Goal: Task Accomplishment & Management: Manage account settings

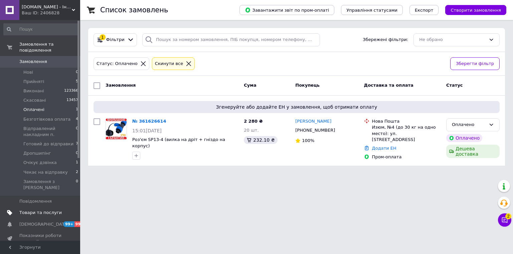
click at [42, 210] on span "Товари та послуги" at bounding box center [40, 213] width 42 height 6
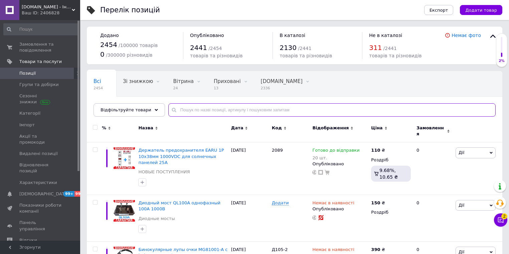
click at [183, 110] on input "text" at bounding box center [331, 110] width 327 height 13
type input "1735"
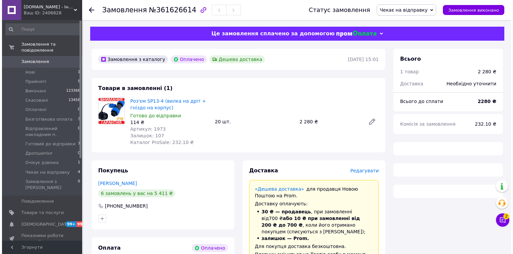
scroll to position [53, 0]
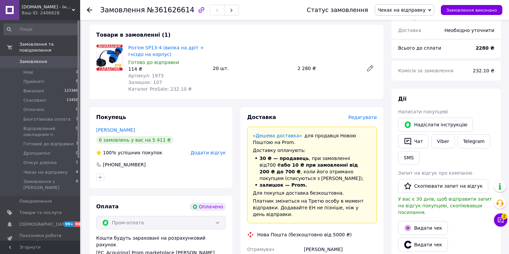
click at [364, 116] on span "Редагувати" at bounding box center [362, 117] width 28 height 5
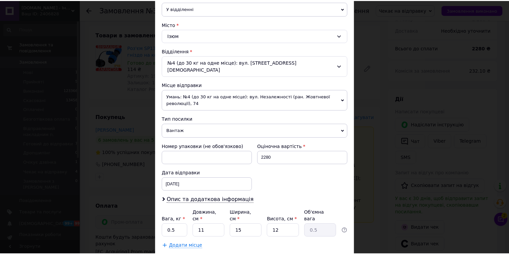
scroll to position [194, 0]
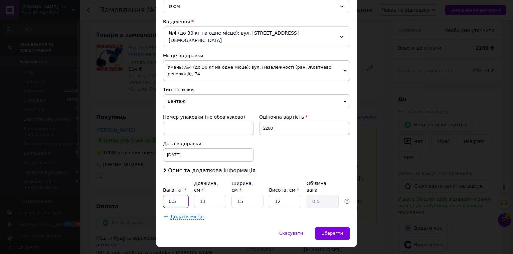
click at [178, 195] on input "0.5" at bounding box center [176, 201] width 26 height 13
type input "1"
click at [344, 227] on div "Зберегти" at bounding box center [332, 233] width 35 height 13
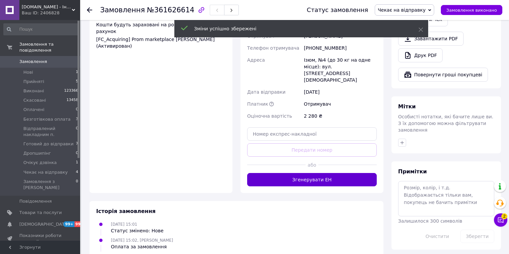
click at [337, 173] on button "Згенерувати ЕН" at bounding box center [312, 179] width 130 height 13
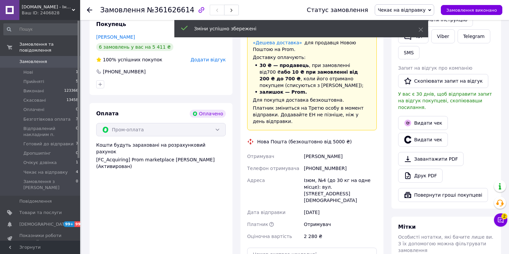
scroll to position [107, 0]
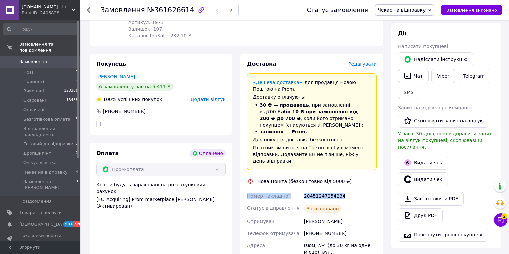
drag, startPoint x: 346, startPoint y: 190, endPoint x: 246, endPoint y: 192, distance: 99.5
click at [246, 192] on div "Номер накладної 20451247254234 Статус відправлення Заплановано Отримувач Грищук…" at bounding box center [312, 249] width 132 height 118
copy div "Номер накладної 20451247254234"
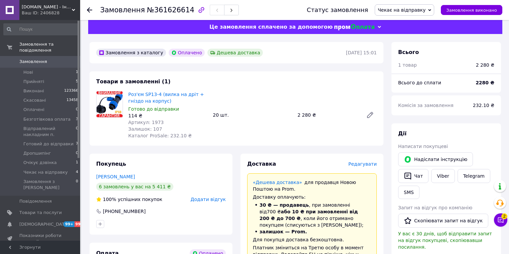
scroll to position [0, 0]
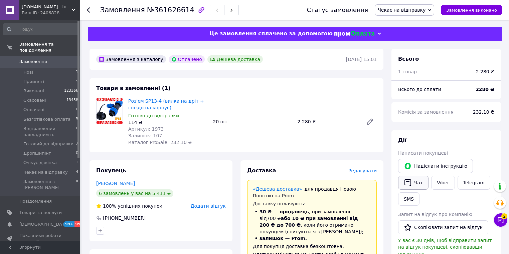
click at [420, 181] on button "Чат" at bounding box center [413, 183] width 30 height 14
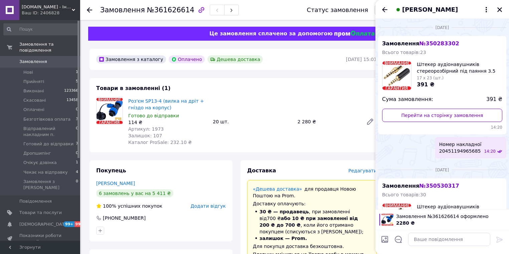
scroll to position [80, 0]
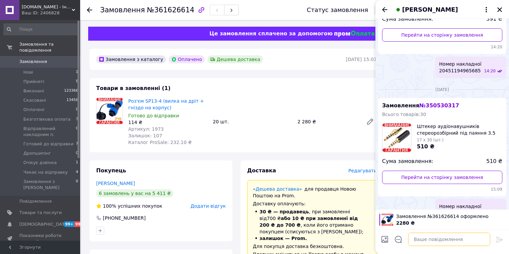
paste textarea "Номер накладної 20451247254234"
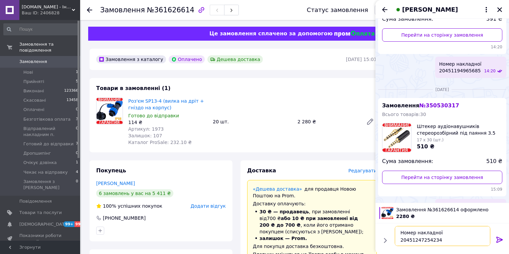
type textarea "Номер накладної 20451247254234"
click at [503, 243] on icon at bounding box center [500, 240] width 8 height 8
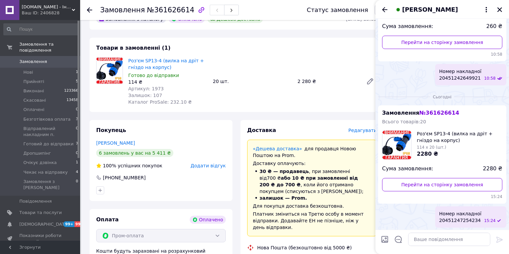
scroll to position [53, 0]
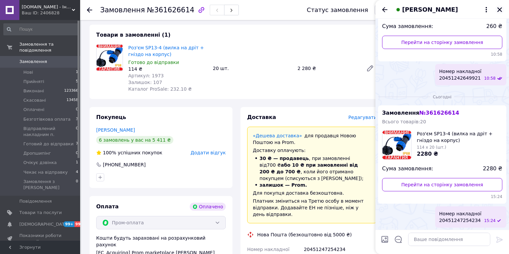
click at [501, 11] on icon "Закрити" at bounding box center [499, 9] width 5 height 5
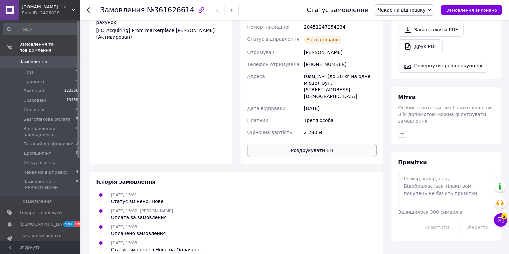
scroll to position [214, 0]
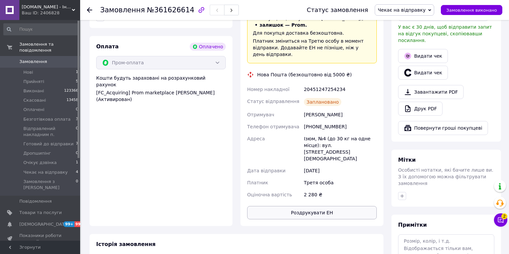
click at [322, 206] on button "Роздрукувати ЕН" at bounding box center [312, 212] width 130 height 13
click at [484, 11] on span "Замовлення виконано" at bounding box center [471, 10] width 51 height 5
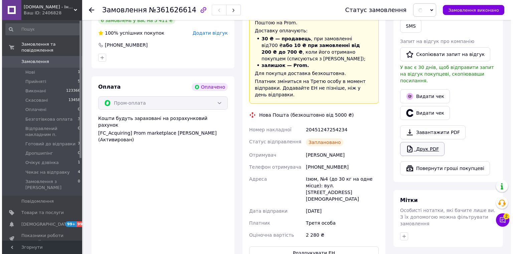
scroll to position [160, 0]
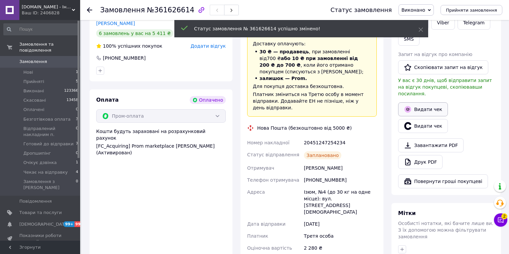
click at [418, 103] on button "Видати чек" at bounding box center [423, 110] width 50 height 14
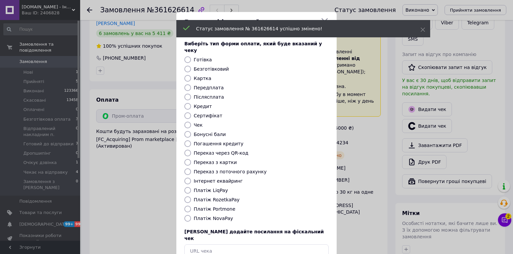
drag, startPoint x: 187, startPoint y: 194, endPoint x: 286, endPoint y: 202, distance: 99.1
click at [187, 197] on input "Платіж RozetkaPay" at bounding box center [187, 200] width 7 height 7
radio input "true"
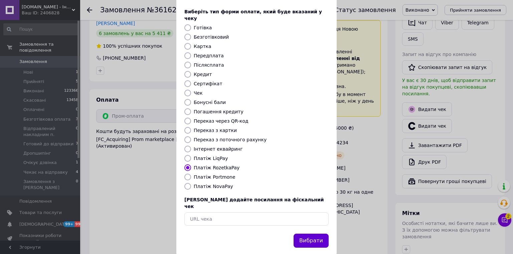
click at [308, 234] on button "Вибрати" at bounding box center [311, 241] width 35 height 14
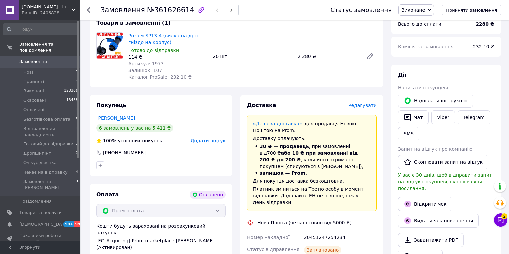
scroll to position [53, 0]
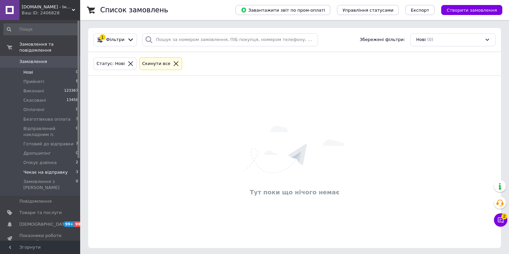
click at [49, 170] on span "Чекає на відправку" at bounding box center [45, 173] width 44 height 6
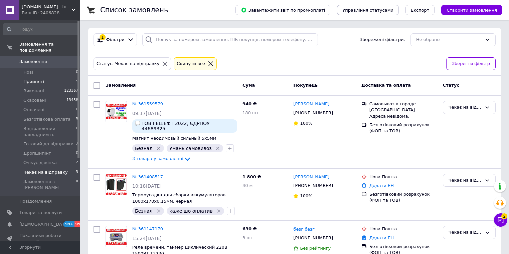
click at [26, 79] on span "Прийняті" at bounding box center [33, 82] width 21 height 6
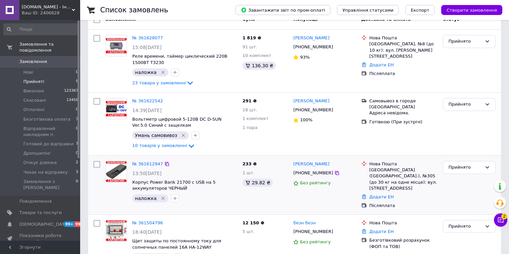
scroll to position [53, 0]
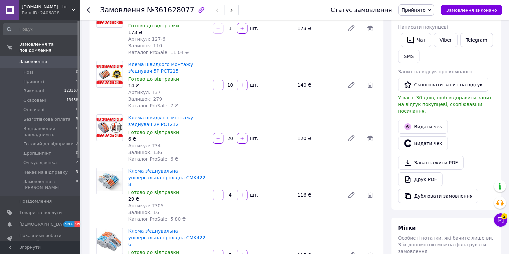
scroll to position [107, 0]
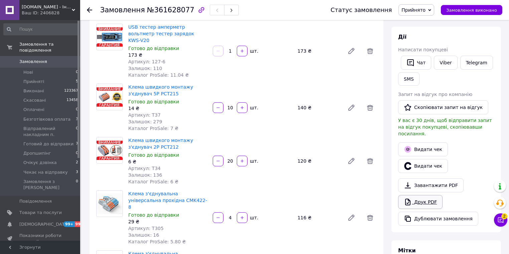
click at [421, 195] on link "Друк PDF" at bounding box center [420, 202] width 44 height 14
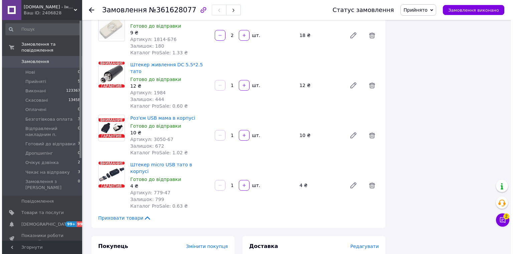
scroll to position [1229, 0]
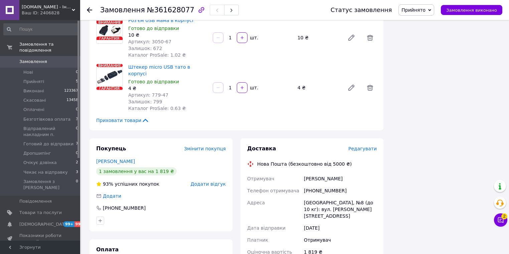
click at [366, 146] on span "Редагувати" at bounding box center [362, 148] width 28 height 5
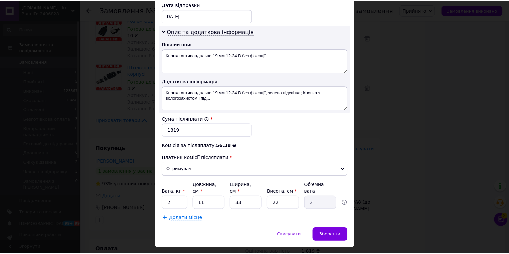
scroll to position [334, 0]
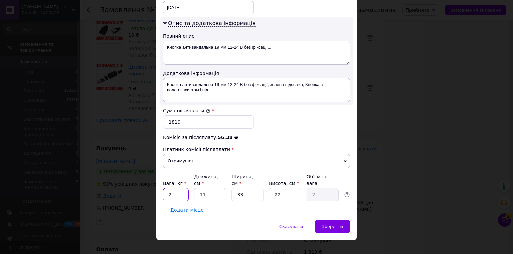
click at [182, 188] on input "2" at bounding box center [176, 194] width 26 height 13
type input "1"
click at [236, 188] on input "33" at bounding box center [247, 194] width 32 height 13
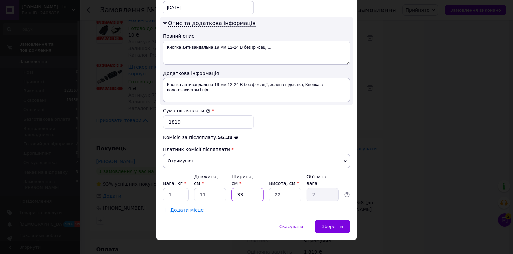
type input "1"
type input "0.1"
type input "10"
type input "0.61"
type input "10"
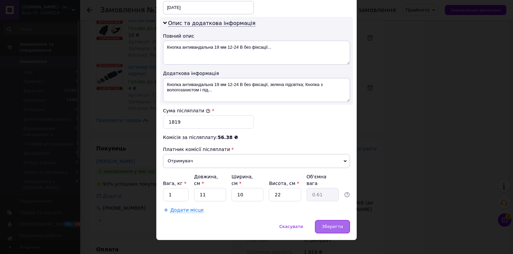
click at [327, 224] on span "Зберегти" at bounding box center [332, 226] width 21 height 5
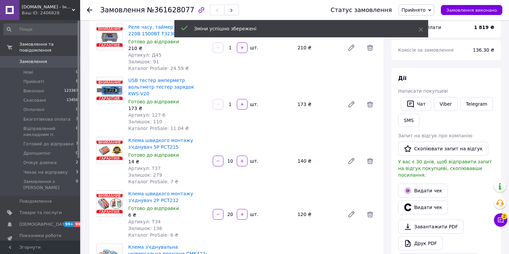
scroll to position [0, 0]
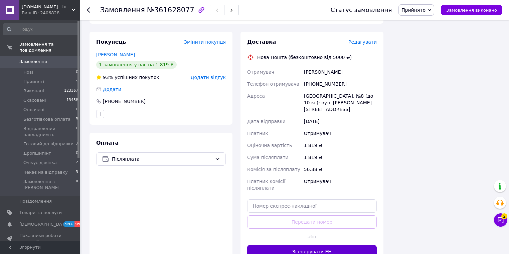
click at [325, 245] on button "Згенерувати ЕН" at bounding box center [312, 251] width 130 height 13
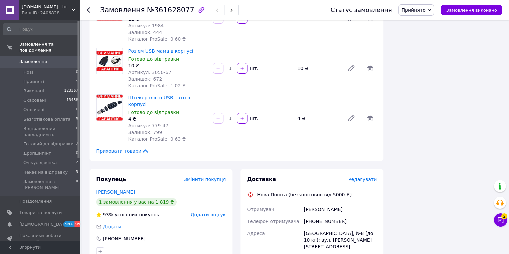
scroll to position [1176, 0]
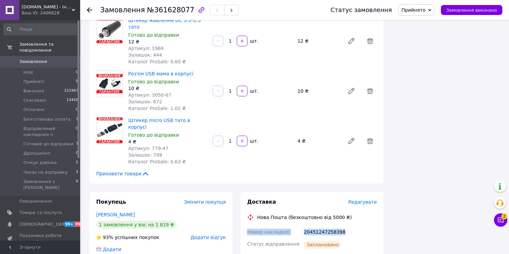
drag, startPoint x: 341, startPoint y: 165, endPoint x: 239, endPoint y: 167, distance: 102.2
copy div "Номер накладної 20451247258398"
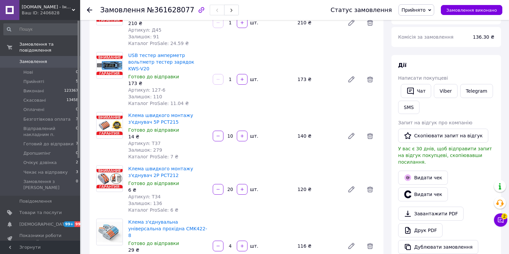
scroll to position [53, 0]
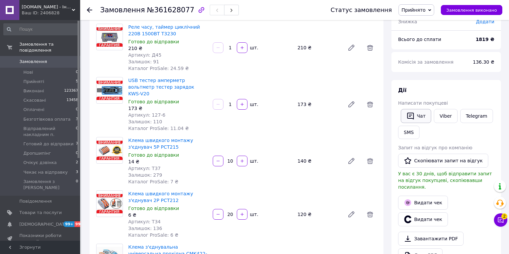
drag, startPoint x: 415, startPoint y: 118, endPoint x: 416, endPoint y: 109, distance: 8.7
click at [415, 118] on button "Чат" at bounding box center [416, 116] width 30 height 14
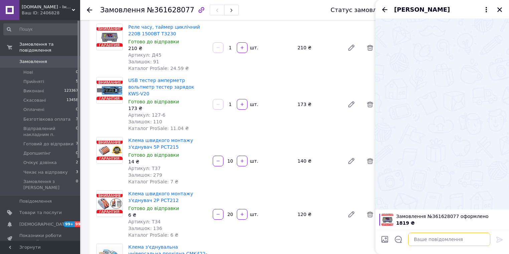
paste textarea "Номер накладної 20451247258398"
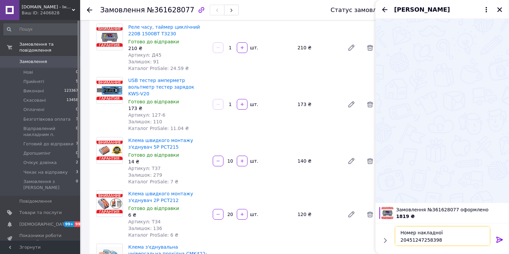
type textarea "Номер накладної 20451247258398"
click at [504, 243] on div at bounding box center [499, 241] width 13 height 16
drag, startPoint x: 501, startPoint y: 239, endPoint x: 502, endPoint y: 227, distance: 12.4
click at [501, 239] on icon at bounding box center [499, 240] width 6 height 6
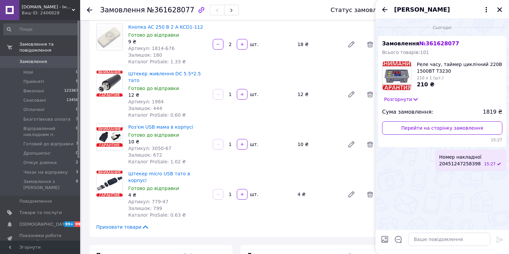
scroll to position [1229, 0]
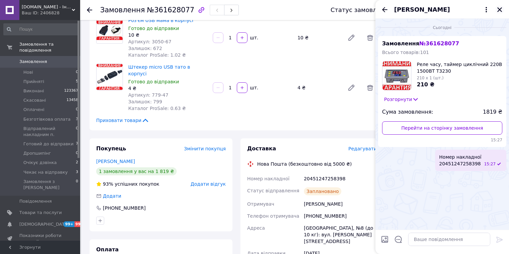
click at [501, 10] on icon "Закрити" at bounding box center [500, 10] width 6 height 6
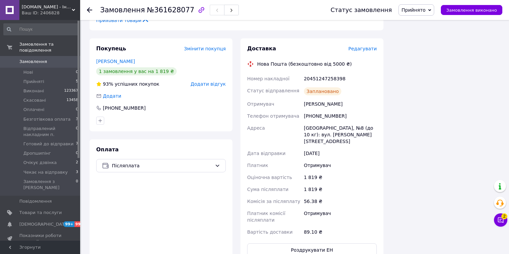
scroll to position [1336, 0]
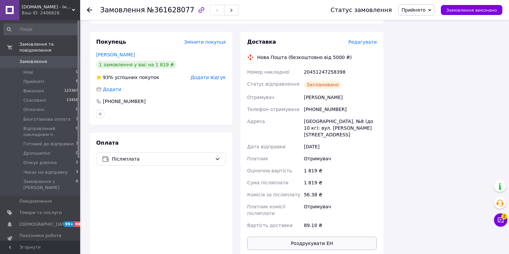
click at [323, 237] on button "Роздрукувати ЕН" at bounding box center [312, 243] width 130 height 13
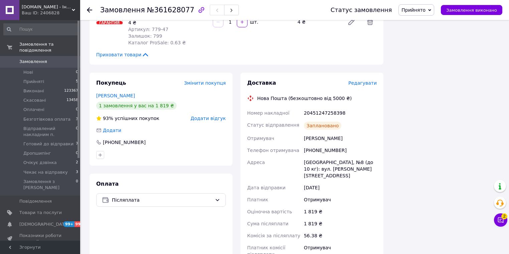
scroll to position [1282, 0]
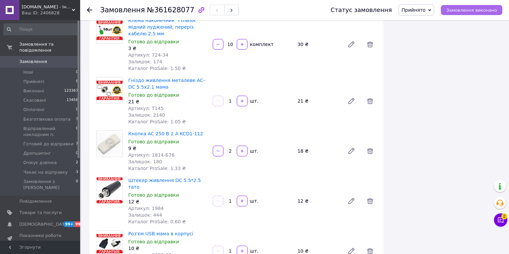
click at [481, 9] on span "Замовлення виконано" at bounding box center [471, 10] width 51 height 5
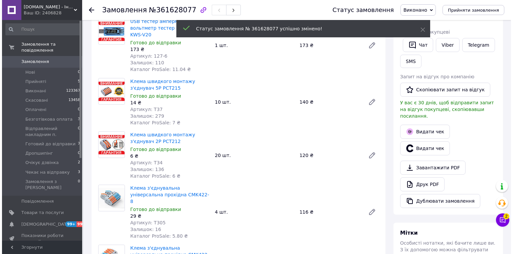
scroll to position [107, 0]
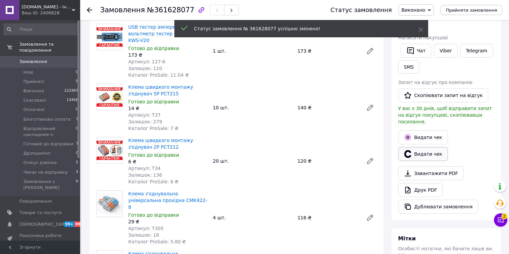
click at [418, 148] on button "Видати чек" at bounding box center [423, 154] width 50 height 14
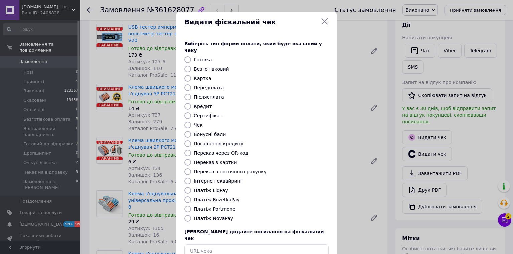
click at [191, 215] on div "Платіж NovaPay" at bounding box center [256, 218] width 147 height 7
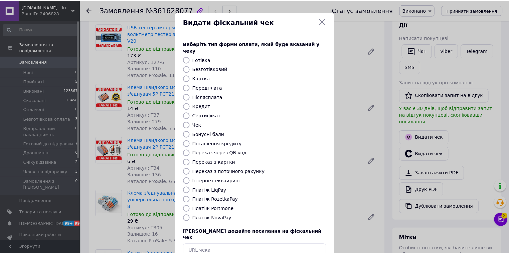
scroll to position [32, 0]
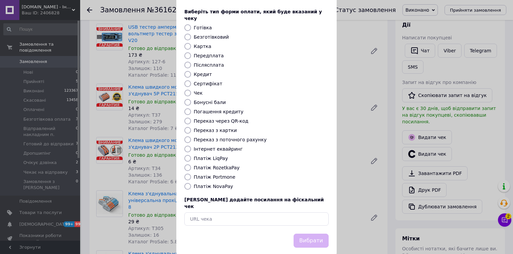
click at [187, 183] on input "Платіж NovaPay" at bounding box center [187, 186] width 7 height 7
radio input "true"
drag, startPoint x: 304, startPoint y: 227, endPoint x: 319, endPoint y: 222, distance: 16.2
click at [306, 234] on button "Вибрати" at bounding box center [311, 241] width 35 height 14
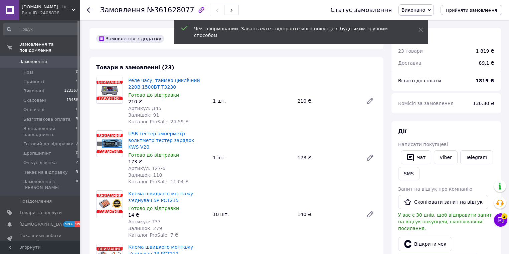
scroll to position [107, 0]
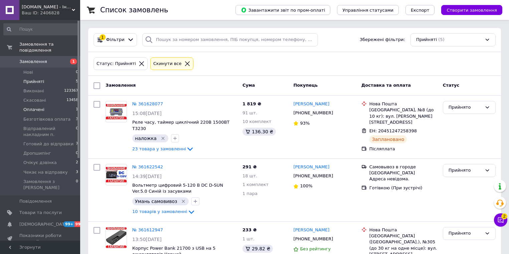
click at [36, 107] on span "Оплачені" at bounding box center [33, 110] width 21 height 6
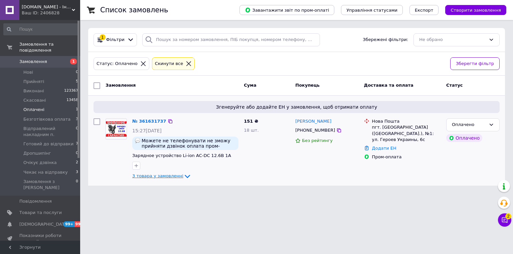
click at [183, 177] on icon at bounding box center [187, 177] width 8 height 8
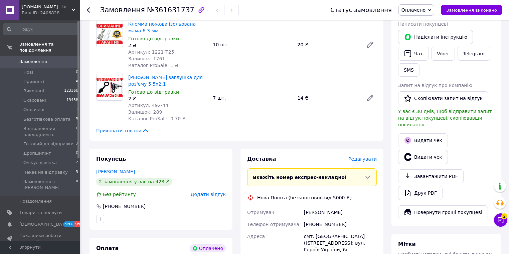
scroll to position [160, 0]
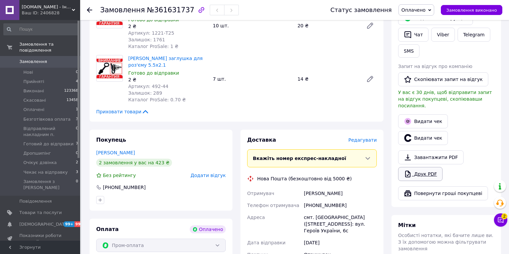
click at [424, 170] on link "Друк PDF" at bounding box center [420, 174] width 44 height 14
click at [367, 138] on span "Редагувати" at bounding box center [362, 140] width 28 height 5
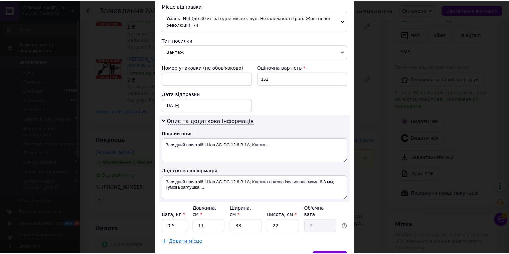
scroll to position [268, 0]
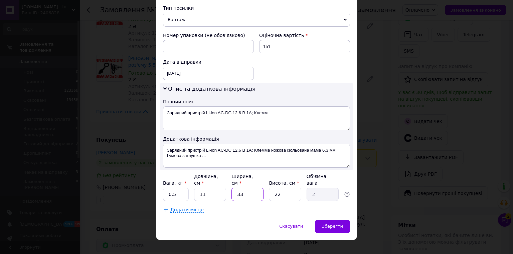
click at [242, 188] on input "33" at bounding box center [247, 194] width 32 height 13
type input "1"
type input "0.1"
type input "10"
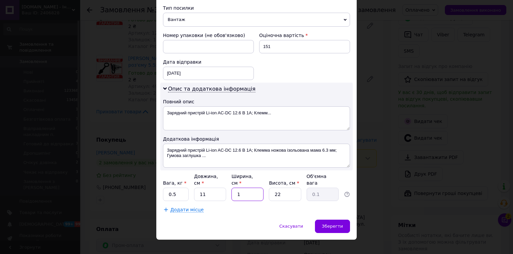
type input "0.61"
type input "10"
click at [279, 188] on input "22" at bounding box center [285, 194] width 32 height 13
type input "1"
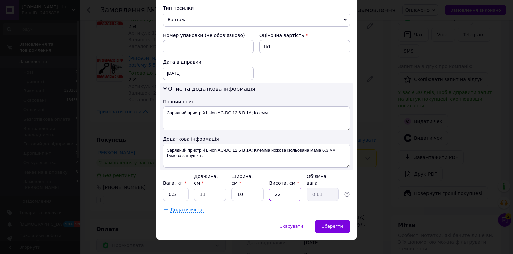
type input "0.1"
type input "10"
type input "0.28"
type input "10"
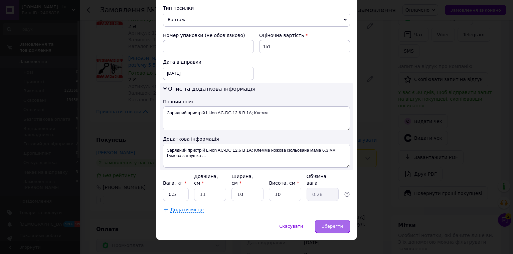
click at [331, 220] on div "Зберегти" at bounding box center [332, 226] width 35 height 13
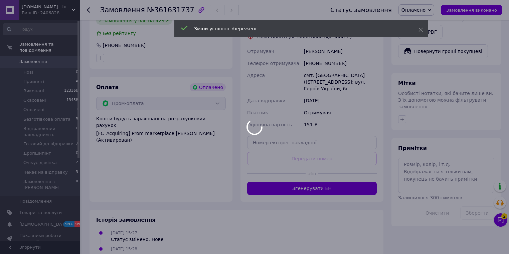
scroll to position [321, 0]
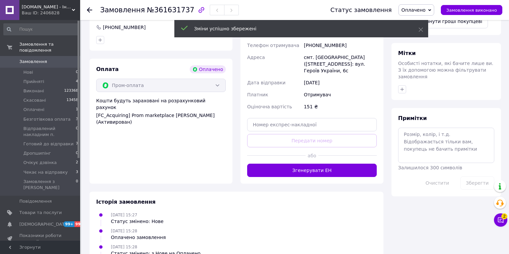
click at [332, 164] on button "Згенерувати ЕН" at bounding box center [312, 170] width 130 height 13
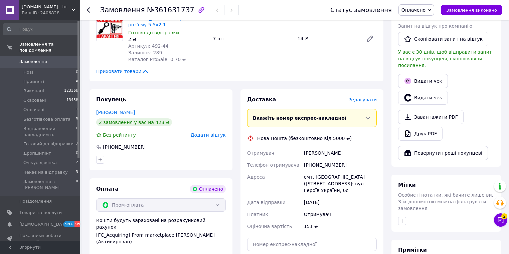
scroll to position [214, 0]
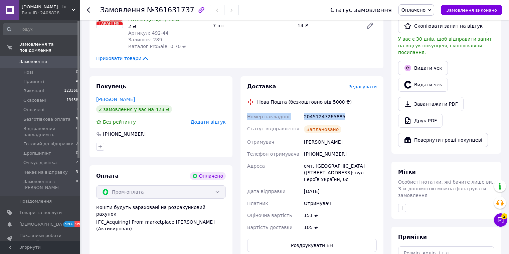
drag, startPoint x: 331, startPoint y: 111, endPoint x: 242, endPoint y: 109, distance: 89.5
click at [242, 109] on div "Доставка Редагувати Нова Пошта (безкоштовно від 5000 ₴) Номер накладної 2045124…" at bounding box center [311, 167] width 143 height 183
copy div "Номер накладної 20451247265885"
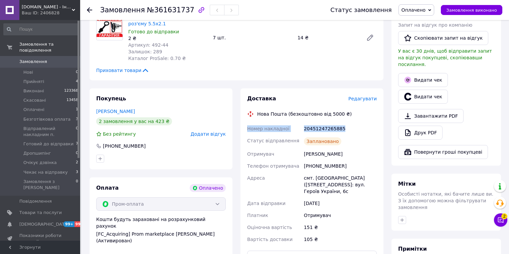
scroll to position [53, 0]
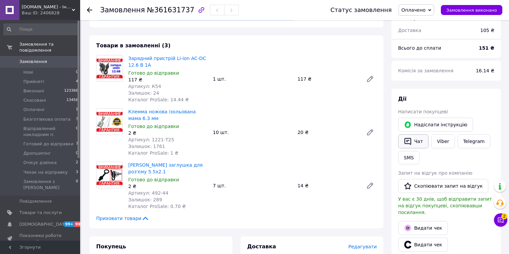
click at [416, 144] on button "Чат" at bounding box center [413, 142] width 30 height 14
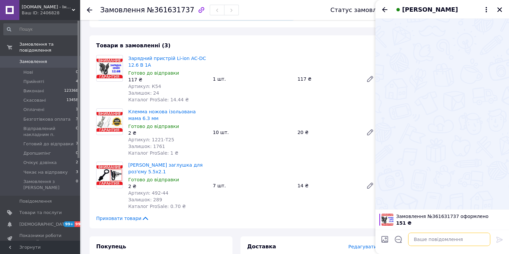
paste textarea "Номер накладної 20451247265885"
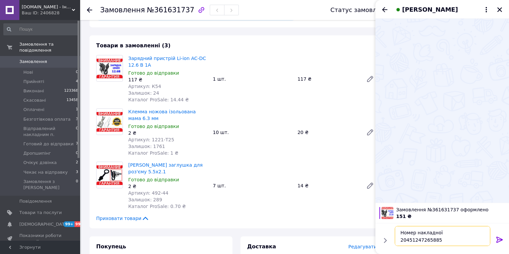
type textarea "Номер накладної 20451247265885"
click at [498, 243] on icon at bounding box center [500, 240] width 8 height 8
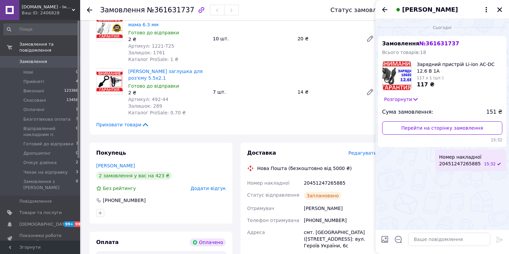
scroll to position [160, 0]
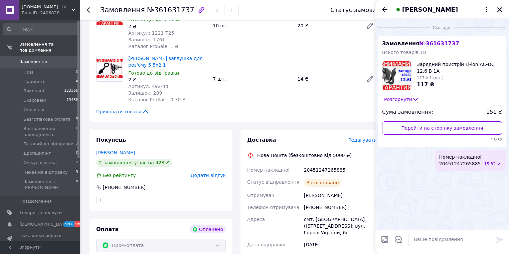
click at [498, 10] on icon "Закрити" at bounding box center [500, 10] width 6 height 6
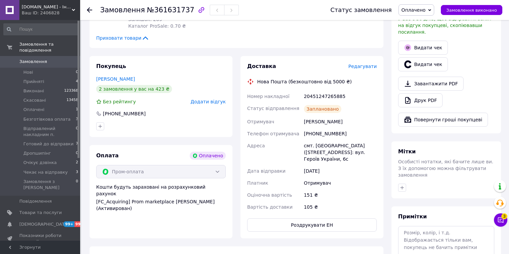
scroll to position [267, 0]
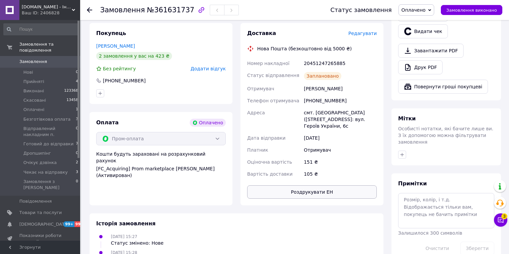
click at [320, 186] on button "Роздрукувати ЕН" at bounding box center [312, 192] width 130 height 13
click at [460, 13] on button "Замовлення виконано" at bounding box center [471, 10] width 61 height 10
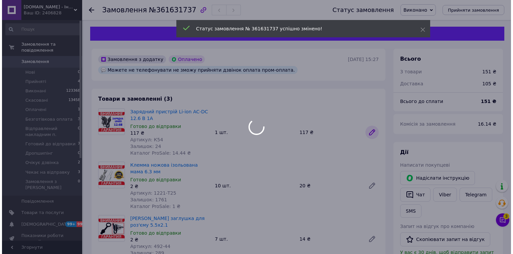
scroll to position [214, 0]
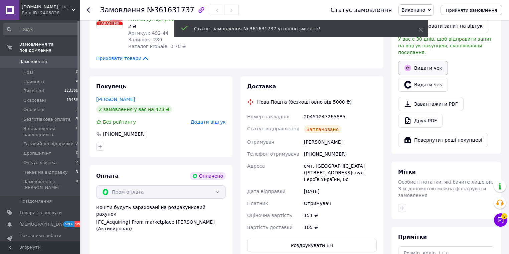
click at [420, 61] on button "Видати чек" at bounding box center [423, 68] width 50 height 14
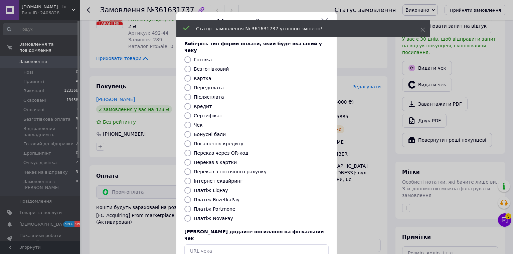
drag, startPoint x: 188, startPoint y: 194, endPoint x: 192, endPoint y: 194, distance: 4.0
click at [188, 197] on input "Платіж RozetkaPay" at bounding box center [187, 200] width 7 height 7
radio input "true"
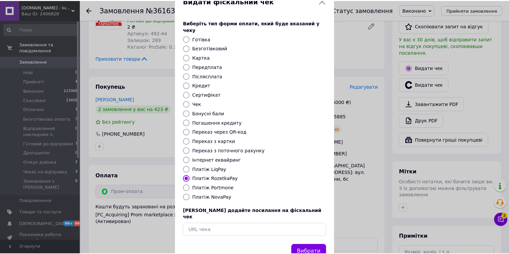
scroll to position [32, 0]
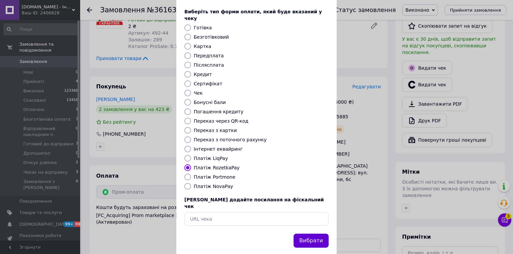
click at [308, 234] on button "Вибрати" at bounding box center [311, 241] width 35 height 14
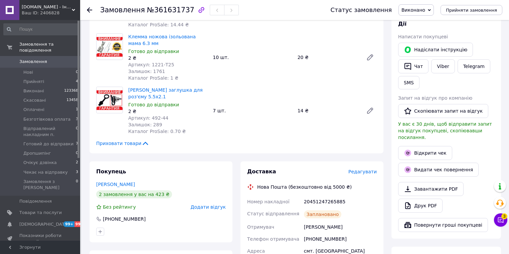
scroll to position [160, 0]
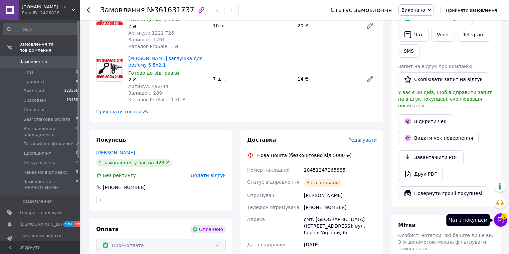
click at [505, 220] on button "Чат з покупцем 3" at bounding box center [500, 220] width 13 height 13
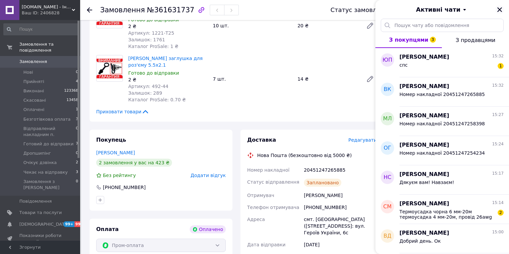
click at [502, 9] on icon "Закрити" at bounding box center [500, 10] width 6 height 6
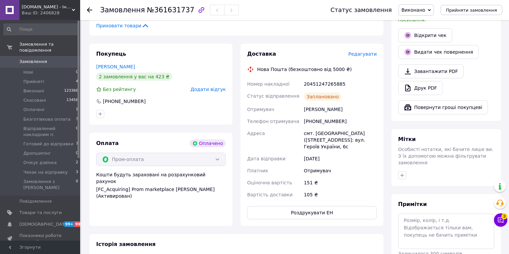
scroll to position [107, 0]
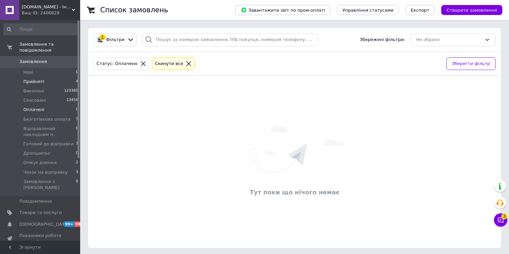
click at [34, 79] on span "Прийняті" at bounding box center [33, 82] width 21 height 6
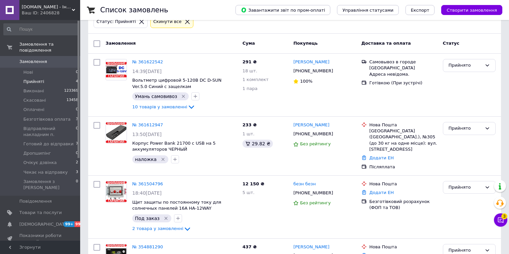
scroll to position [53, 0]
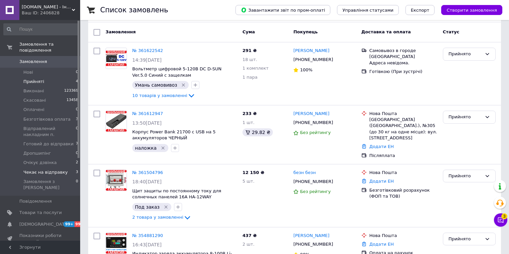
click at [37, 170] on span "Чекає на відправку" at bounding box center [45, 173] width 44 height 6
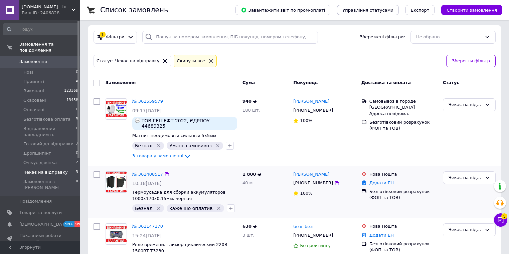
scroll to position [20, 0]
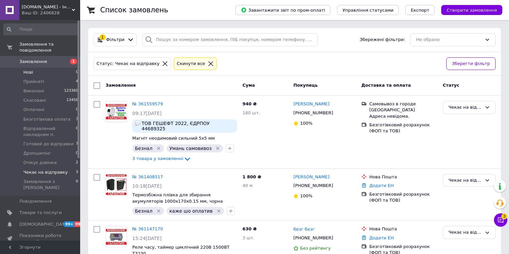
click at [32, 69] on span "Нові" at bounding box center [28, 72] width 10 height 6
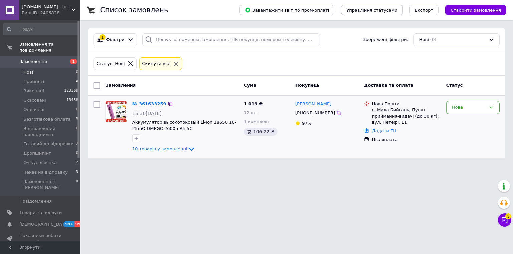
click at [189, 149] on icon at bounding box center [191, 149] width 5 height 3
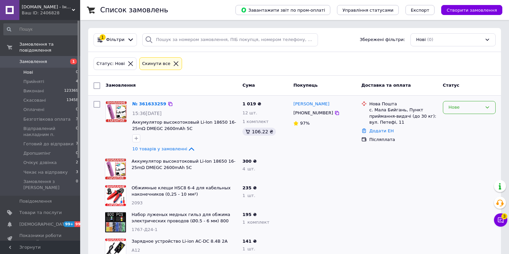
drag, startPoint x: 476, startPoint y: 107, endPoint x: 477, endPoint y: 114, distance: 7.0
click at [476, 107] on div "Нове" at bounding box center [465, 107] width 33 height 7
click at [464, 155] on li "Очікує дзвінка" at bounding box center [469, 153] width 52 height 12
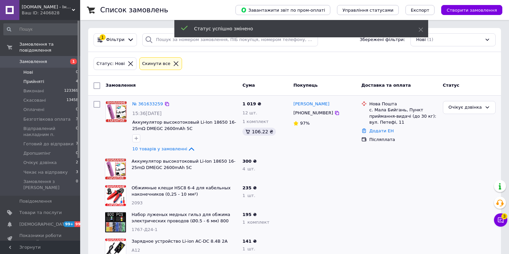
click at [42, 77] on li "Прийняті 4" at bounding box center [41, 81] width 82 height 9
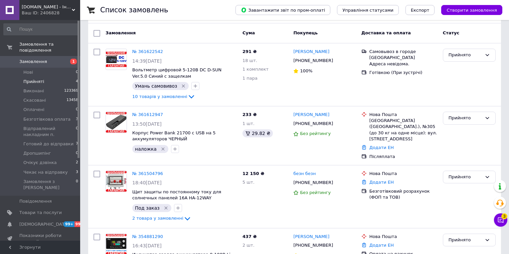
scroll to position [90, 0]
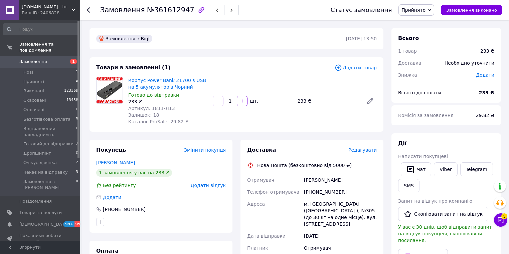
click at [363, 153] on span "Редагувати" at bounding box center [362, 150] width 28 height 5
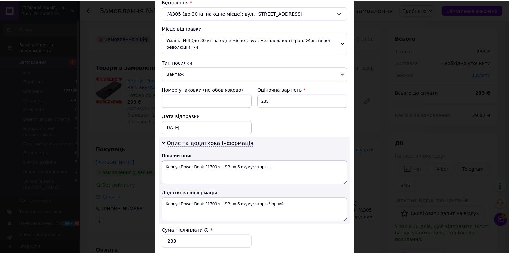
scroll to position [321, 0]
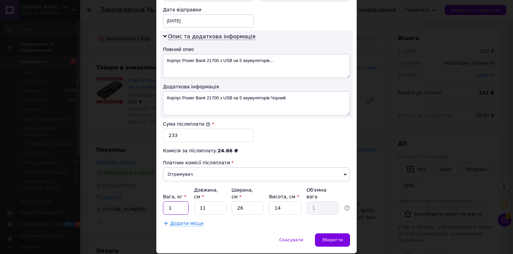
click at [177, 204] on input "1" at bounding box center [176, 208] width 26 height 13
type input "0.5"
click at [255, 203] on input "26" at bounding box center [247, 208] width 32 height 13
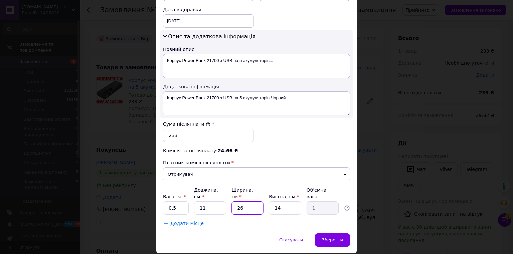
type input "1"
type input "0.1"
type input "10"
type input "0.39"
type input "10"
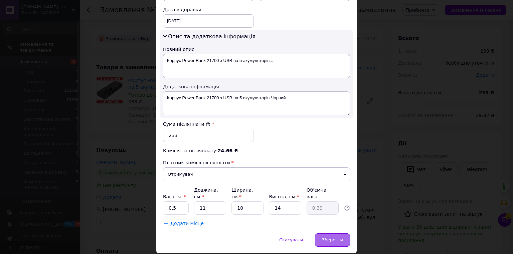
click at [326, 238] on span "Зберегти" at bounding box center [332, 240] width 21 height 5
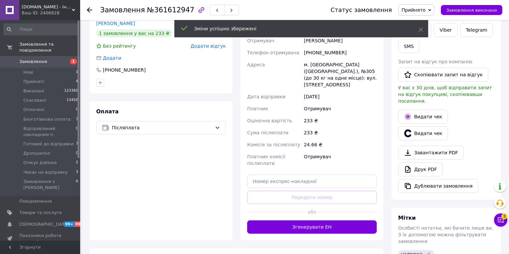
scroll to position [160, 0]
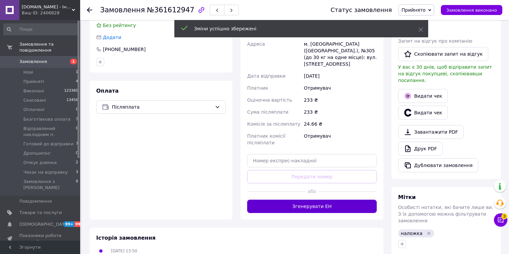
click at [321, 200] on button "Згенерувати ЕН" at bounding box center [312, 206] width 130 height 13
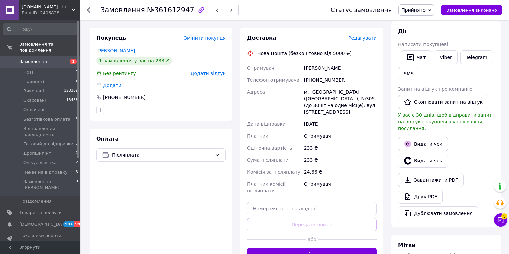
scroll to position [53, 0]
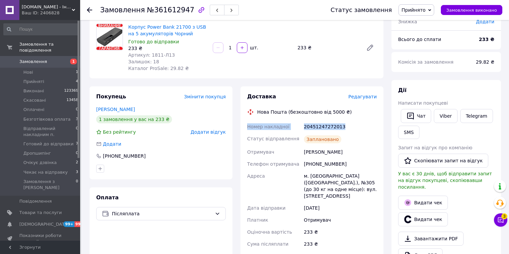
drag, startPoint x: 346, startPoint y: 127, endPoint x: 244, endPoint y: 127, distance: 102.2
click at [239, 127] on div "Доставка Редагувати Нова Пошта (безкоштовно від 5000 ₴) Номер накладної 2045124…" at bounding box center [311, 202] width 151 height 232
copy div "Номер накладної 20451247272013"
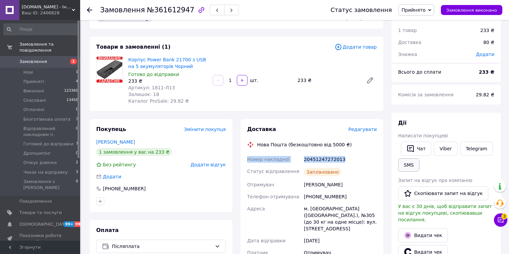
scroll to position [0, 0]
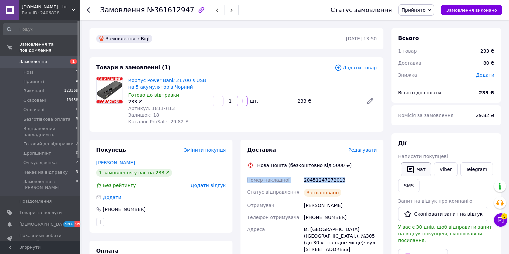
click at [416, 171] on button "Чат" at bounding box center [416, 170] width 30 height 14
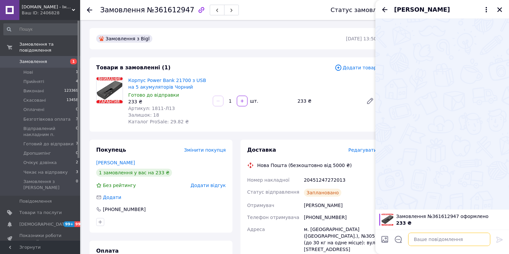
paste textarea "Номер накладної 20451247272013"
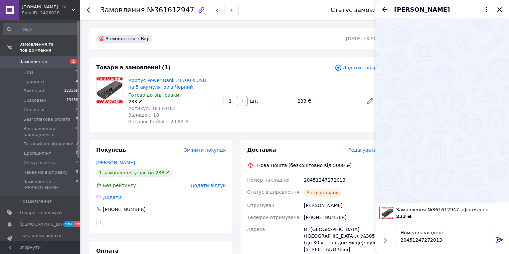
type textarea "Номер накладної 20451247272013"
drag, startPoint x: 496, startPoint y: 239, endPoint x: 500, endPoint y: 238, distance: 4.3
click at [499, 239] on icon at bounding box center [500, 240] width 8 height 8
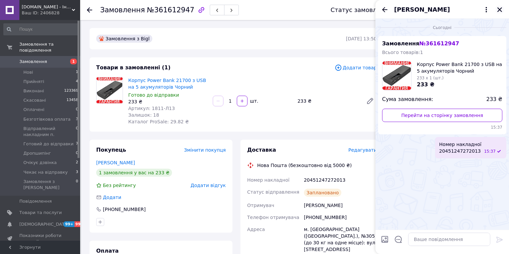
click at [500, 7] on icon "Закрити" at bounding box center [500, 10] width 6 height 6
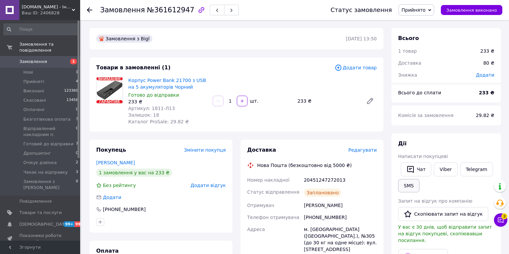
click at [413, 188] on button "SMS" at bounding box center [408, 185] width 21 height 13
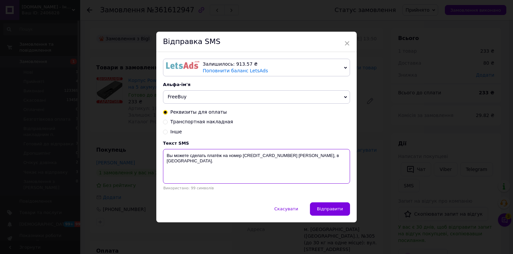
drag, startPoint x: 225, startPoint y: 161, endPoint x: 164, endPoint y: 156, distance: 61.3
click at [164, 156] on textarea "Вы можете сделать платёж на номер 5168755605832191 Войцеховський Сергій Андрійо…" at bounding box center [256, 166] width 187 height 35
paste textarea "Номер накладної 20451247272013"
type textarea "Номер накладної 20451247272013"
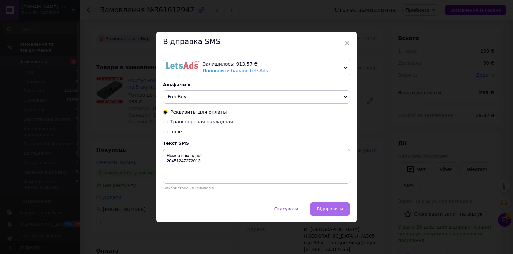
click at [347, 213] on button "Відправити" at bounding box center [330, 209] width 40 height 13
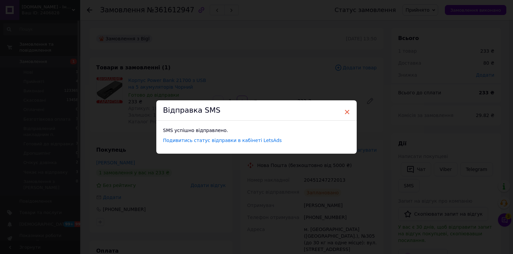
click at [348, 113] on span "×" at bounding box center [347, 112] width 6 height 11
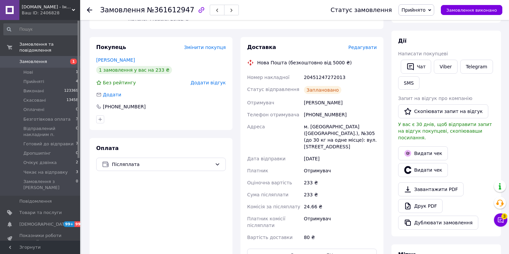
scroll to position [160, 0]
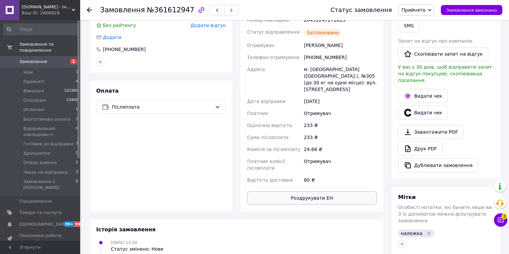
click at [324, 192] on button "Роздрукувати ЕН" at bounding box center [312, 198] width 130 height 13
click at [467, 12] on span "Замовлення виконано" at bounding box center [471, 10] width 51 height 5
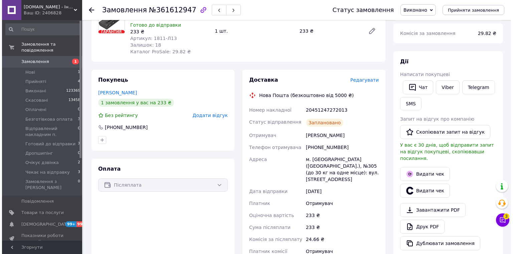
scroll to position [107, 0]
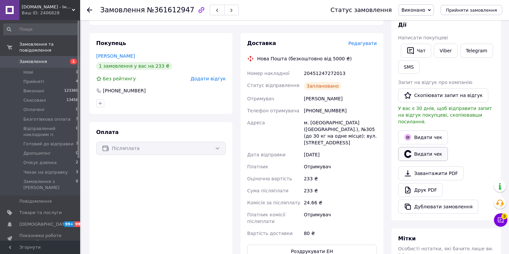
click at [416, 147] on button "Видати чек" at bounding box center [423, 154] width 50 height 14
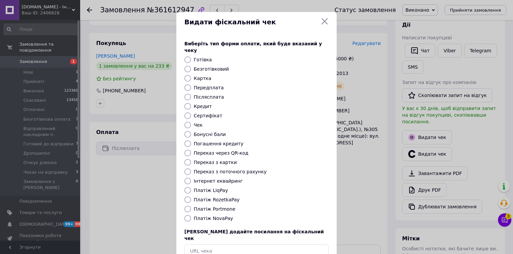
click at [187, 215] on input "Платіж NovaPay" at bounding box center [187, 218] width 7 height 7
radio input "true"
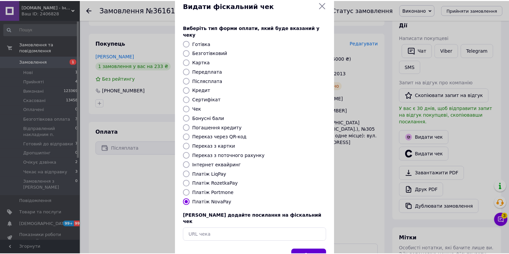
scroll to position [32, 0]
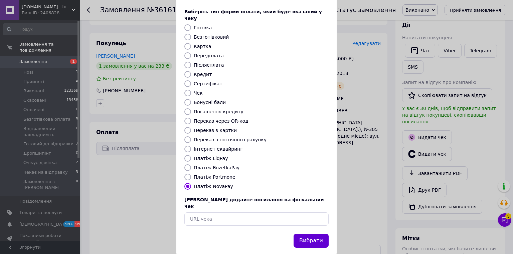
click at [316, 234] on button "Вибрати" at bounding box center [311, 241] width 35 height 14
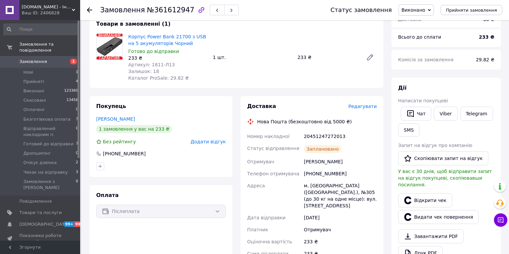
scroll to position [53, 0]
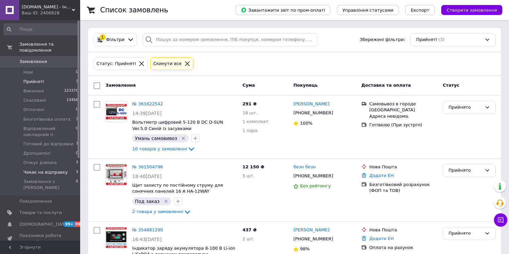
click at [42, 170] on span "Чекає на відправку" at bounding box center [45, 173] width 44 height 6
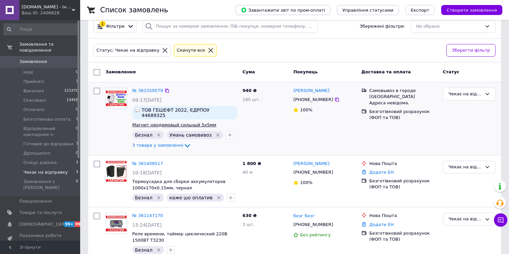
scroll to position [20, 0]
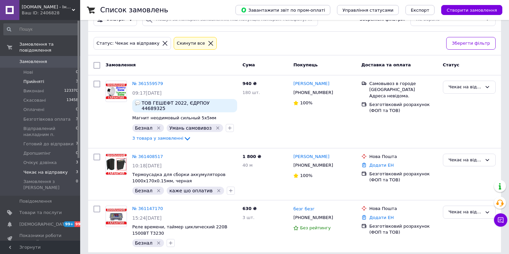
click at [36, 79] on span "Прийняті" at bounding box center [33, 82] width 21 height 6
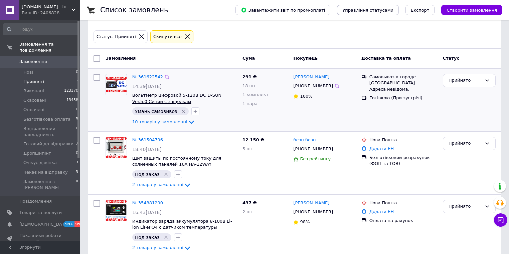
scroll to position [37, 0]
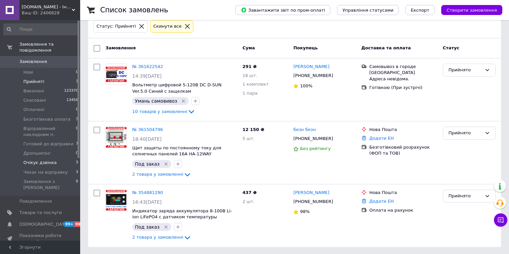
click at [40, 160] on span "Очікує дзвінка" at bounding box center [39, 163] width 33 height 6
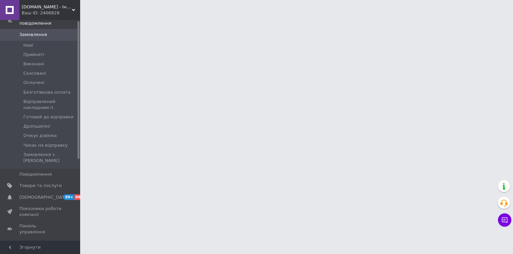
scroll to position [107, 0]
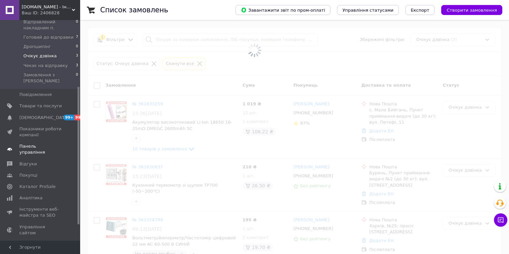
click at [44, 144] on span "Панель управління" at bounding box center [40, 150] width 42 height 12
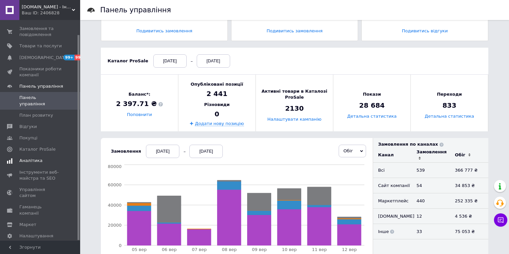
scroll to position [53, 0]
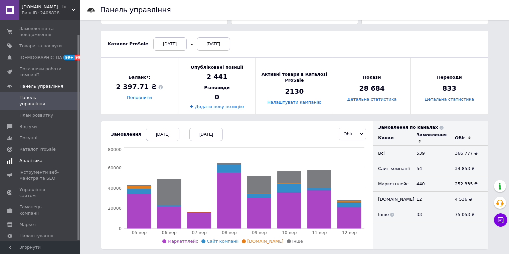
click at [32, 158] on span "Аналітика" at bounding box center [30, 161] width 23 height 6
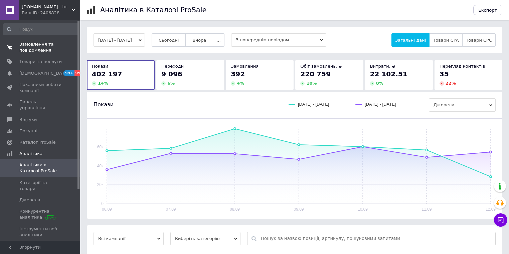
click at [28, 45] on span "Замовлення та повідомлення" at bounding box center [40, 47] width 42 height 12
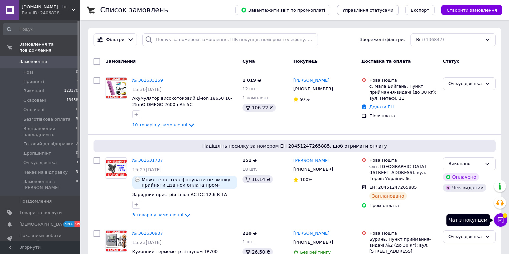
click at [502, 220] on icon at bounding box center [500, 220] width 7 height 7
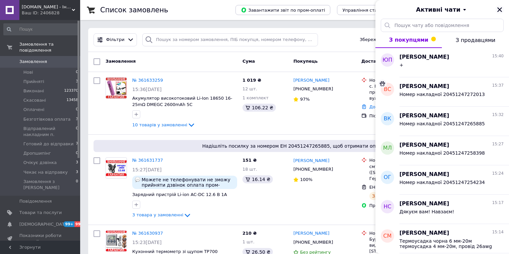
click at [499, 12] on icon "Закрити" at bounding box center [500, 10] width 6 height 6
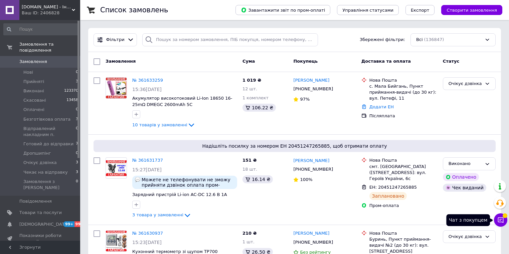
click at [504, 222] on icon at bounding box center [500, 220] width 7 height 7
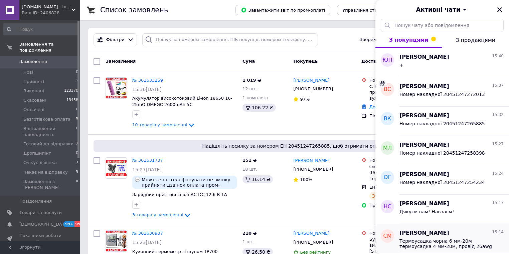
scroll to position [107, 0]
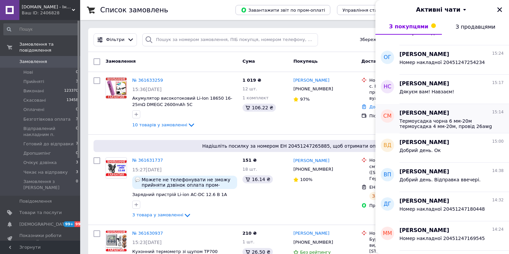
click at [457, 119] on span "Термоусадка чорна 6 мм-20м термоусадка 4 мм-20м, провід 26awg чорний,червоний,з…" at bounding box center [446, 124] width 95 height 11
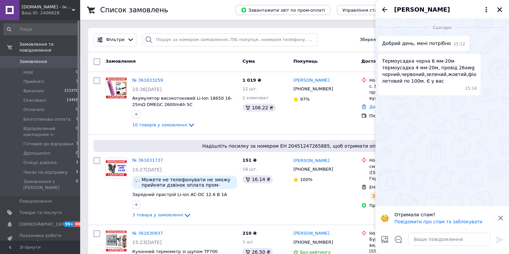
click at [501, 10] on icon "Закрити" at bounding box center [500, 10] width 6 height 6
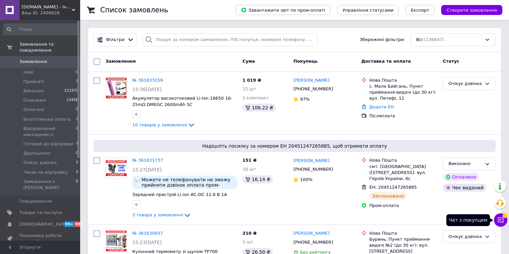
click at [500, 221] on icon at bounding box center [501, 221] width 6 height 6
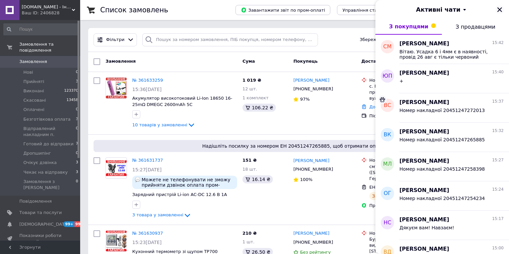
click at [498, 9] on icon "Закрити" at bounding box center [500, 10] width 6 height 6
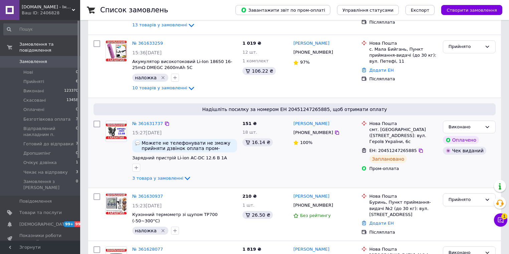
scroll to position [107, 0]
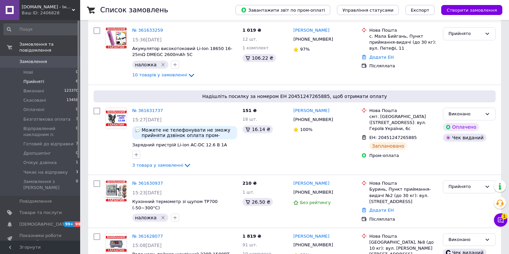
click at [41, 77] on li "Прийняті 6" at bounding box center [41, 81] width 82 height 9
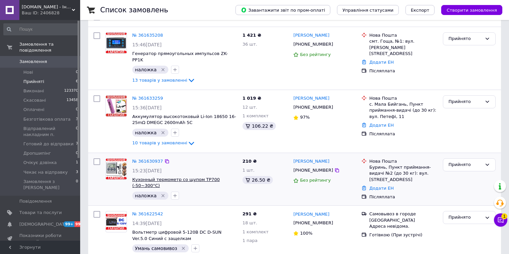
scroll to position [49, 0]
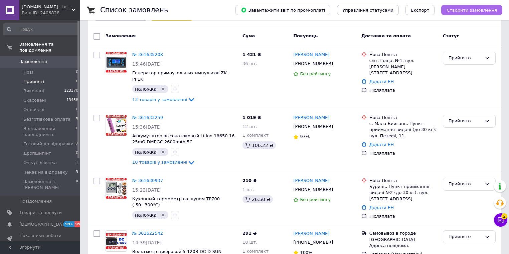
click at [465, 12] on span "Створити замовлення" at bounding box center [471, 10] width 50 height 5
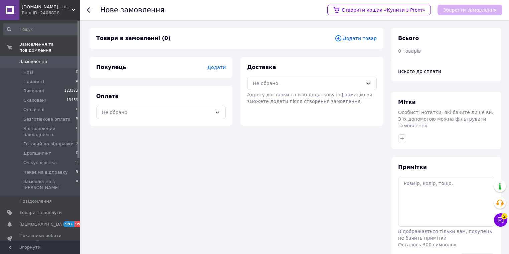
click at [342, 39] on icon at bounding box center [338, 38] width 7 height 7
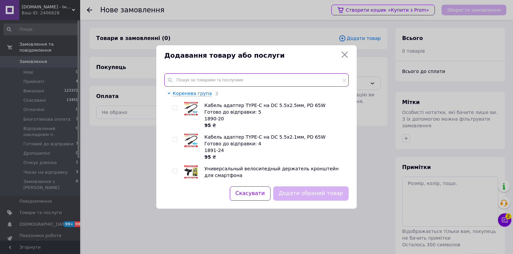
click at [188, 83] on input "text" at bounding box center [256, 79] width 184 height 13
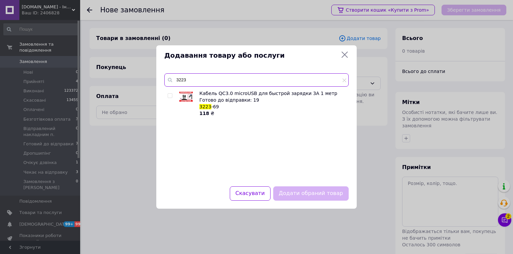
type input "3223"
drag, startPoint x: 344, startPoint y: 54, endPoint x: 100, endPoint y: 102, distance: 248.5
click at [344, 55] on icon at bounding box center [345, 55] width 8 height 8
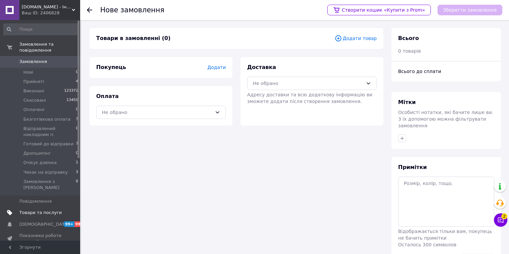
drag, startPoint x: 30, startPoint y: 203, endPoint x: 41, endPoint y: 201, distance: 11.3
click at [31, 210] on span "Товари та послуги" at bounding box center [40, 213] width 42 height 6
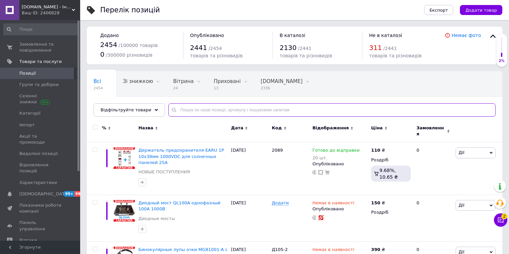
click at [177, 109] on input "text" at bounding box center [331, 110] width 327 height 13
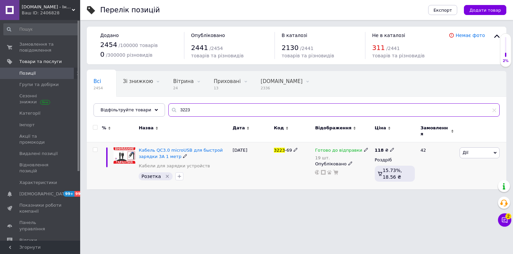
type input "3223"
click at [364, 148] on use at bounding box center [366, 150] width 4 height 4
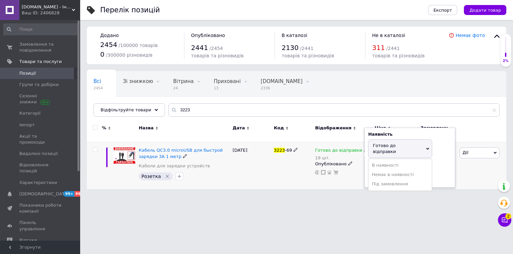
click at [386, 144] on span "Готово до відправки" at bounding box center [400, 149] width 64 height 19
click at [375, 171] on input "19" at bounding box center [393, 177] width 51 height 13
click at [377, 171] on input "19" at bounding box center [393, 177] width 51 height 13
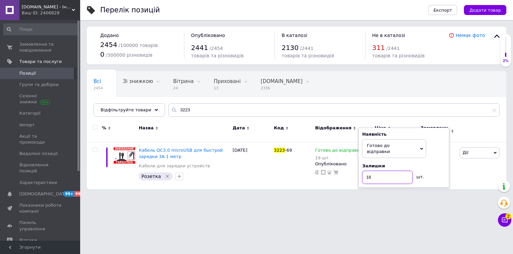
type input "18"
drag, startPoint x: 375, startPoint y: 218, endPoint x: 385, endPoint y: 208, distance: 13.9
click at [375, 196] on html "[DOMAIN_NAME] - Інтернет-магазин Ваш ID: 2406828 Сайт [DOMAIN_NAME] - Інтернет-…" at bounding box center [256, 98] width 513 height 196
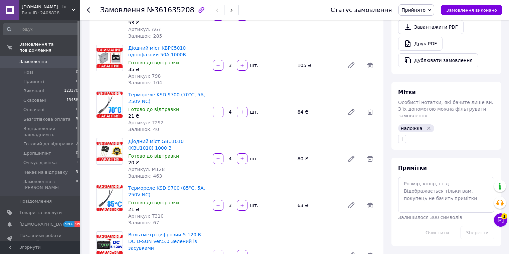
scroll to position [214, 0]
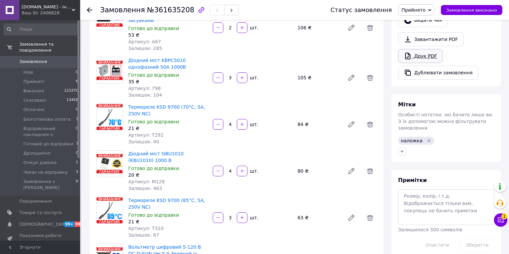
click at [414, 49] on link "Друк PDF" at bounding box center [420, 56] width 44 height 14
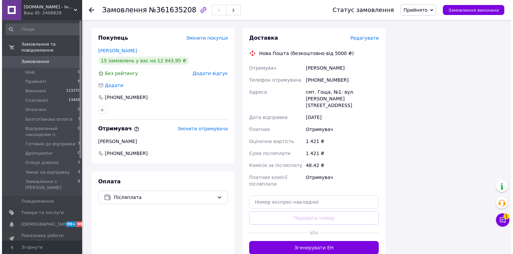
scroll to position [588, 0]
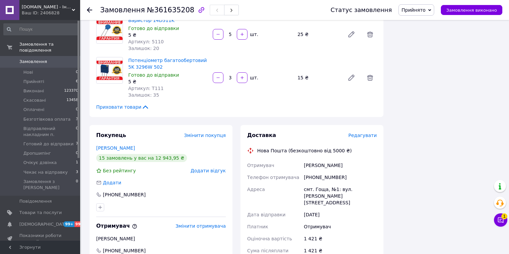
click at [364, 133] on span "Редагувати" at bounding box center [362, 135] width 28 height 5
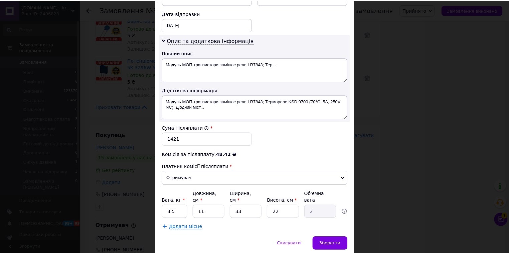
scroll to position [334, 0]
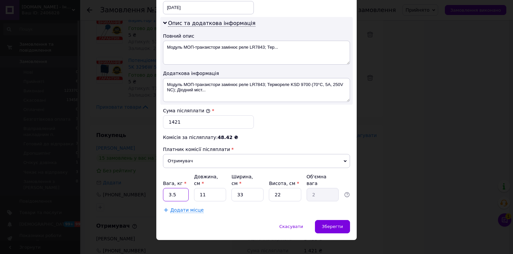
click at [174, 188] on input "3.5" at bounding box center [176, 194] width 26 height 13
type input "1"
click at [246, 189] on input "33" at bounding box center [247, 194] width 32 height 13
click at [246, 188] on input "33" at bounding box center [247, 194] width 32 height 13
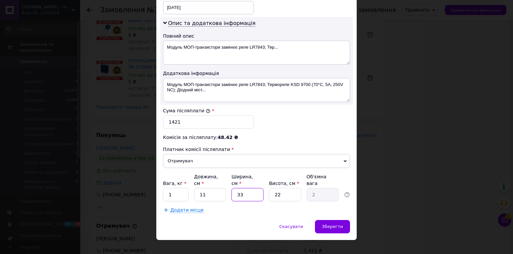
type input "1"
type input "0.1"
type input "10"
type input "0.61"
type input "10"
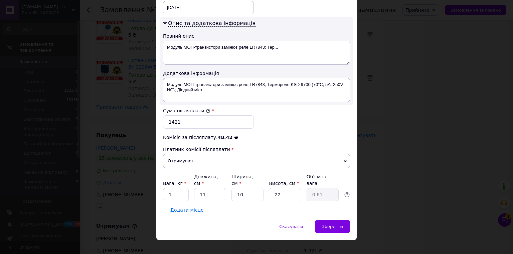
drag, startPoint x: 332, startPoint y: 214, endPoint x: 340, endPoint y: 203, distance: 13.9
click at [333, 220] on div "Зберегти" at bounding box center [332, 226] width 35 height 13
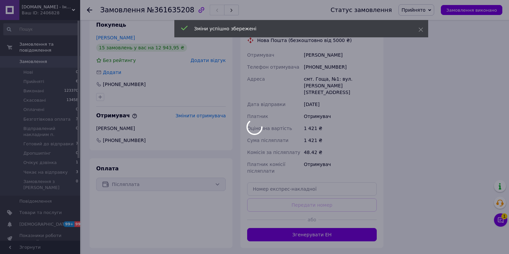
scroll to position [748, 0]
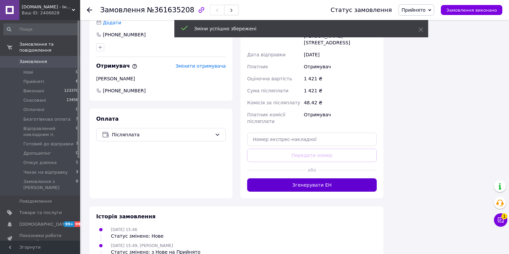
click at [335, 179] on button "Згенерувати ЕН" at bounding box center [312, 185] width 130 height 13
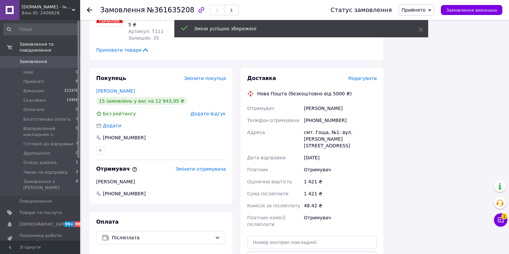
scroll to position [588, 0]
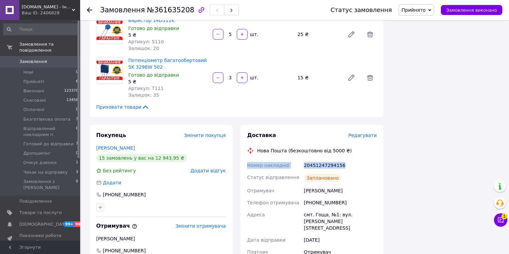
drag, startPoint x: 345, startPoint y: 155, endPoint x: 246, endPoint y: 154, distance: 99.2
click at [246, 160] on div "Номер накладної 20451247294156 Статус відправлення Заплановано Отримувач Механч…" at bounding box center [312, 243] width 132 height 166
copy div "Номер накладної 20451247294156"
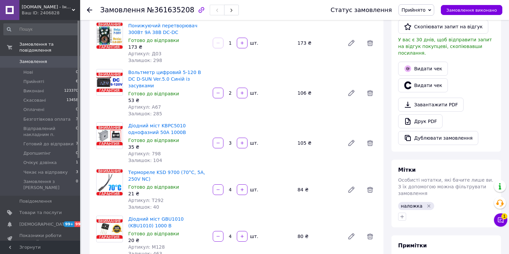
scroll to position [0, 0]
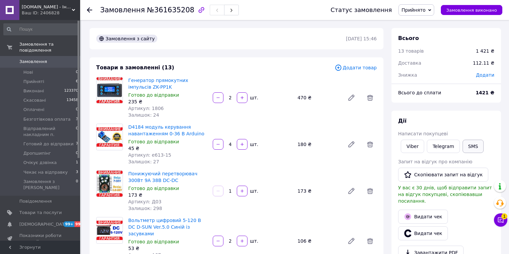
click at [470, 147] on button "SMS" at bounding box center [473, 146] width 21 height 13
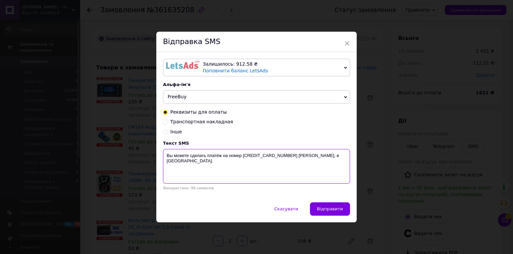
drag, startPoint x: 231, startPoint y: 163, endPoint x: 159, endPoint y: 157, distance: 72.7
click at [159, 157] on div "Залишилось: 912.58 ₴ Поповнити баланс LetsAds Підключити SMSClub Альфа-ім'я Fre…" at bounding box center [256, 127] width 200 height 151
paste textarea "Номер накладної 20451247294156"
type textarea "Номер накладної 20451247294156"
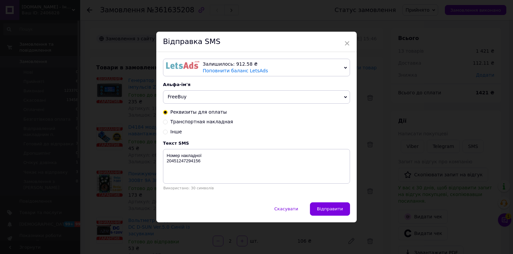
drag, startPoint x: 337, startPoint y: 212, endPoint x: 337, endPoint y: 209, distance: 3.4
click at [337, 212] on span "Відправити" at bounding box center [330, 209] width 26 height 5
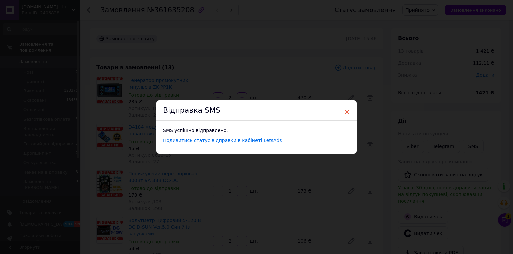
click at [349, 112] on span "×" at bounding box center [347, 112] width 6 height 11
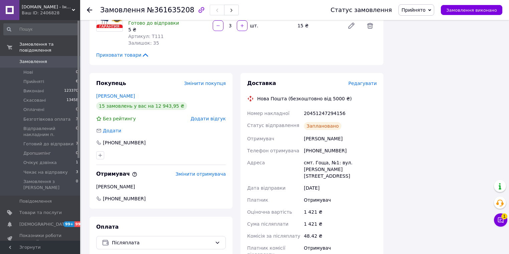
scroll to position [695, 0]
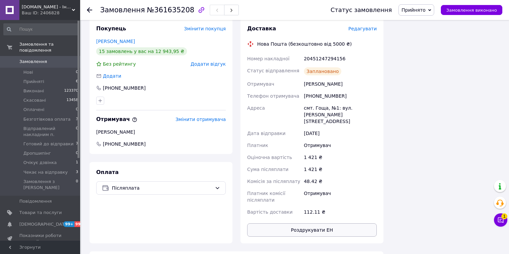
click at [324, 224] on button "Роздрукувати ЕН" at bounding box center [312, 230] width 130 height 13
click at [485, 10] on span "Замовлення виконано" at bounding box center [471, 10] width 51 height 5
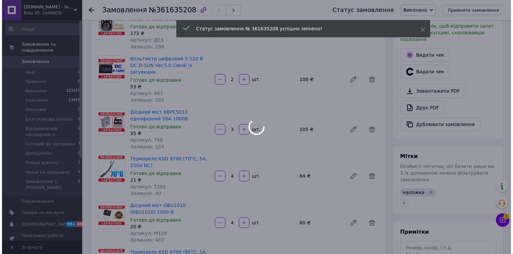
scroll to position [160, 0]
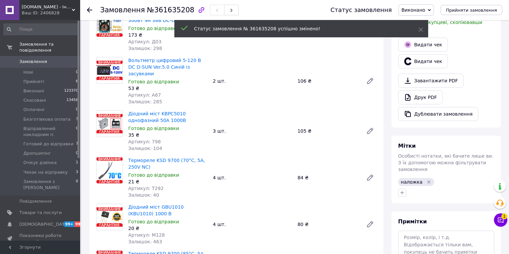
click at [427, 53] on div "Видати чек" at bounding box center [446, 61] width 99 height 17
click at [427, 54] on button "Видати чек" at bounding box center [423, 61] width 50 height 14
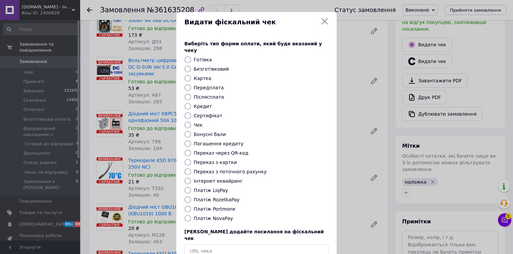
click at [185, 215] on input "Платіж NovaPay" at bounding box center [187, 218] width 7 height 7
radio input "true"
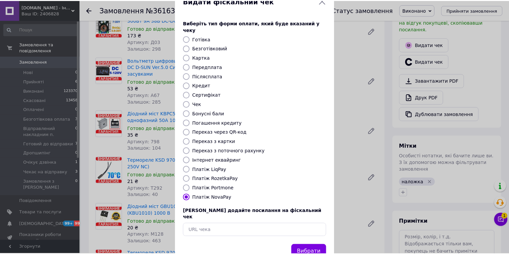
scroll to position [32, 0]
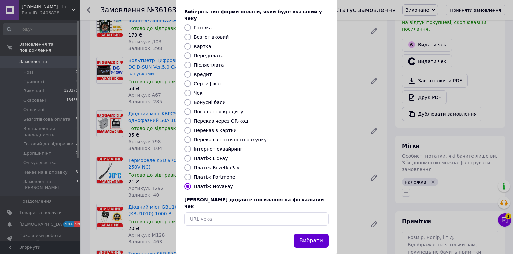
click at [316, 234] on button "Вибрати" at bounding box center [311, 241] width 35 height 14
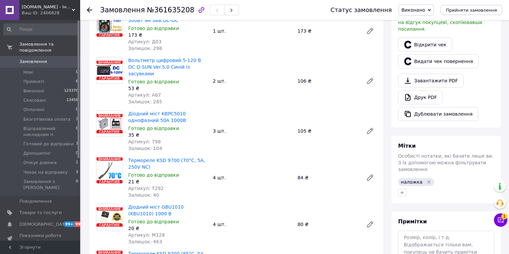
scroll to position [107, 0]
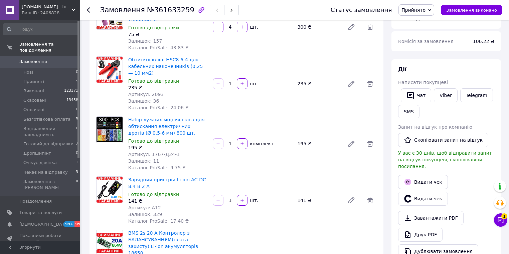
scroll to position [107, 0]
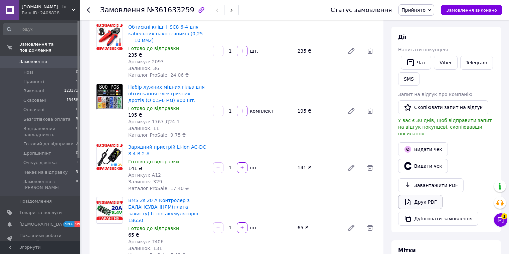
click at [420, 195] on link "Друк PDF" at bounding box center [420, 202] width 44 height 14
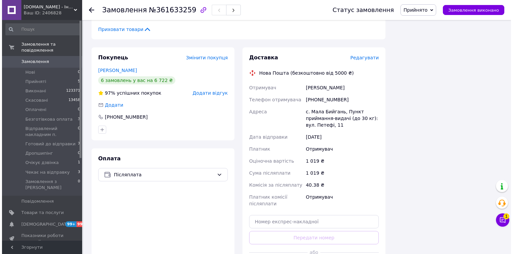
scroll to position [588, 0]
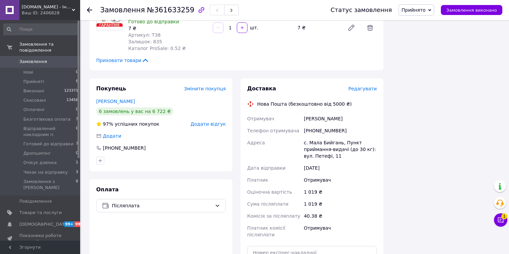
click at [371, 86] on span "Редагувати" at bounding box center [362, 88] width 28 height 5
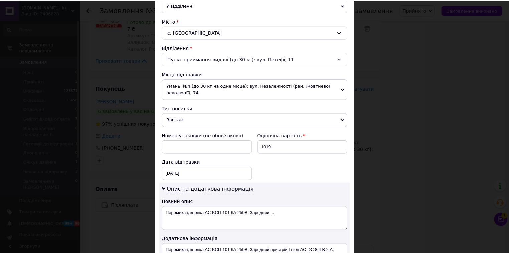
scroll to position [334, 0]
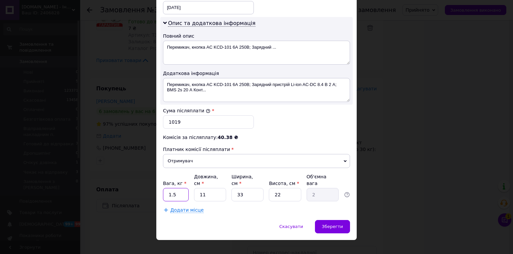
click at [174, 188] on input "1.5" at bounding box center [176, 194] width 26 height 13
type input "1"
click at [253, 188] on input "33" at bounding box center [247, 194] width 32 height 13
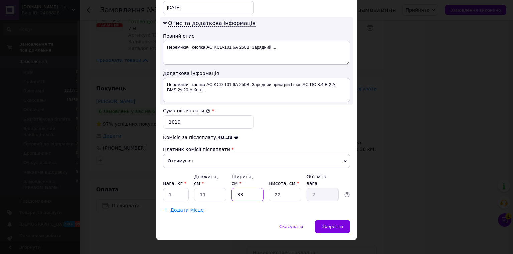
type input "1"
type input "0.1"
type input "10"
type input "0.61"
type input "10"
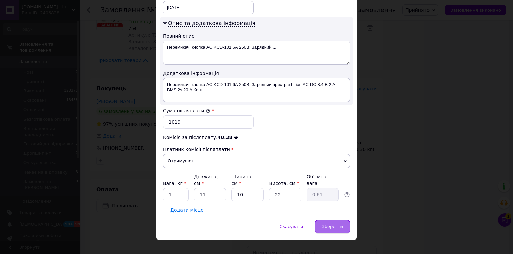
click at [349, 220] on div "Зберегти" at bounding box center [332, 226] width 35 height 13
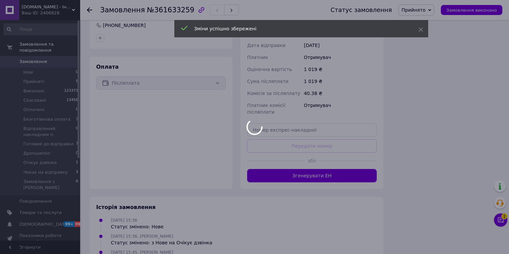
scroll to position [736, 0]
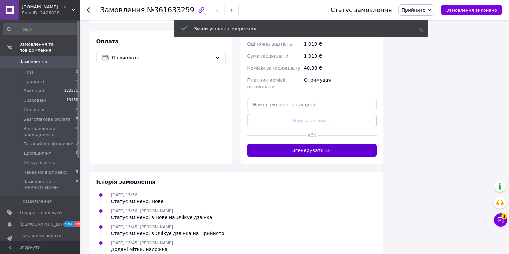
click at [334, 144] on button "Згенерувати ЕН" at bounding box center [312, 150] width 130 height 13
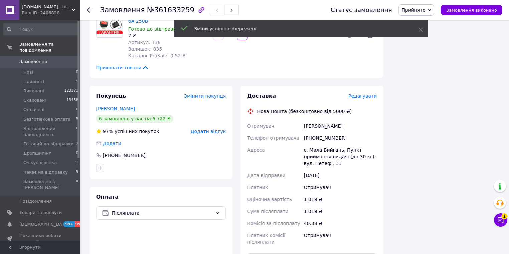
scroll to position [522, 0]
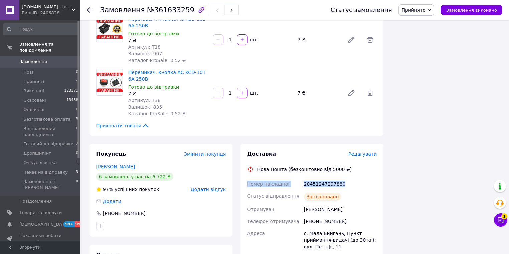
drag, startPoint x: 335, startPoint y: 172, endPoint x: 248, endPoint y: 172, distance: 86.8
click at [242, 171] on div "Доставка Редагувати Нова Пошта (безкоштовно від 5000 ₴) Номер накладної 2045124…" at bounding box center [311, 256] width 143 height 225
copy div "Номер накладної 20451247297880"
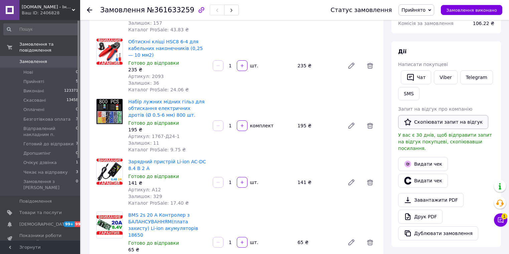
scroll to position [41, 0]
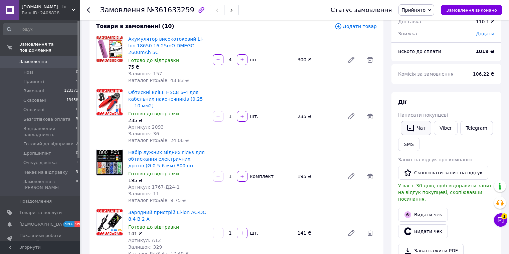
click at [419, 128] on button "Чат" at bounding box center [416, 128] width 30 height 14
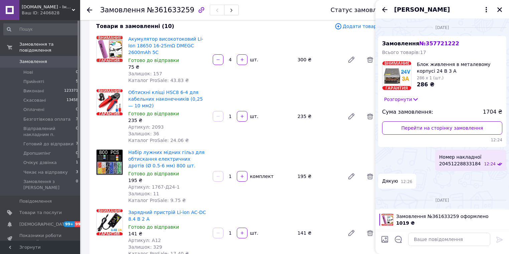
scroll to position [94, 0]
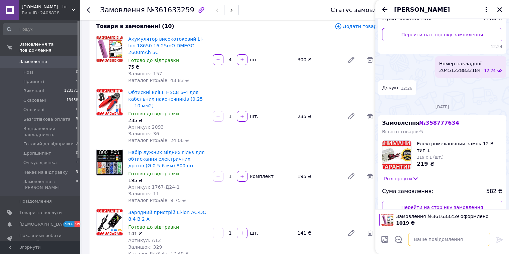
paste textarea "Номер накладної 20451247297880"
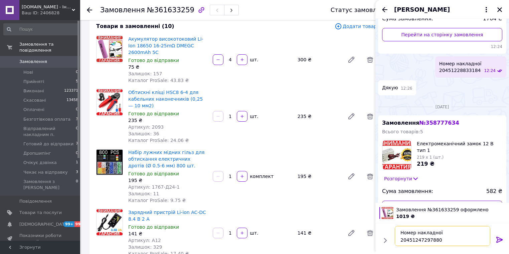
type textarea "Номер накладної 20451247297880"
drag, startPoint x: 501, startPoint y: 243, endPoint x: 501, endPoint y: 234, distance: 9.4
click at [501, 244] on icon at bounding box center [500, 240] width 8 height 8
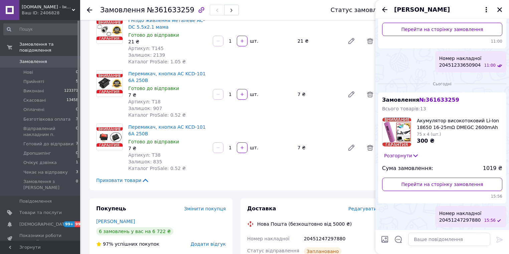
scroll to position [469, 0]
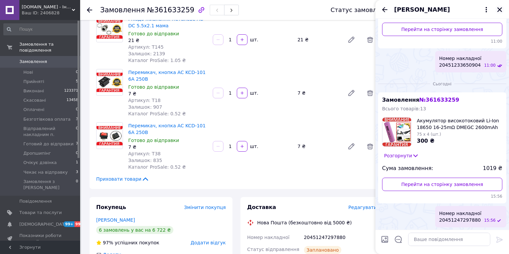
click at [498, 8] on icon "Закрити" at bounding box center [499, 9] width 5 height 5
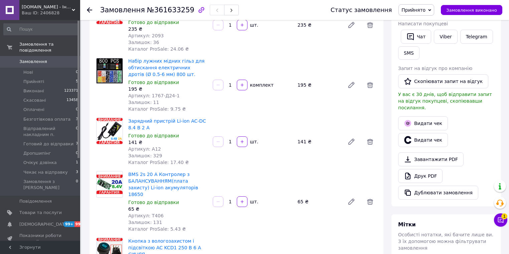
scroll to position [95, 0]
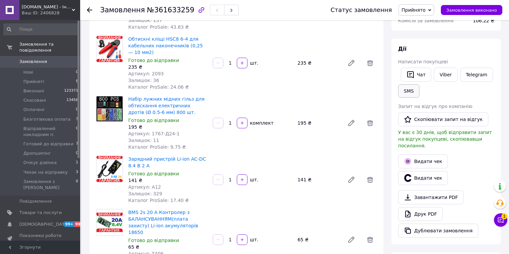
click at [410, 92] on button "SMS" at bounding box center [408, 90] width 21 height 13
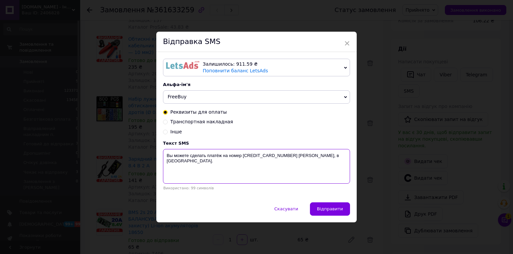
drag, startPoint x: 200, startPoint y: 156, endPoint x: 163, endPoint y: 155, distance: 37.8
click at [163, 155] on textarea "Вы можете сделать платёж на номер 5168755605832191 Войцеховський Сергій Андрійо…" at bounding box center [256, 166] width 187 height 35
paste textarea "Номер накладної 20451247297880"
type textarea "Номер накладної 20451247297880"
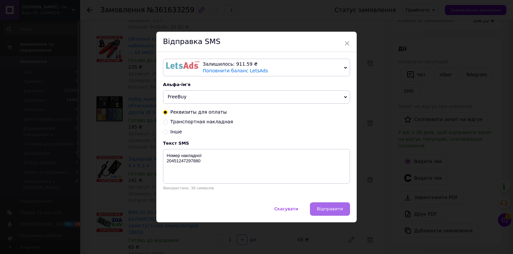
drag, startPoint x: 340, startPoint y: 206, endPoint x: 345, endPoint y: 192, distance: 14.9
click at [341, 205] on button "Відправити" at bounding box center [330, 209] width 40 height 13
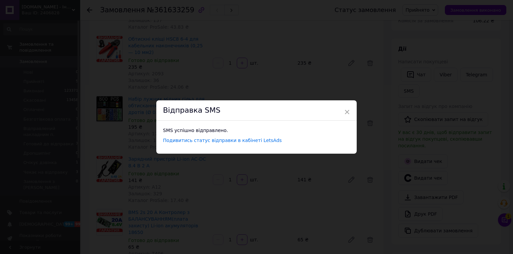
click at [350, 112] on div "Відправка SMS" at bounding box center [256, 111] width 200 height 20
click at [346, 112] on span "×" at bounding box center [347, 112] width 6 height 11
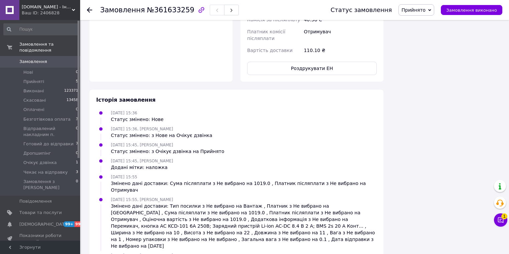
scroll to position [650, 0]
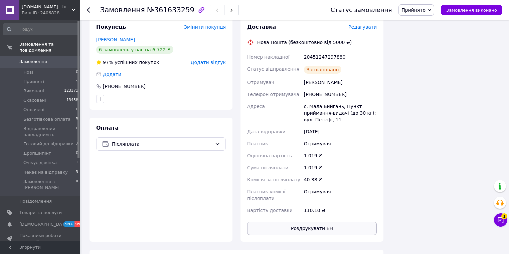
click at [326, 222] on button "Роздрукувати ЕН" at bounding box center [312, 228] width 130 height 13
click at [498, 8] on button "Замовлення виконано" at bounding box center [471, 10] width 61 height 10
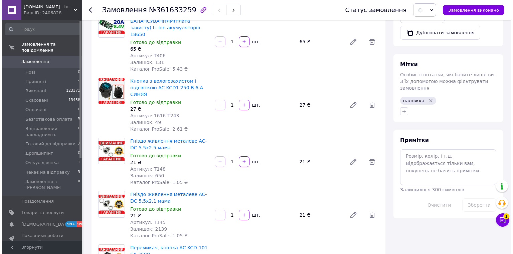
scroll to position [115, 0]
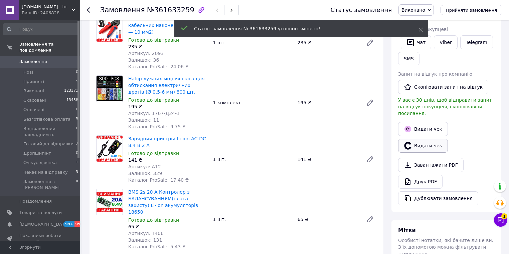
click at [428, 141] on button "Видати чек" at bounding box center [423, 146] width 50 height 14
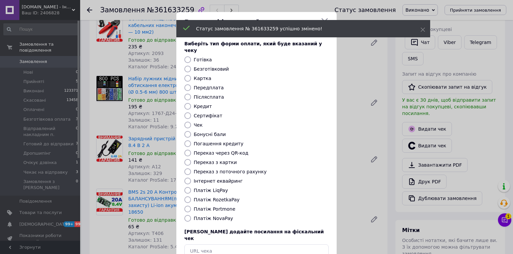
click at [188, 215] on input "Платіж NovaPay" at bounding box center [187, 218] width 7 height 7
radio input "true"
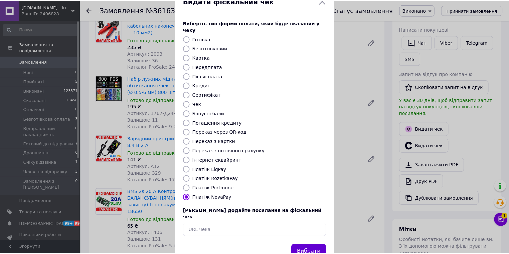
scroll to position [32, 0]
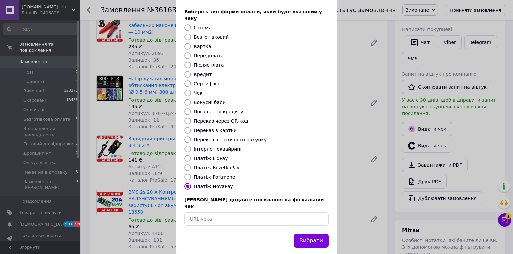
click at [320, 234] on button "Вибрати" at bounding box center [311, 241] width 35 height 14
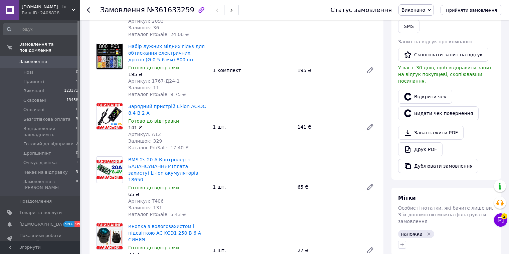
scroll to position [160, 0]
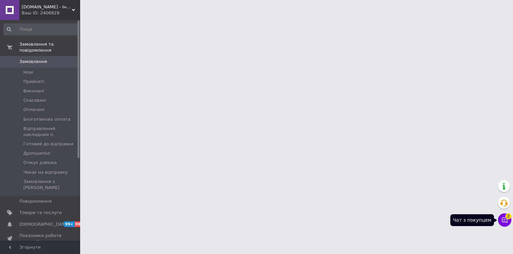
click at [500, 215] on button "Чат з покупцем 2" at bounding box center [504, 220] width 13 height 13
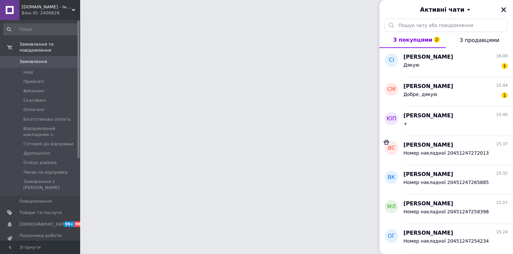
click at [502, 9] on icon "Закрити" at bounding box center [503, 9] width 5 height 5
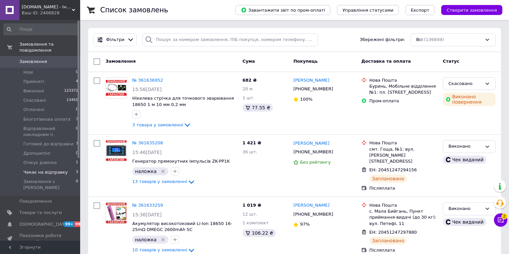
click at [54, 170] on span "Чекає на відправку" at bounding box center [45, 173] width 44 height 6
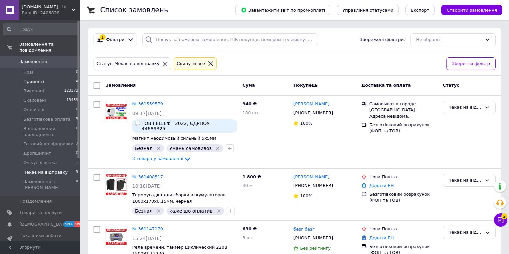
click at [22, 77] on li "Прийняті 4" at bounding box center [41, 81] width 82 height 9
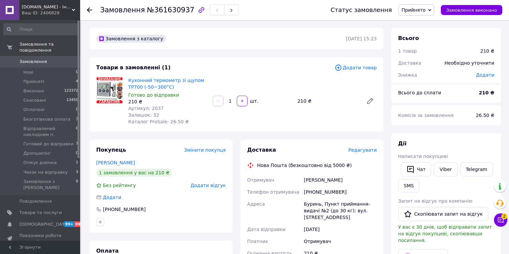
click at [371, 152] on span "Редагувати" at bounding box center [362, 150] width 28 height 5
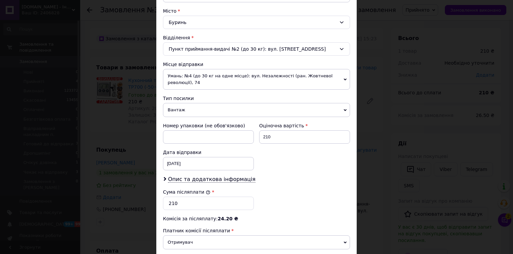
scroll to position [259, 0]
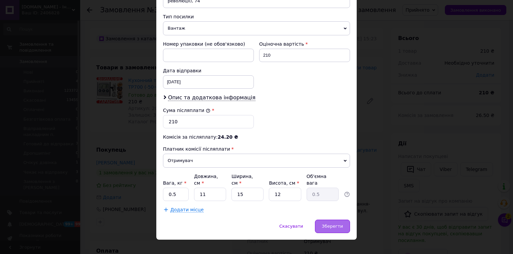
drag, startPoint x: 342, startPoint y: 214, endPoint x: 340, endPoint y: 201, distance: 13.1
click at [342, 220] on div "Зберегти" at bounding box center [332, 226] width 35 height 13
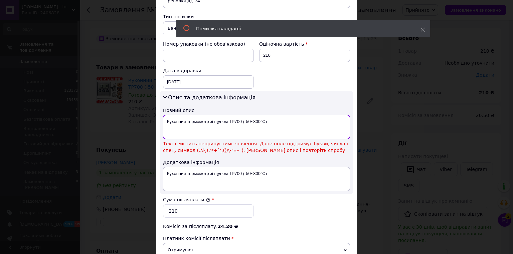
click at [277, 118] on textarea "Кухонний термометр зі щупом TP700 (-50~300°C)" at bounding box center [256, 127] width 187 height 24
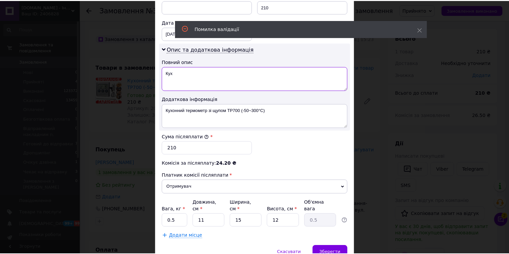
scroll to position [334, 0]
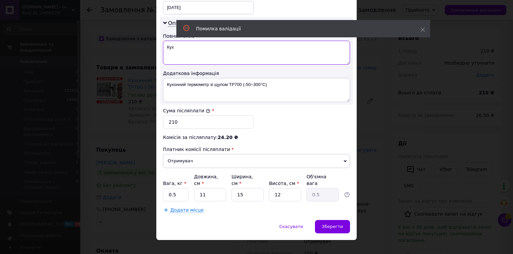
type textarea "Кух"
drag, startPoint x: 352, startPoint y: 219, endPoint x: 350, endPoint y: 206, distance: 13.2
click at [352, 220] on div "Скасувати   Зберегти" at bounding box center [256, 230] width 200 height 20
click at [339, 224] on span "Зберегти" at bounding box center [332, 226] width 21 height 5
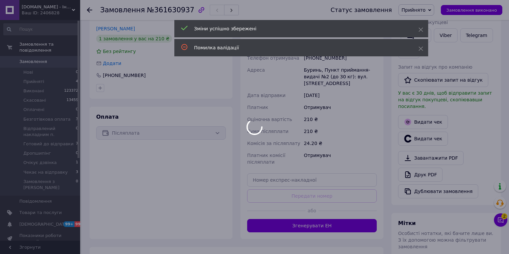
scroll to position [160, 0]
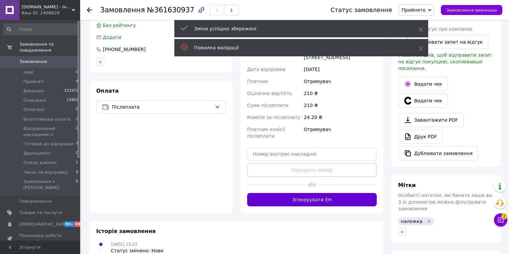
drag, startPoint x: 330, startPoint y: 197, endPoint x: 331, endPoint y: 205, distance: 7.4
click at [331, 197] on button "Згенерувати ЕН" at bounding box center [312, 199] width 130 height 13
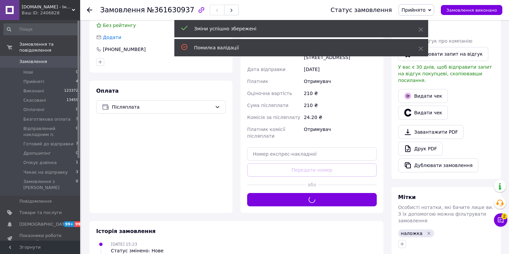
scroll to position [53, 0]
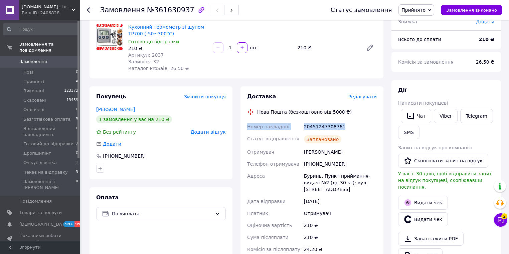
drag, startPoint x: 290, startPoint y: 127, endPoint x: 243, endPoint y: 128, distance: 46.8
click at [243, 128] on div "Доставка Редагувати Нова Пошта (безкоштовно від 5000 ₴) Номер накладної 2045124…" at bounding box center [311, 198] width 143 height 225
copy div "Номер накладної 20451247308761"
click at [414, 114] on button "Чат" at bounding box center [416, 116] width 30 height 14
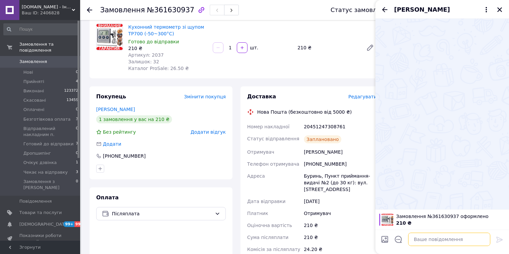
paste textarea "Номер накладної 20451247308761"
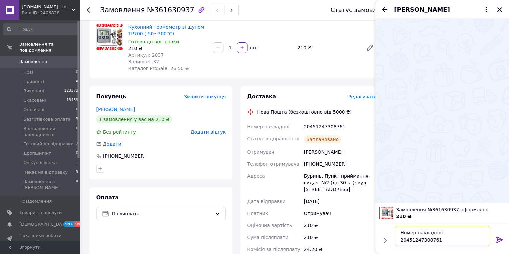
type textarea "Номер накладної 20451247308761"
click at [500, 242] on icon at bounding box center [500, 240] width 8 height 8
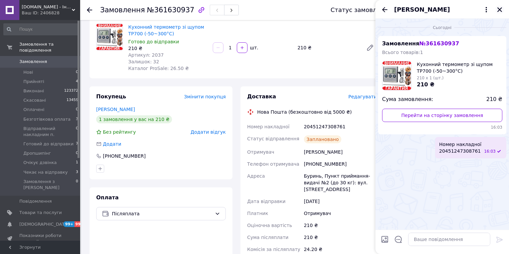
click at [499, 9] on icon "Закрити" at bounding box center [500, 10] width 6 height 6
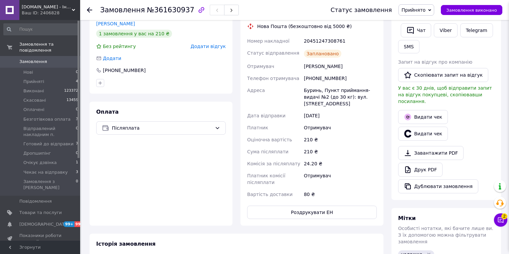
scroll to position [160, 0]
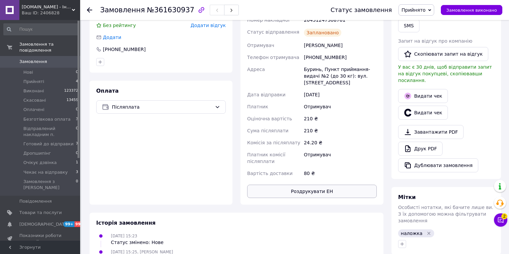
click at [325, 191] on button "Роздрукувати ЕН" at bounding box center [312, 191] width 130 height 13
click at [474, 11] on span "Замовлення виконано" at bounding box center [471, 10] width 51 height 5
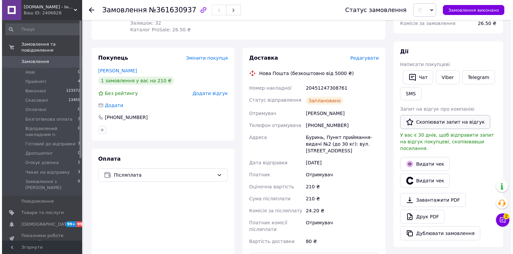
scroll to position [107, 0]
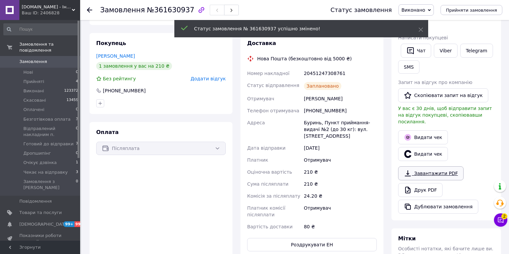
click at [422, 159] on div "Дії Написати покупцеві   Чат Viber Telegram SMS Запит на відгук про компанію   …" at bounding box center [446, 117] width 96 height 193
click at [421, 148] on button "Видати чек" at bounding box center [423, 154] width 50 height 14
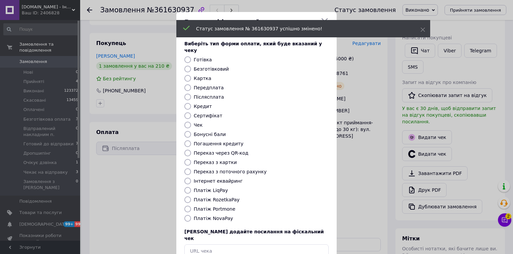
drag, startPoint x: 184, startPoint y: 210, endPoint x: 236, endPoint y: 219, distance: 52.2
click at [186, 215] on input "Платіж NovaPay" at bounding box center [187, 218] width 7 height 7
radio input "true"
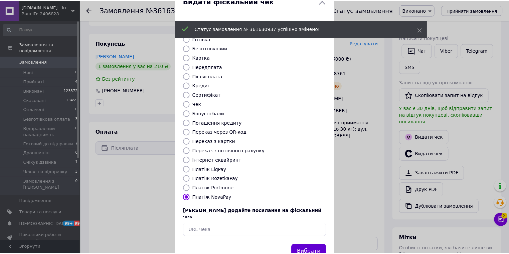
scroll to position [32, 0]
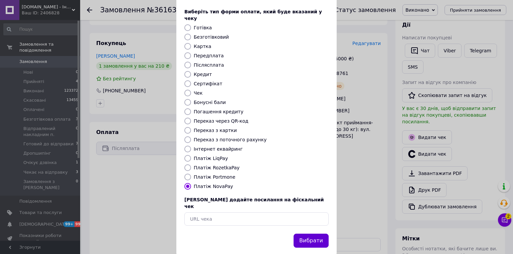
click at [308, 234] on button "Вибрати" at bounding box center [311, 241] width 35 height 14
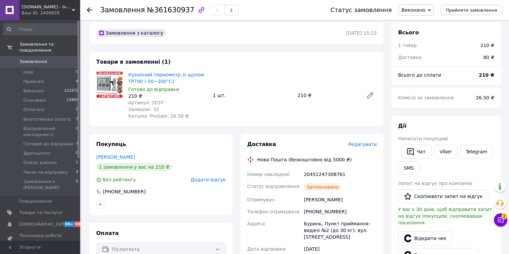
scroll to position [0, 0]
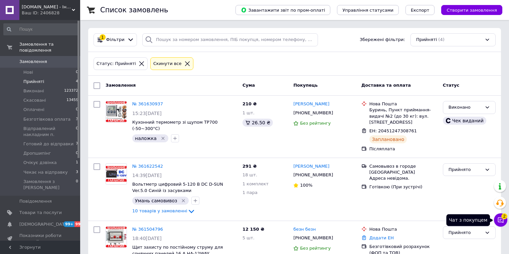
click at [500, 219] on icon at bounding box center [500, 220] width 7 height 7
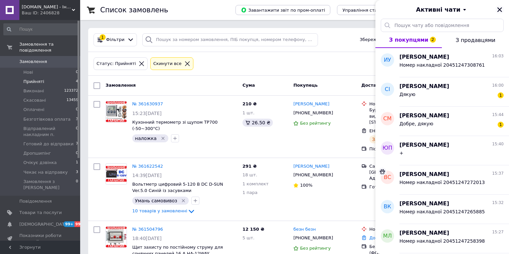
click at [499, 9] on icon "Закрити" at bounding box center [499, 9] width 5 height 5
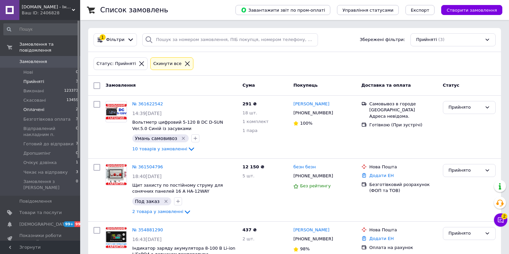
click span "Оплачені"
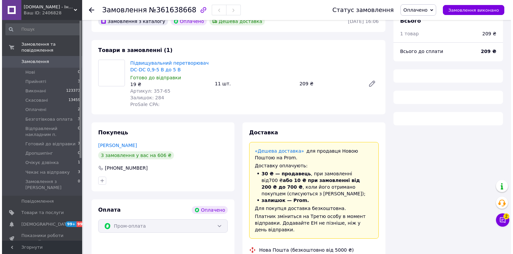
scroll to position [51, 0]
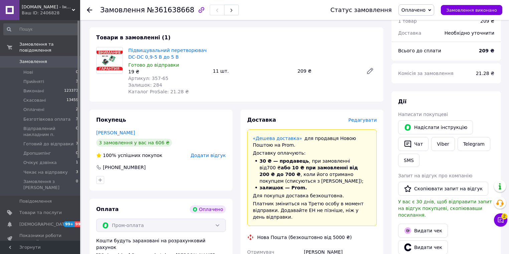
click at [366, 120] on span "Редагувати" at bounding box center [362, 120] width 28 height 5
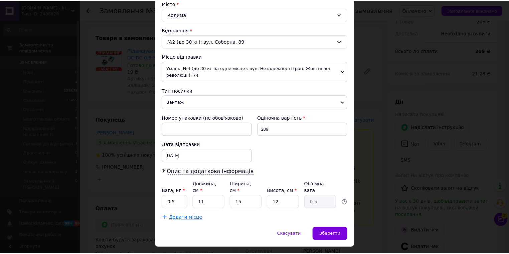
scroll to position [194, 0]
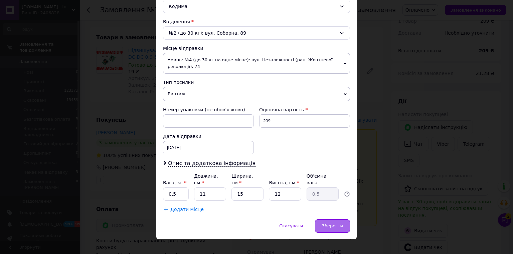
drag, startPoint x: 342, startPoint y: 217, endPoint x: 343, endPoint y: 213, distance: 4.5
click at [342, 220] on div "Зберегти" at bounding box center [332, 226] width 35 height 13
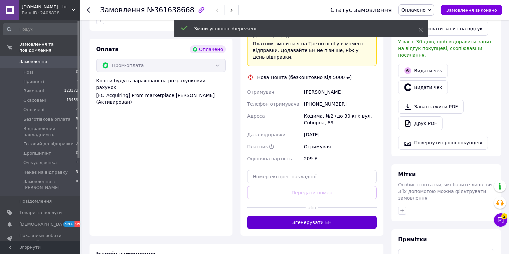
click at [329, 217] on button "Згенерувати ЕН" at bounding box center [312, 222] width 130 height 13
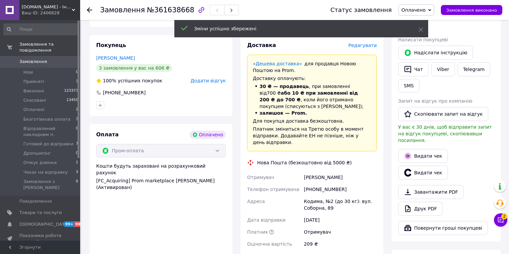
scroll to position [104, 0]
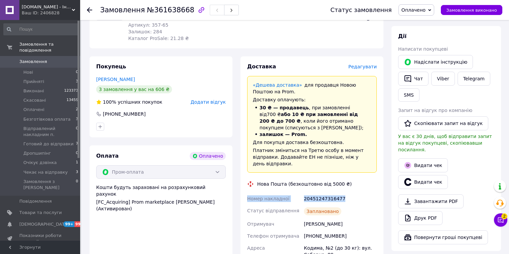
drag, startPoint x: 271, startPoint y: 192, endPoint x: 240, endPoint y: 192, distance: 30.4
click at [240, 192] on div "Доставка Редагувати «Дешева доставка»   для продавця [GEOGRAPHIC_DATA] на Prom.…" at bounding box center [311, 189] width 151 height 266
copy div "Номер накладної 20451247316477"
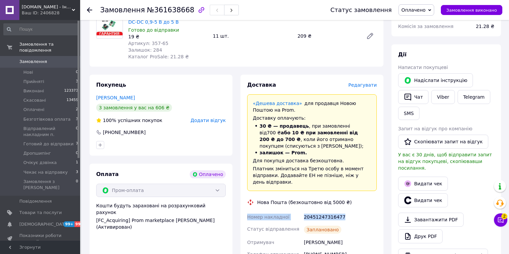
scroll to position [107, 0]
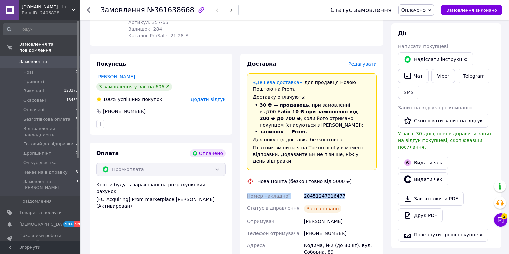
copy div "Номер накладної 20451247316477"
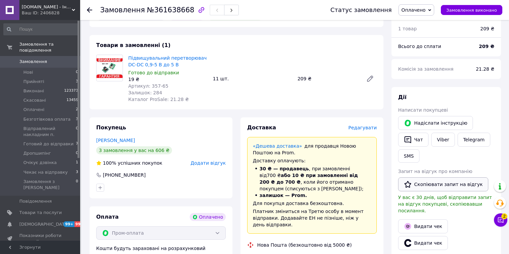
scroll to position [53, 0]
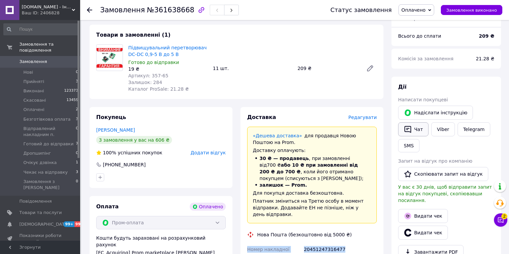
click at [416, 132] on button "Чат" at bounding box center [413, 130] width 30 height 14
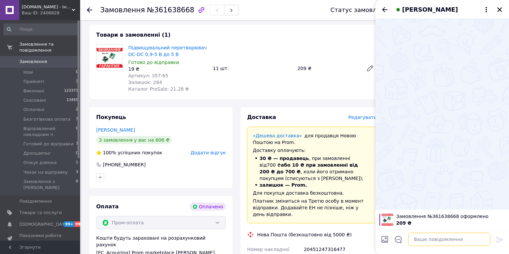
paste textarea "Номер накладної 20451247316477"
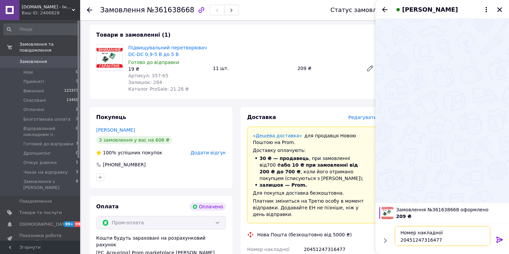
type textarea "Номер накладної 20451247316477"
click at [501, 240] on icon at bounding box center [499, 240] width 6 height 6
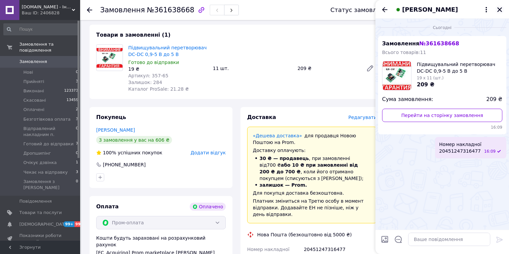
click at [499, 9] on icon "Закрити" at bounding box center [499, 9] width 5 height 5
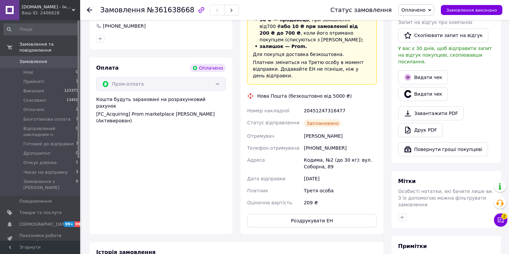
scroll to position [214, 0]
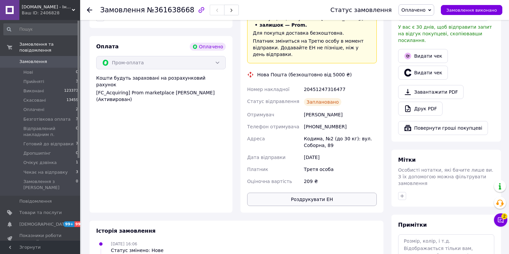
click at [331, 193] on button "Роздрукувати ЕН" at bounding box center [312, 199] width 130 height 13
click at [473, 9] on span "Замовлення виконано" at bounding box center [471, 10] width 51 height 5
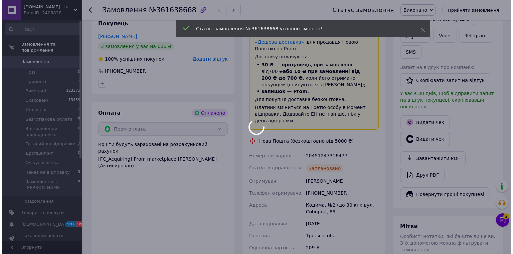
scroll to position [160, 0]
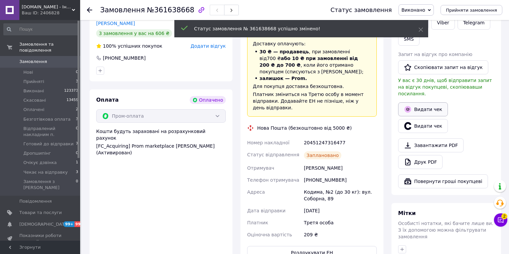
click at [429, 103] on button "Видати чек" at bounding box center [423, 110] width 50 height 14
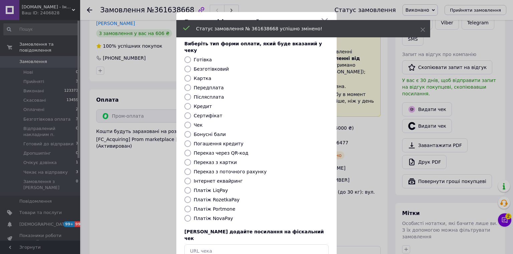
click at [189, 197] on div "Виберіть тип форми оплати, який буде вказаний у чеку Готівка Безготівковий Карт…" at bounding box center [256, 149] width 160 height 234
drag, startPoint x: 187, startPoint y: 192, endPoint x: 337, endPoint y: 214, distance: 150.9
click at [188, 197] on input "Платіж RozetkaPay" at bounding box center [187, 200] width 7 height 7
radio input "true"
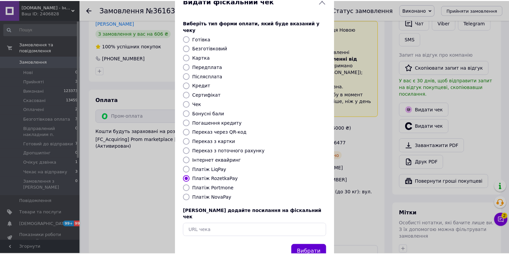
scroll to position [32, 0]
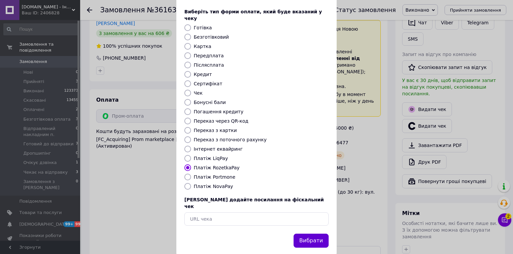
click at [315, 234] on button "Вибрати" at bounding box center [311, 241] width 35 height 14
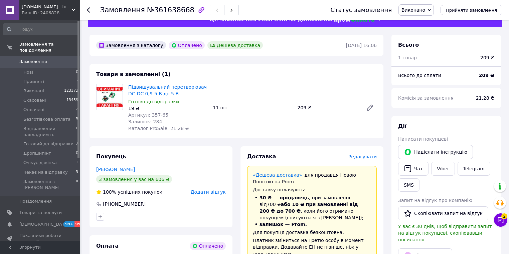
scroll to position [0, 0]
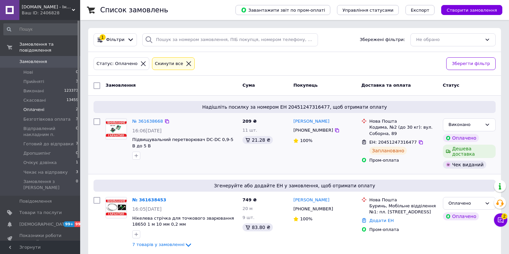
scroll to position [2, 0]
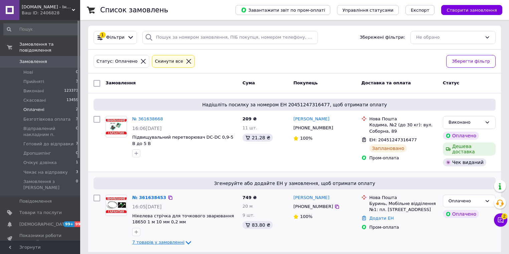
click at [184, 239] on icon at bounding box center [188, 243] width 8 height 8
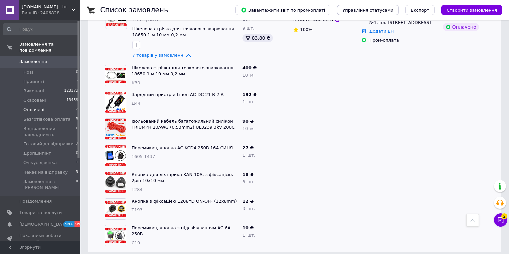
scroll to position [83, 0]
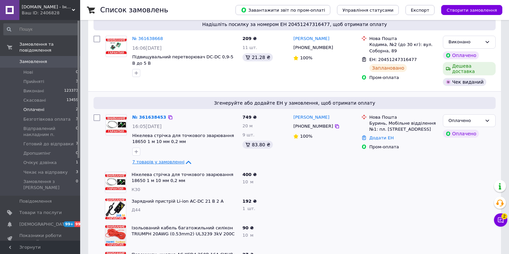
click at [184, 159] on icon at bounding box center [188, 163] width 8 height 8
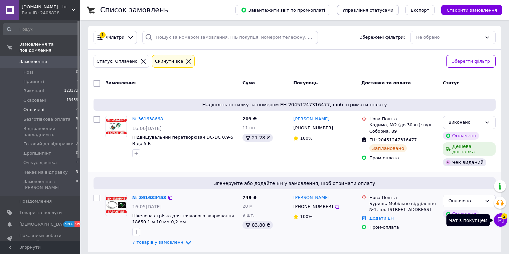
click at [500, 221] on icon at bounding box center [500, 220] width 7 height 7
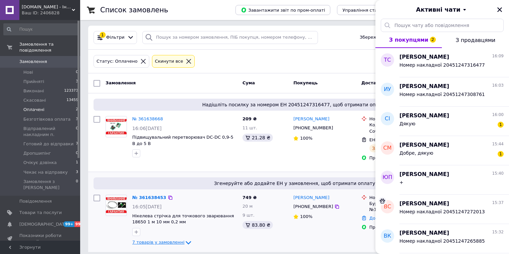
drag, startPoint x: 500, startPoint y: 10, endPoint x: 378, endPoint y: 0, distance: 122.0
click at [500, 10] on icon "Закрити" at bounding box center [499, 9] width 5 height 5
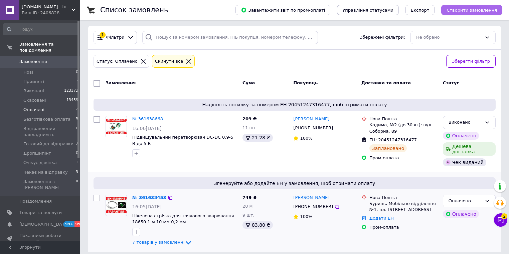
click at [472, 12] on span "Створити замовлення" at bounding box center [471, 10] width 50 height 5
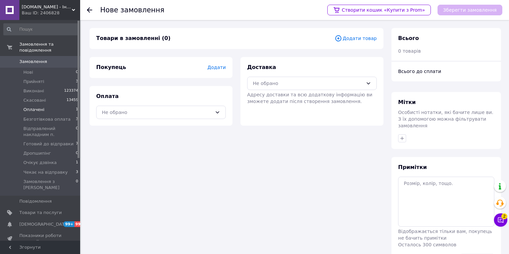
click at [29, 107] on span "Оплачені" at bounding box center [33, 110] width 21 height 6
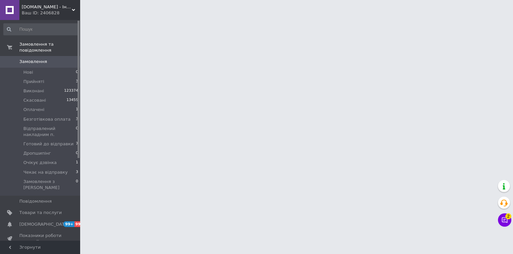
click at [29, 59] on span "Замовлення" at bounding box center [33, 62] width 28 height 6
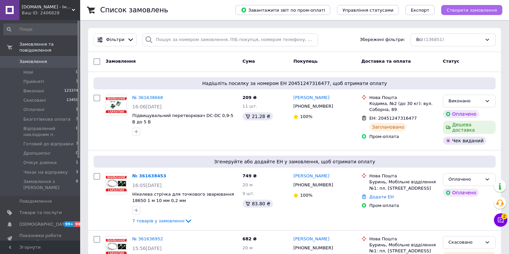
click at [463, 9] on span "Створити замовлення" at bounding box center [471, 10] width 50 height 5
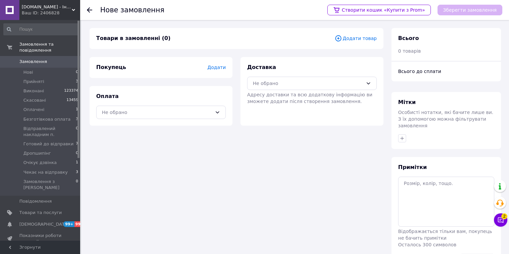
click at [350, 39] on span "Додати товар" at bounding box center [356, 38] width 42 height 7
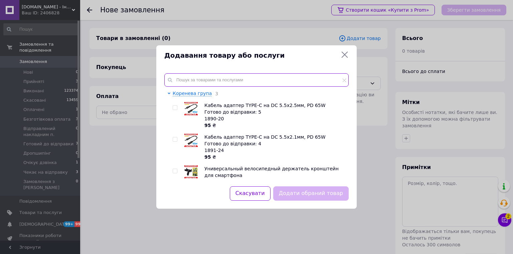
click at [186, 83] on input "text" at bounding box center [256, 79] width 184 height 13
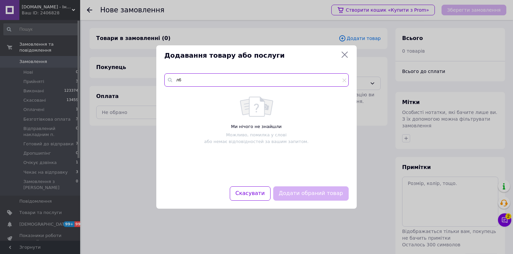
type input "л"
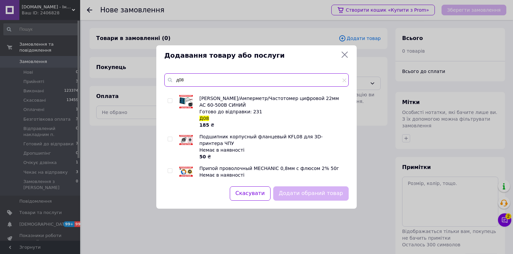
scroll to position [82, 0]
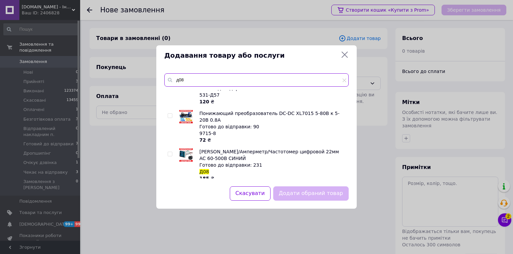
type input "д08"
click at [171, 152] on input "checkbox" at bounding box center [170, 154] width 4 height 4
checkbox input "true"
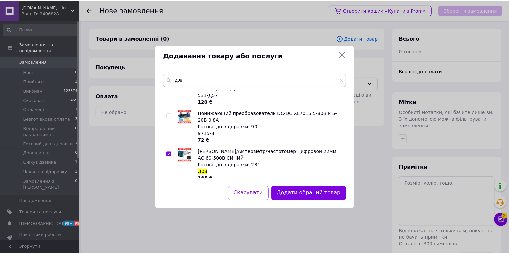
scroll to position [135, 0]
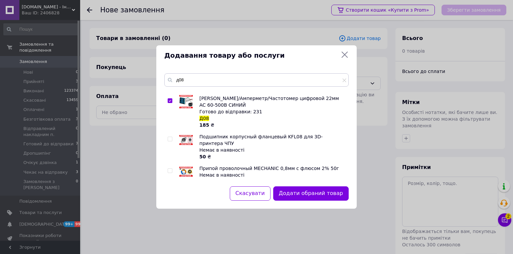
drag, startPoint x: 310, startPoint y: 199, endPoint x: 332, endPoint y: 198, distance: 21.7
click at [312, 198] on button "Додати обраний товар" at bounding box center [310, 194] width 75 height 14
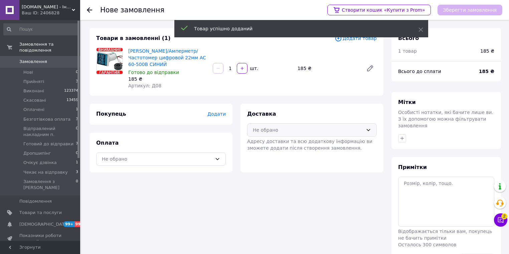
drag, startPoint x: 319, startPoint y: 125, endPoint x: 315, endPoint y: 130, distance: 5.7
click at [318, 127] on div "Не обрано" at bounding box center [312, 130] width 130 height 13
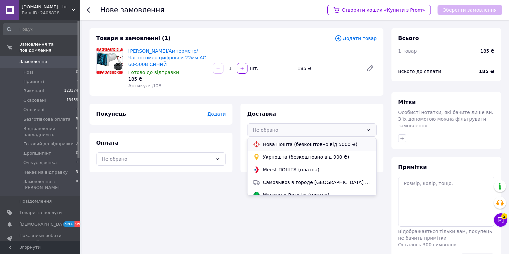
click at [276, 141] on span "Нова Пошта (безкоштовно від 5000 ₴)" at bounding box center [317, 144] width 108 height 7
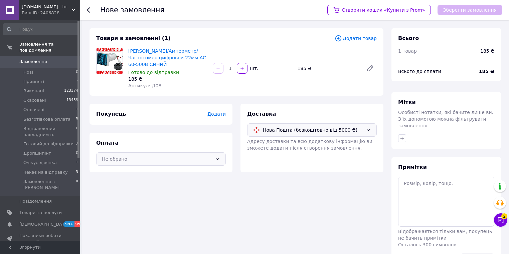
click at [199, 156] on div "Не обрано" at bounding box center [157, 159] width 110 height 7
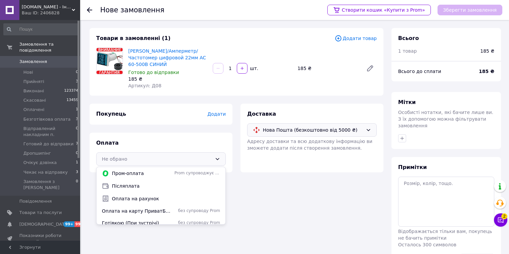
click at [130, 183] on span "Післяплата" at bounding box center [166, 186] width 108 height 7
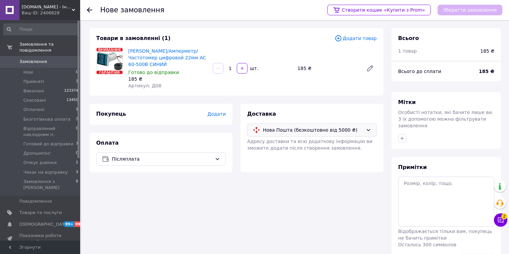
click at [214, 112] on span "Додати" at bounding box center [216, 114] width 18 height 5
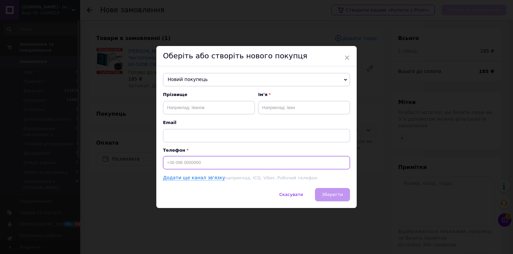
click at [179, 167] on input at bounding box center [256, 162] width 187 height 13
type input "[PHONE_NUMBER]"
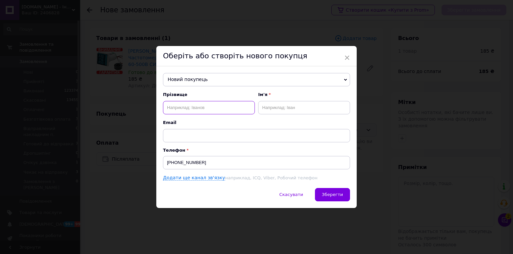
click at [165, 108] on input "text" at bounding box center [209, 107] width 92 height 13
type input "Топор"
click at [284, 111] on input "text" at bounding box center [304, 107] width 92 height 13
click at [271, 109] on input "Оленкасндр" at bounding box center [304, 107] width 92 height 13
click at [273, 110] on input "Олекасндр" at bounding box center [304, 107] width 92 height 13
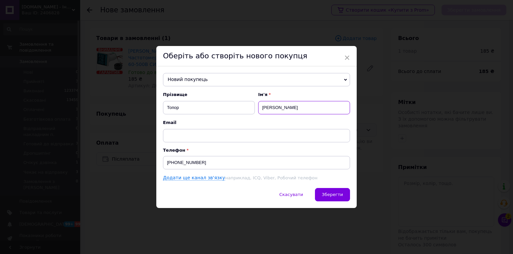
click at [290, 108] on input "Олекасндр" at bounding box center [304, 107] width 92 height 13
type input "Олександр"
drag, startPoint x: 334, startPoint y: 196, endPoint x: 340, endPoint y: 186, distance: 11.4
click at [334, 196] on span "Зберегти" at bounding box center [332, 194] width 21 height 5
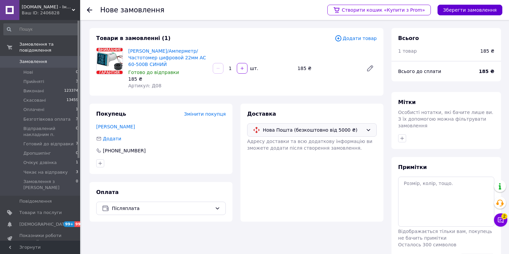
click at [471, 12] on button "Зберегти замовлення" at bounding box center [469, 10] width 65 height 11
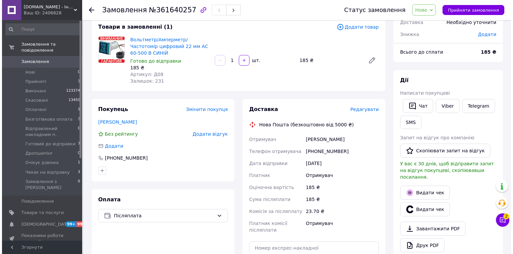
scroll to position [53, 0]
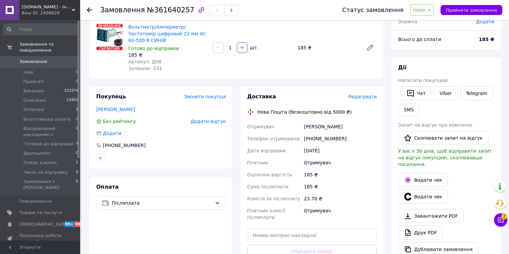
click at [360, 94] on span "Редагувати" at bounding box center [362, 96] width 28 height 5
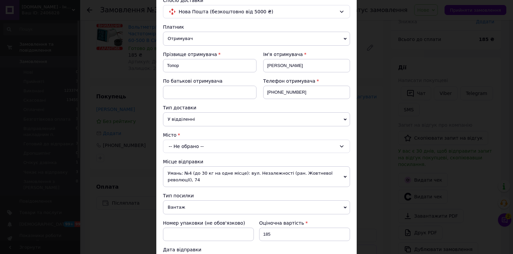
click at [195, 142] on div "-- Не обрано --" at bounding box center [256, 146] width 187 height 13
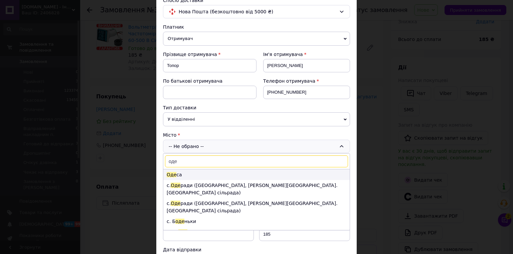
type input "оде"
click at [175, 172] on li "Оде са" at bounding box center [256, 175] width 186 height 11
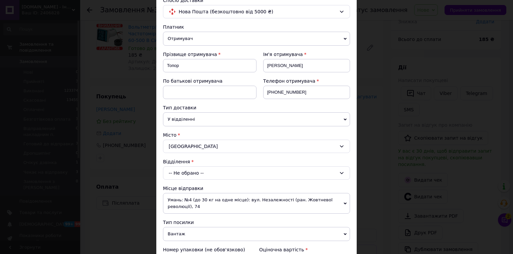
click at [186, 176] on div "-- Не обрано --" at bounding box center [256, 173] width 187 height 13
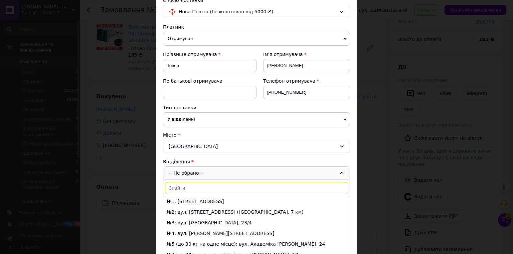
scroll to position [107, 0]
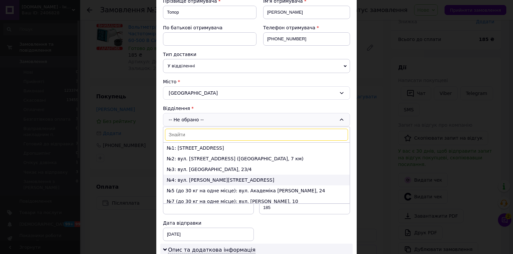
type input "5"
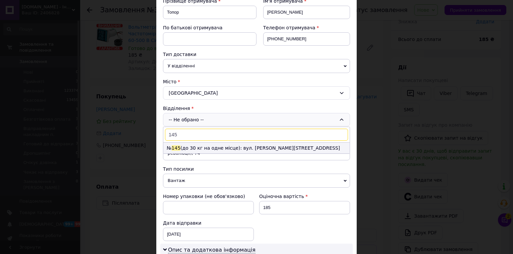
type input "145"
click at [215, 144] on li "№ 145 (до 30 кг на одне місце): вул. Євгена Чикаленка, 50А/1" at bounding box center [256, 148] width 186 height 11
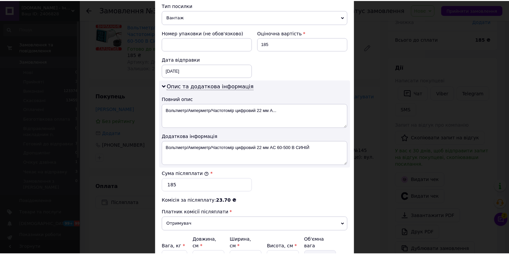
scroll to position [334, 0]
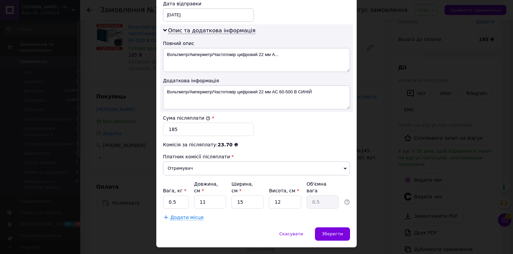
drag, startPoint x: 334, startPoint y: 217, endPoint x: 336, endPoint y: 210, distance: 7.3
click at [335, 232] on span "Зберегти" at bounding box center [332, 234] width 21 height 5
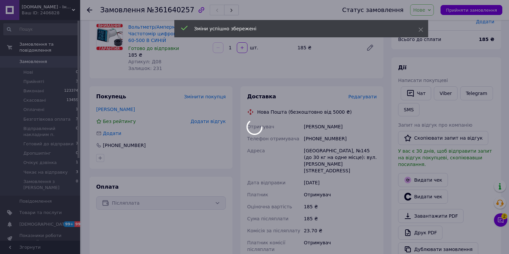
click at [477, 9] on div at bounding box center [254, 127] width 509 height 254
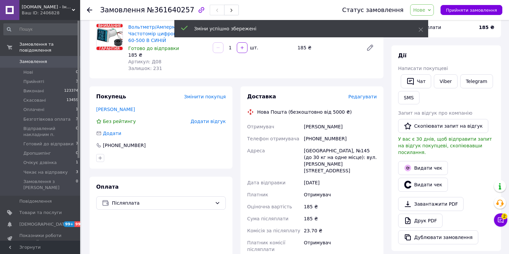
click at [477, 9] on span "Прийняти замовлення" at bounding box center [471, 10] width 51 height 5
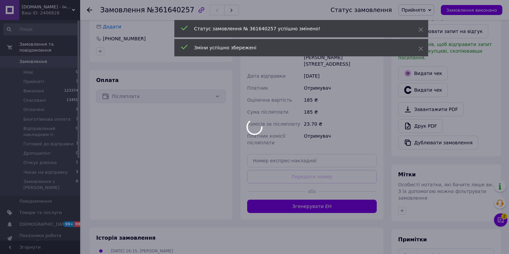
scroll to position [214, 0]
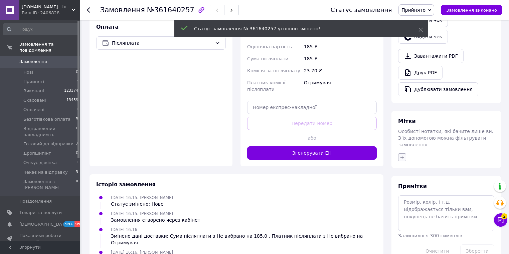
click at [401, 155] on icon "button" at bounding box center [401, 157] width 5 height 5
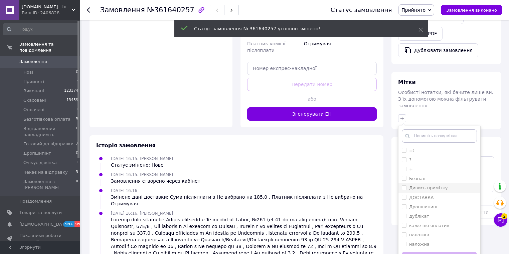
scroll to position [266, 0]
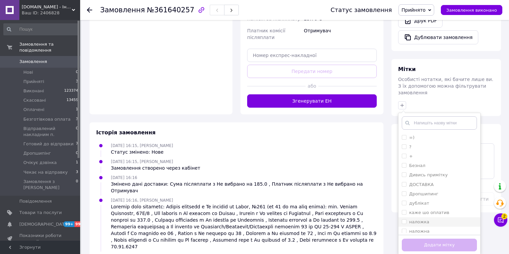
drag, startPoint x: 404, startPoint y: 207, endPoint x: 408, endPoint y: 209, distance: 4.7
click at [404, 220] on input "наложка" at bounding box center [404, 222] width 4 height 4
checkbox input "true"
click at [428, 239] on button "Додати мітку" at bounding box center [439, 245] width 75 height 13
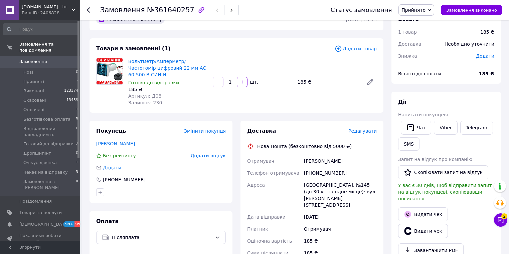
scroll to position [0, 0]
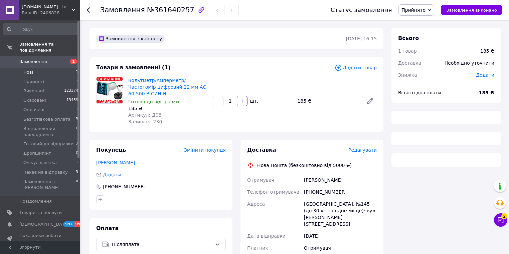
click at [30, 69] on span "Нові" at bounding box center [28, 72] width 10 height 6
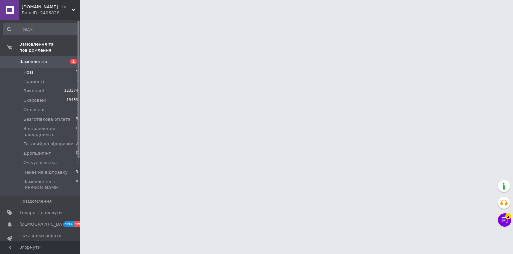
click at [29, 69] on span "Нові" at bounding box center [28, 72] width 10 height 6
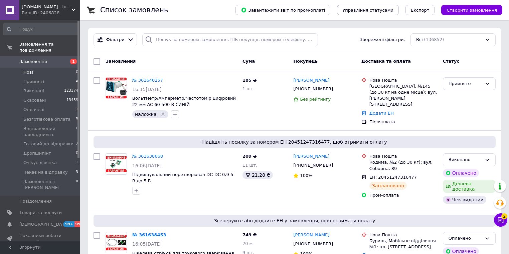
click at [27, 69] on span "Нові" at bounding box center [28, 72] width 10 height 6
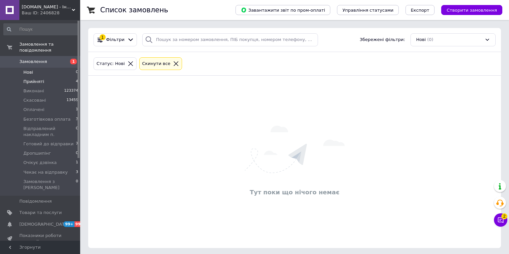
click at [31, 79] on span "Прийняті" at bounding box center [33, 82] width 21 height 6
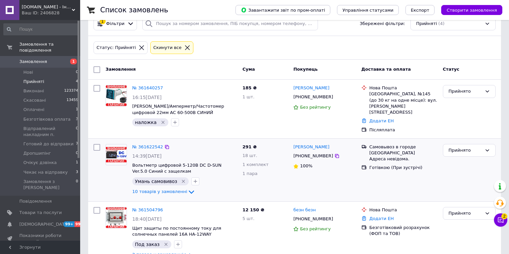
scroll to position [37, 0]
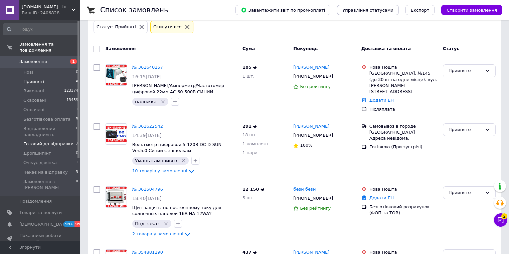
click at [48, 141] on span "Готовий до відправки" at bounding box center [48, 144] width 50 height 6
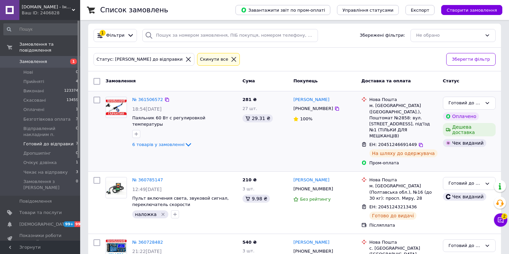
scroll to position [160, 0]
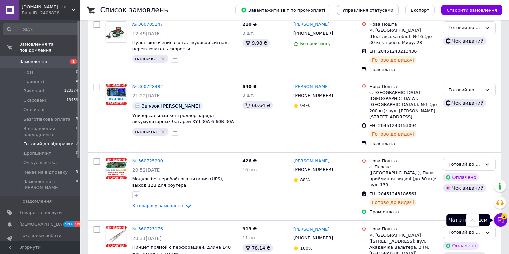
click at [502, 223] on icon at bounding box center [500, 220] width 7 height 7
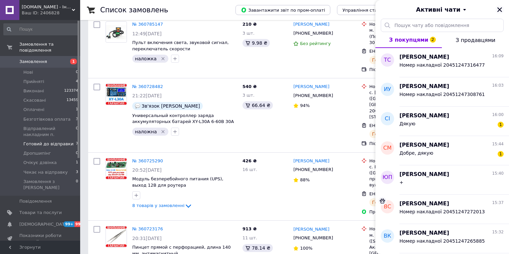
click at [499, 11] on icon "Закрити" at bounding box center [500, 10] width 6 height 6
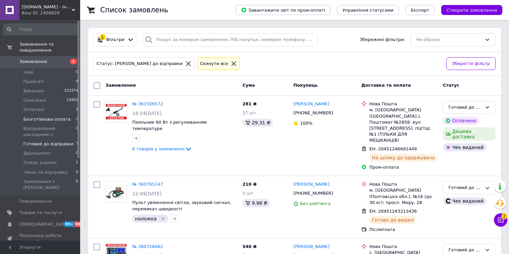
click at [42, 117] on span "Безготівкова оплата" at bounding box center [46, 120] width 47 height 6
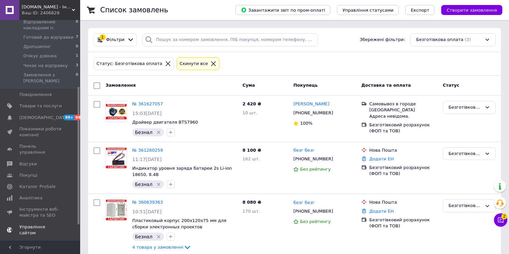
click at [29, 195] on span "Аналітика" at bounding box center [30, 198] width 23 height 6
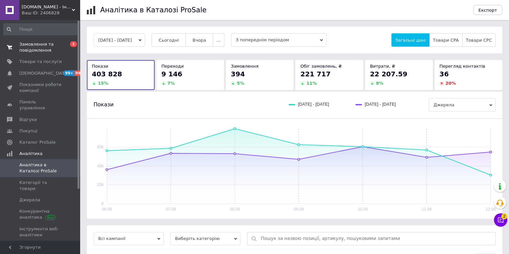
click at [33, 39] on link "Замовлення та повідомлення 0 1" at bounding box center [41, 47] width 82 height 17
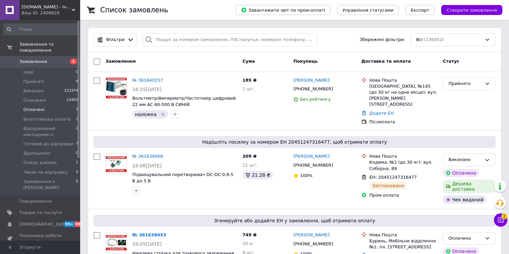
click at [38, 107] on span "Оплачені" at bounding box center [33, 110] width 21 height 6
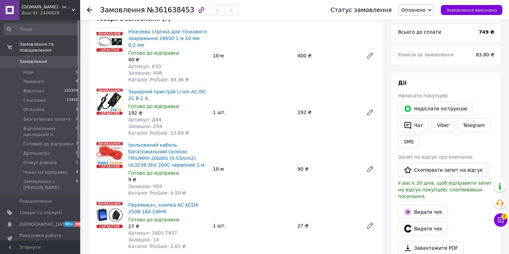
scroll to position [107, 0]
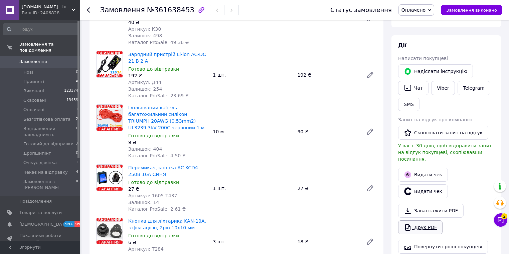
click at [414, 222] on link "Друк PDF" at bounding box center [420, 228] width 44 height 14
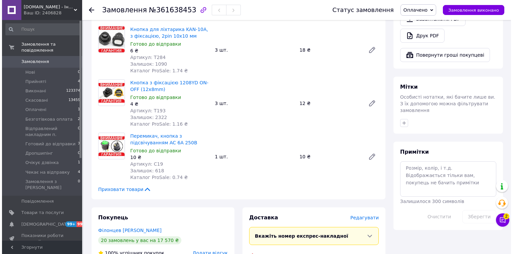
scroll to position [321, 0]
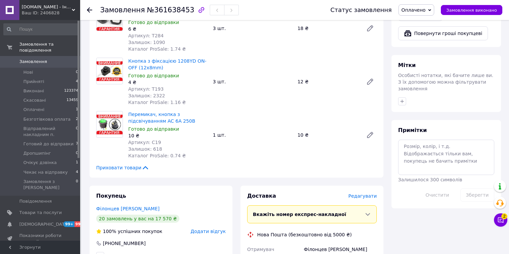
click at [370, 194] on span "Редагувати" at bounding box center [362, 196] width 28 height 5
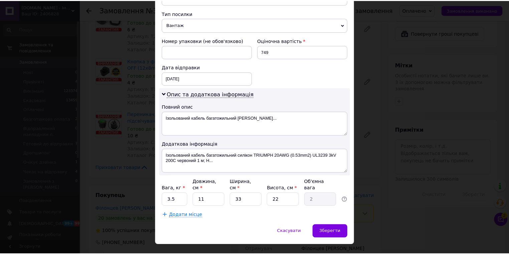
scroll to position [268, 0]
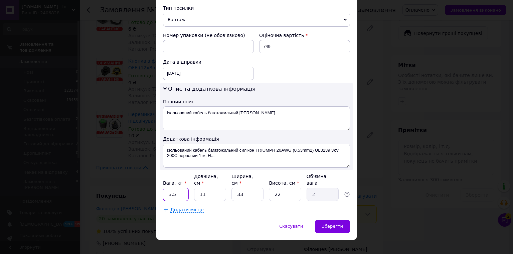
click at [174, 191] on input "3.5" at bounding box center [176, 194] width 26 height 13
type input "1"
click at [247, 188] on input "33" at bounding box center [247, 194] width 32 height 13
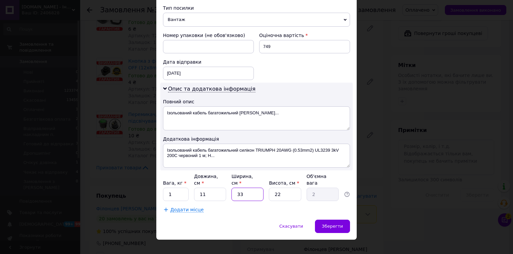
type input "1"
type input "0.1"
type input "10"
type input "0.61"
type input "10"
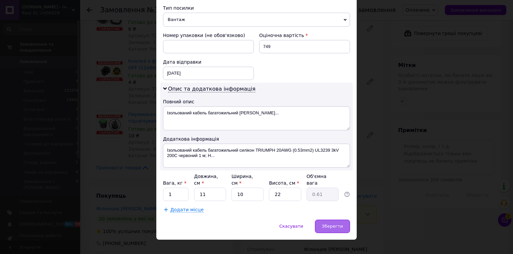
click at [331, 220] on div "Зберегти" at bounding box center [332, 226] width 35 height 13
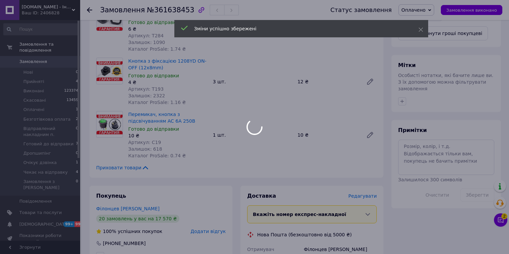
scroll to position [481, 0]
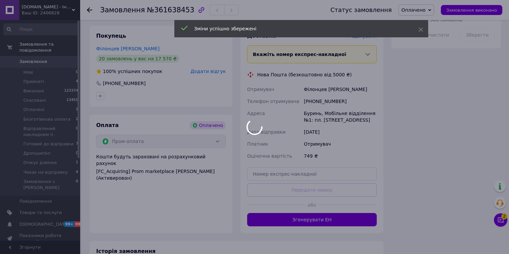
click at [348, 206] on div at bounding box center [254, 127] width 509 height 254
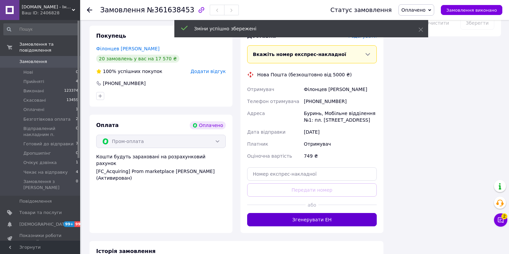
click at [347, 213] on button "Згенерувати ЕН" at bounding box center [312, 219] width 130 height 13
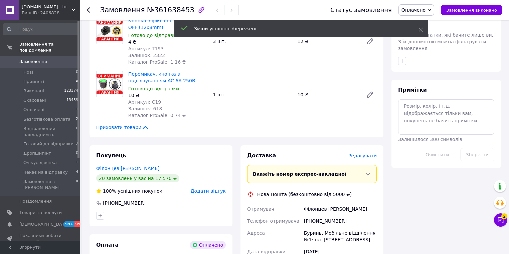
scroll to position [374, 0]
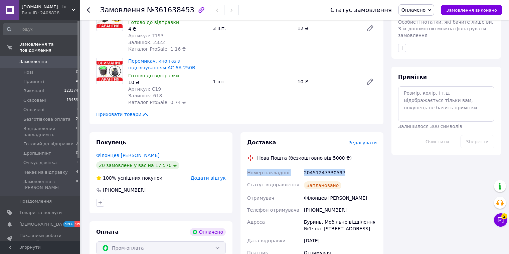
drag, startPoint x: 338, startPoint y: 162, endPoint x: 253, endPoint y: 159, distance: 85.2
click at [244, 164] on div "Доставка Редагувати Нова Пошта (безкоштовно від 5000 ₴) Номер накладної 2045124…" at bounding box center [311, 221] width 143 height 176
copy div "Номер накладної 20451247330597"
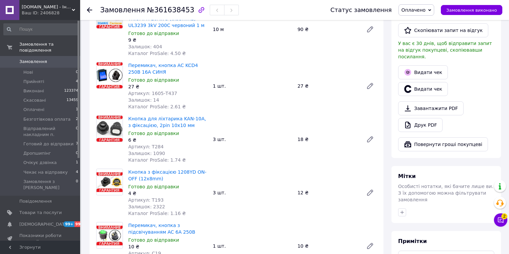
scroll to position [107, 0]
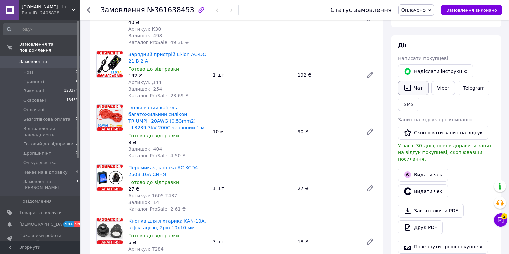
click at [416, 88] on button "Чат" at bounding box center [413, 88] width 30 height 14
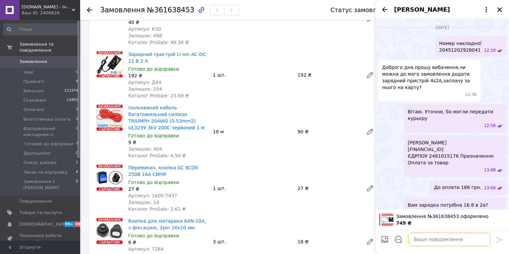
paste textarea "Номер накладної 20451247330597"
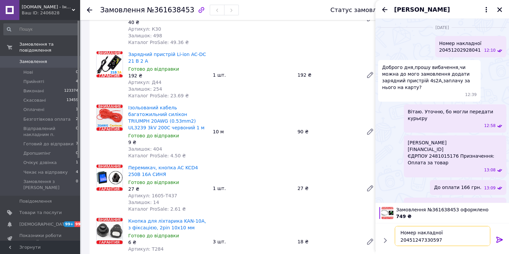
type textarea "Номер накладної 20451247330597"
click at [498, 240] on icon at bounding box center [499, 240] width 6 height 6
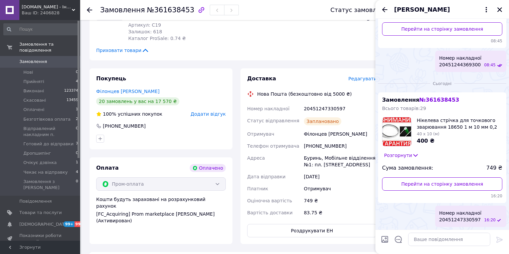
scroll to position [427, 0]
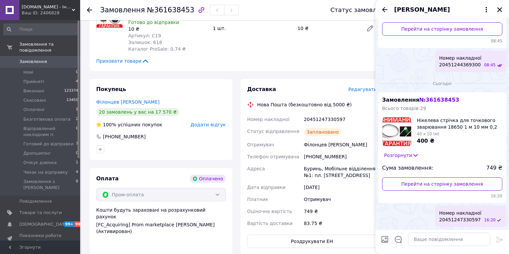
click at [497, 8] on icon "Закрити" at bounding box center [500, 10] width 6 height 6
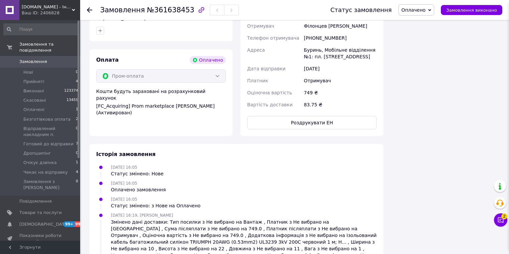
scroll to position [569, 0]
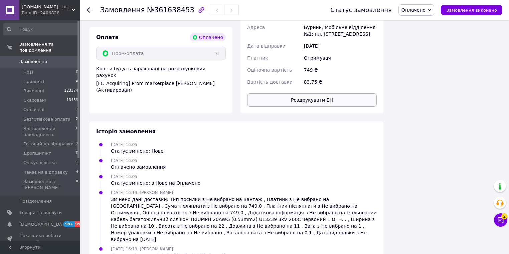
click at [303, 94] on button "Роздрукувати ЕН" at bounding box center [312, 100] width 130 height 13
click at [456, 9] on span "Замовлення виконано" at bounding box center [471, 10] width 51 height 5
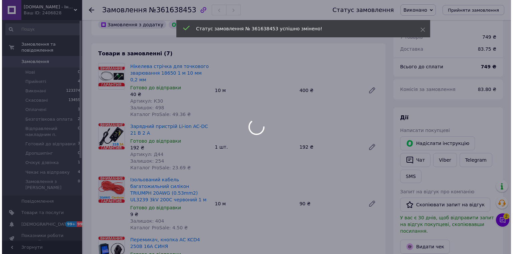
scroll to position [88, 0]
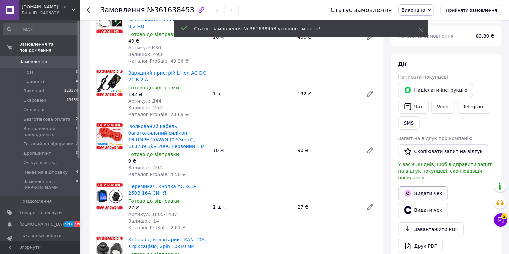
click at [425, 187] on button "Видати чек" at bounding box center [423, 194] width 50 height 14
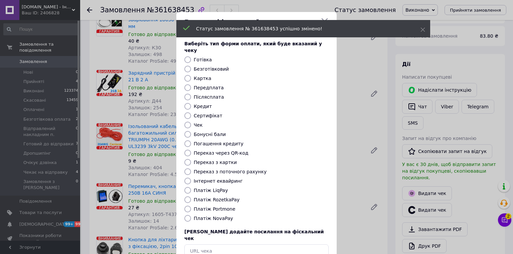
click at [185, 197] on input "Платіж RozetkaPay" at bounding box center [187, 200] width 7 height 7
radio input "true"
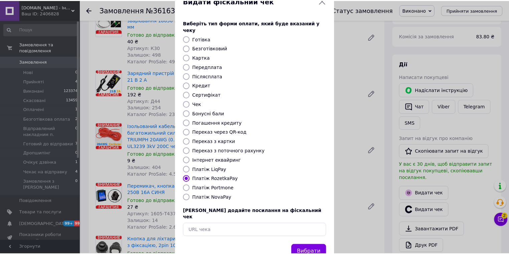
scroll to position [32, 0]
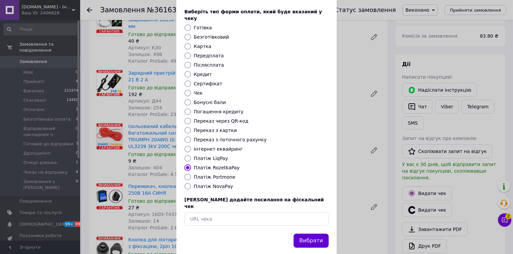
click at [307, 234] on button "Вибрати" at bounding box center [311, 241] width 35 height 14
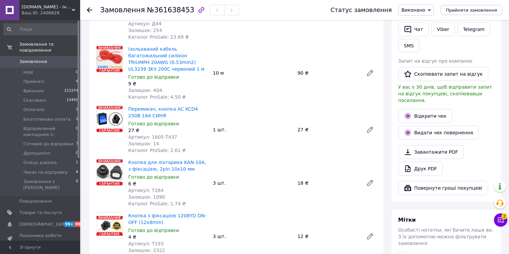
scroll to position [160, 0]
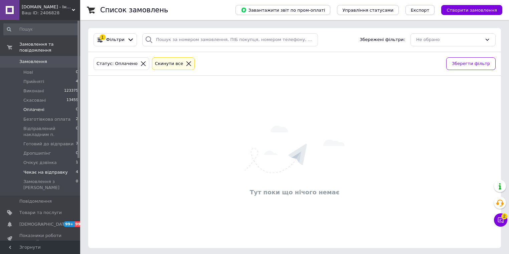
click at [47, 170] on span "Чекає на відправку" at bounding box center [45, 173] width 44 height 6
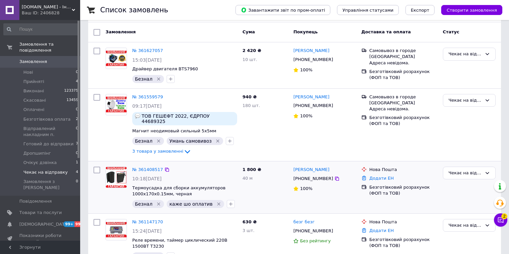
scroll to position [67, 0]
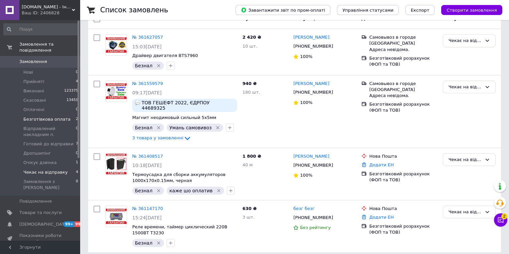
click at [33, 117] on span "Безготівкова оплата" at bounding box center [46, 120] width 47 height 6
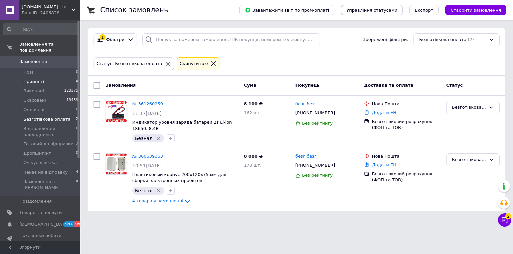
click at [31, 79] on span "Прийняті" at bounding box center [33, 82] width 21 height 6
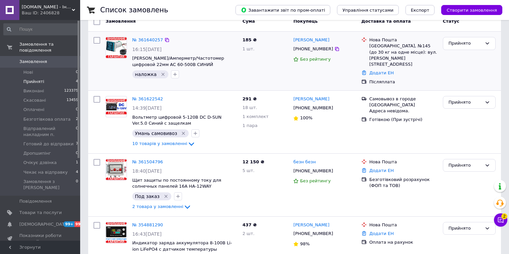
scroll to position [90, 0]
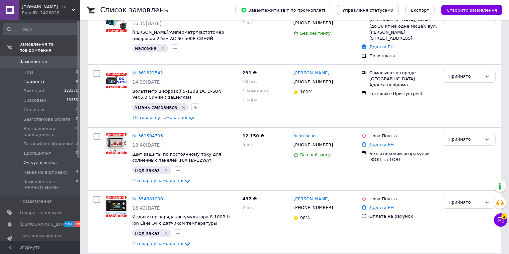
click at [43, 160] on span "Очікує дзвінка" at bounding box center [39, 163] width 33 height 6
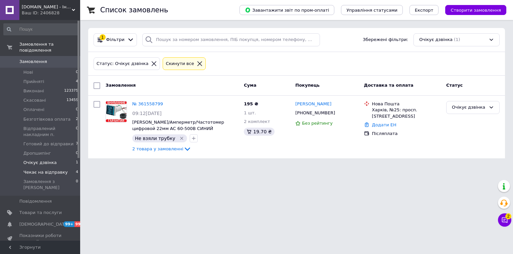
click at [43, 170] on span "Чекає на відправку" at bounding box center [45, 173] width 44 height 6
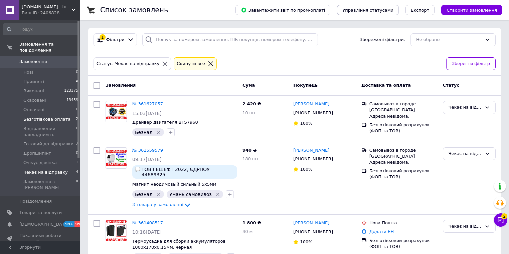
click at [44, 117] on span "Безготівкова оплата" at bounding box center [46, 120] width 47 height 6
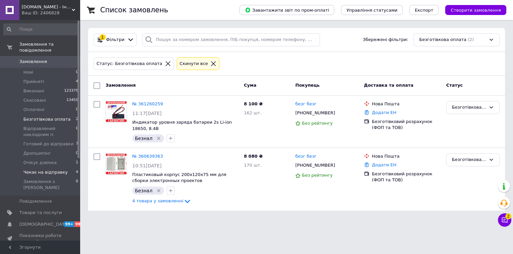
click at [55, 170] on span "Чекає на відправку" at bounding box center [45, 173] width 44 height 6
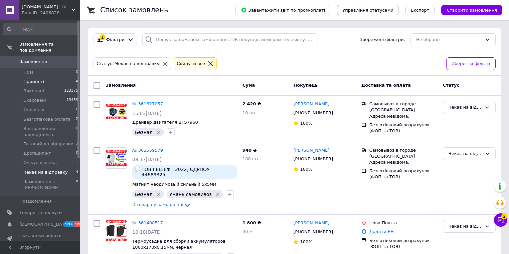
click at [35, 79] on span "Прийняті" at bounding box center [33, 82] width 21 height 6
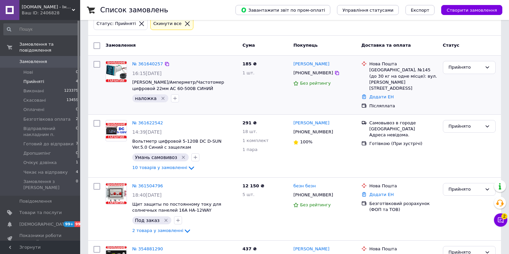
scroll to position [37, 0]
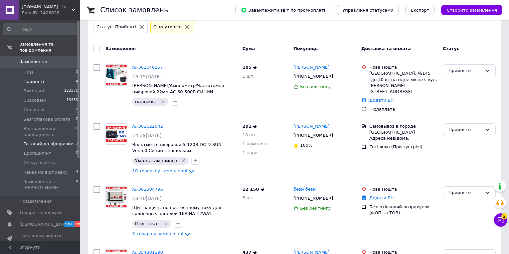
click at [43, 141] on span "Готовий до відправки" at bounding box center [48, 144] width 50 height 6
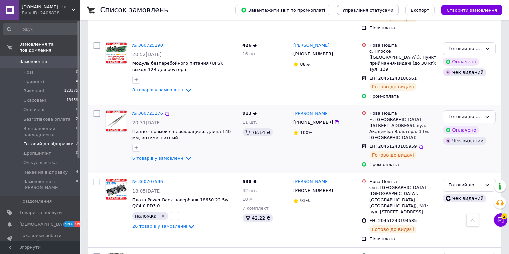
scroll to position [283, 0]
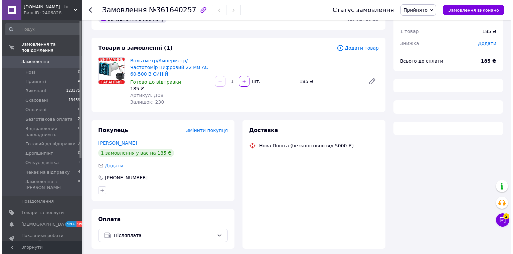
scroll to position [37, 0]
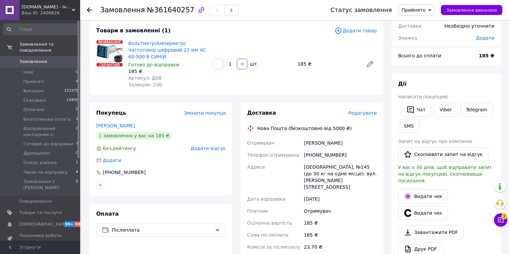
click at [367, 111] on span "Редагувати" at bounding box center [362, 113] width 28 height 5
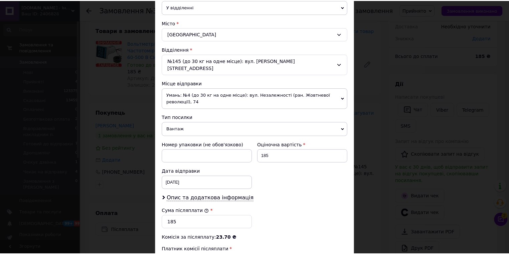
scroll to position [259, 0]
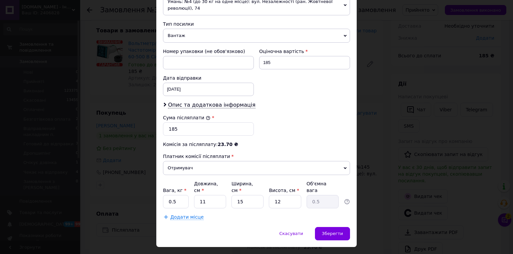
drag, startPoint x: 336, startPoint y: 219, endPoint x: 338, endPoint y: 209, distance: 10.6
click at [337, 231] on span "Зберегти" at bounding box center [332, 233] width 21 height 5
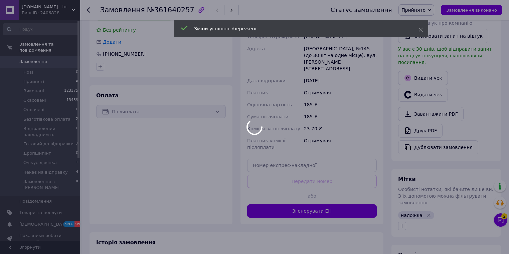
scroll to position [197, 0]
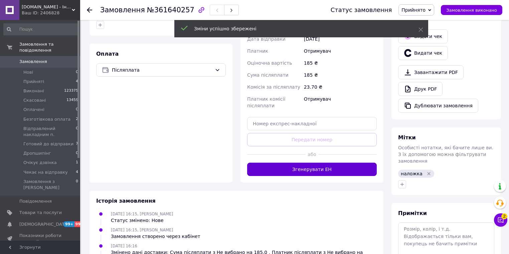
click at [337, 163] on button "Згенерувати ЕН" at bounding box center [312, 169] width 130 height 13
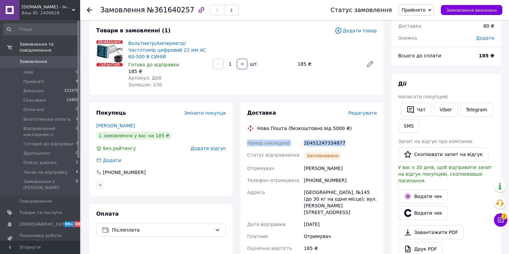
drag, startPoint x: 343, startPoint y: 137, endPoint x: 244, endPoint y: 139, distance: 98.5
copy div "Номер накладної 20451247334877"
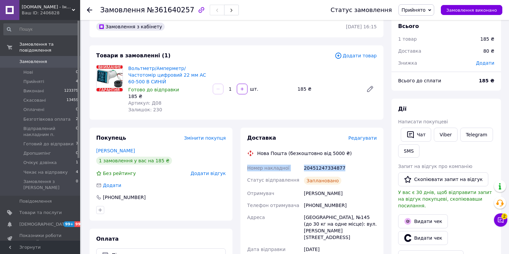
scroll to position [0, 0]
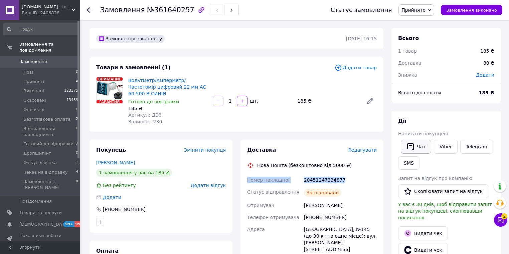
click at [417, 146] on button "Чат" at bounding box center [416, 147] width 30 height 14
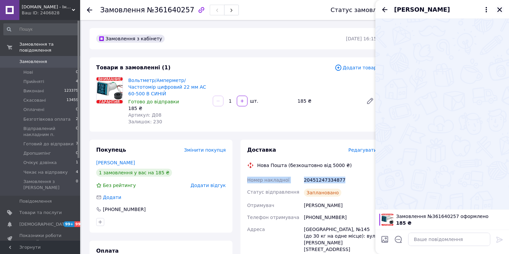
click at [501, 9] on icon "Закрити" at bounding box center [500, 10] width 6 height 6
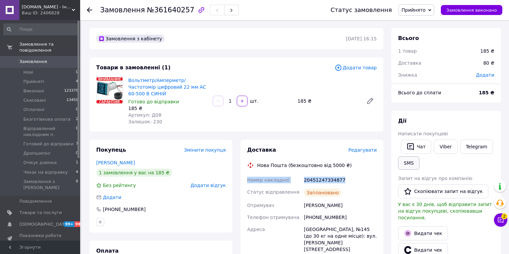
click at [407, 167] on button "SMS" at bounding box center [408, 163] width 21 height 13
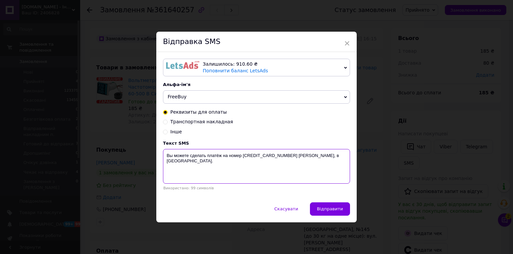
drag, startPoint x: 222, startPoint y: 163, endPoint x: 162, endPoint y: 158, distance: 60.3
click at [161, 158] on div "Залишилось: 910.60 ₴ Поповнити баланс LetsAds Підключити SMSClub Альфа-ім'я Fre…" at bounding box center [256, 127] width 200 height 151
paste textarea "Номер накладної 20451247334877"
type textarea "Номер накладної 20451247334877"
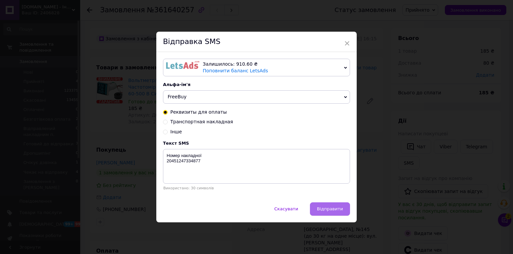
click at [328, 208] on span "Відправити" at bounding box center [330, 209] width 26 height 5
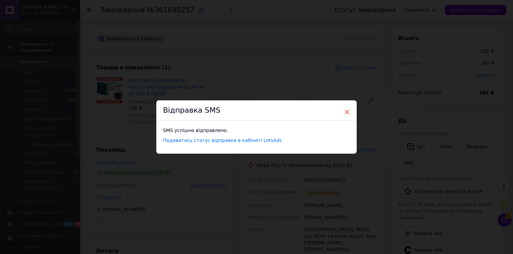
click at [345, 113] on span "×" at bounding box center [347, 112] width 6 height 11
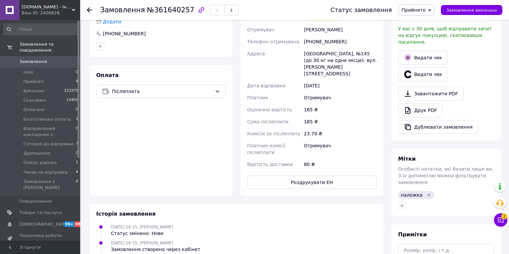
scroll to position [214, 0]
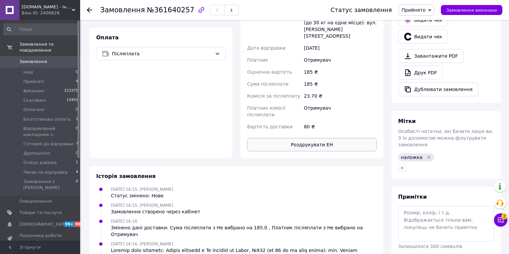
click at [327, 138] on button "Роздрукувати ЕН" at bounding box center [312, 144] width 130 height 13
click at [486, 11] on span "Замовлення виконано" at bounding box center [471, 10] width 51 height 5
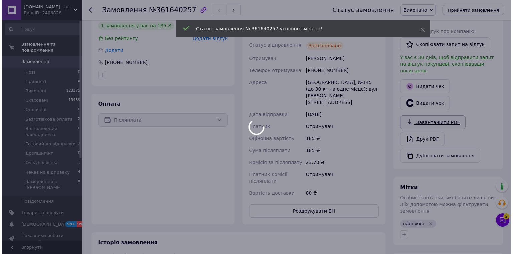
scroll to position [160, 0]
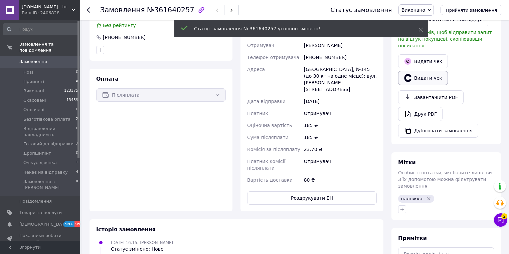
click at [417, 73] on button "Видати чек" at bounding box center [423, 78] width 50 height 14
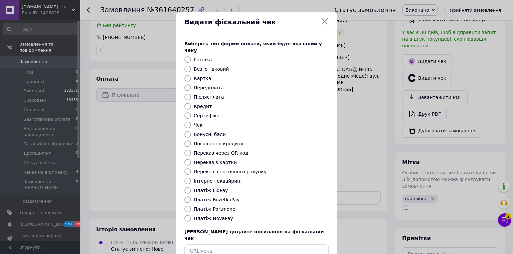
click at [189, 215] on input "Платіж NovaPay" at bounding box center [187, 218] width 7 height 7
radio input "true"
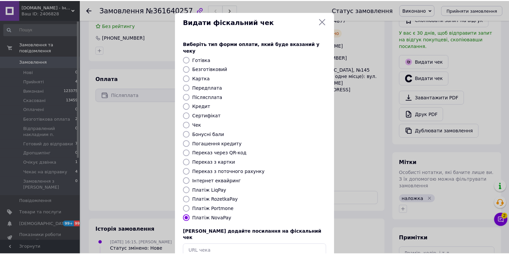
scroll to position [32, 0]
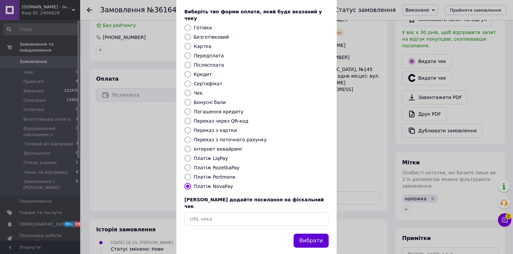
click at [304, 234] on button "Вибрати" at bounding box center [311, 241] width 35 height 14
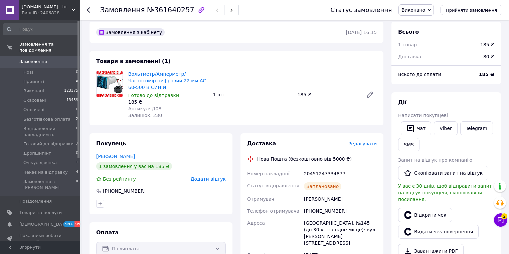
scroll to position [0, 0]
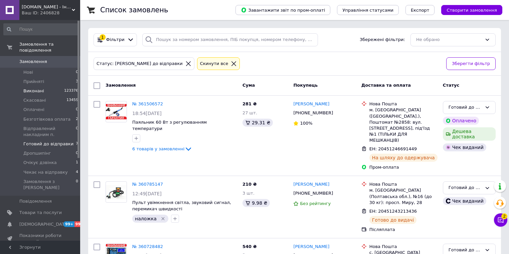
click at [40, 88] on span "Виконані" at bounding box center [33, 91] width 21 height 6
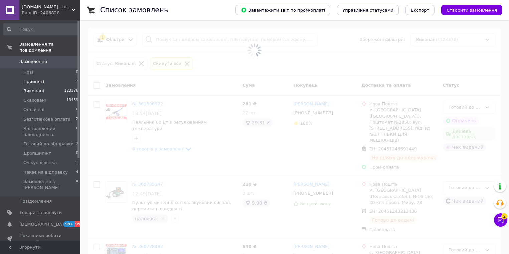
click at [41, 77] on li "Прийняті 3" at bounding box center [41, 81] width 82 height 9
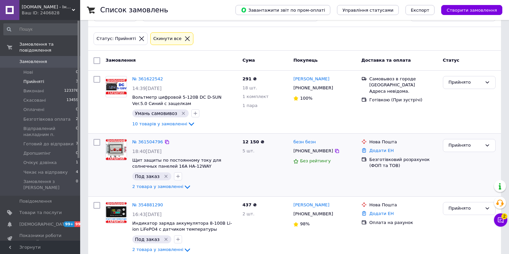
scroll to position [37, 0]
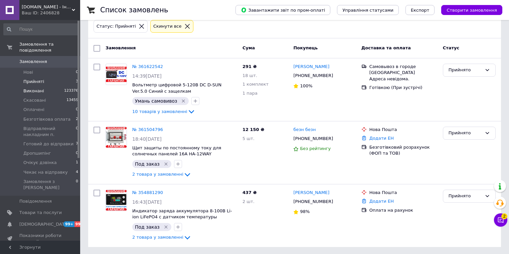
click at [35, 88] on span "Виконані" at bounding box center [33, 91] width 21 height 6
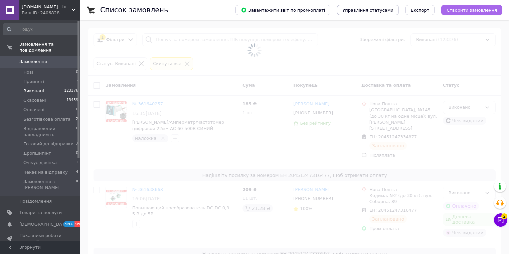
click at [469, 11] on span "Створити замовлення" at bounding box center [471, 10] width 50 height 5
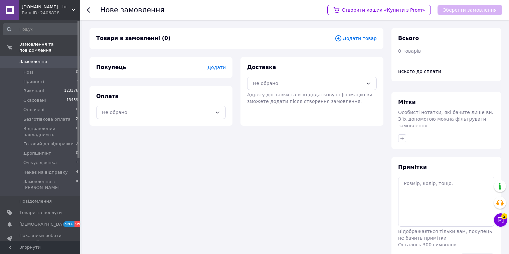
click at [352, 40] on span "Додати товар" at bounding box center [356, 38] width 42 height 7
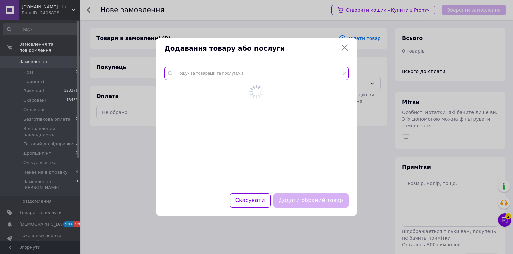
click at [183, 77] on input "text" at bounding box center [256, 73] width 184 height 13
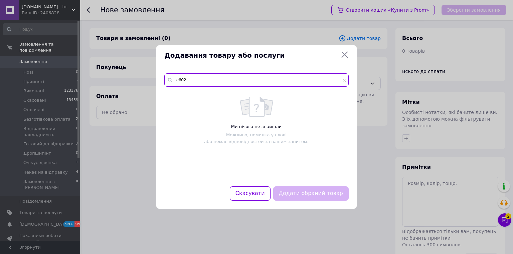
click at [178, 80] on input "е602" at bounding box center [256, 79] width 184 height 13
click at [187, 76] on input "е602" at bounding box center [256, 79] width 184 height 13
type input "е"
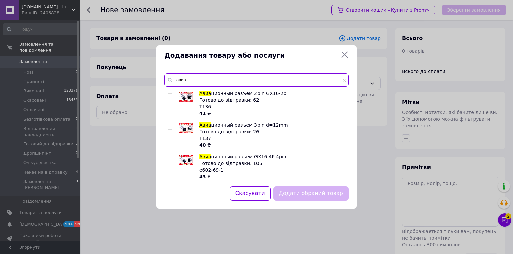
type input "авиа"
click at [170, 158] on input "checkbox" at bounding box center [170, 159] width 4 height 4
checkbox input "true"
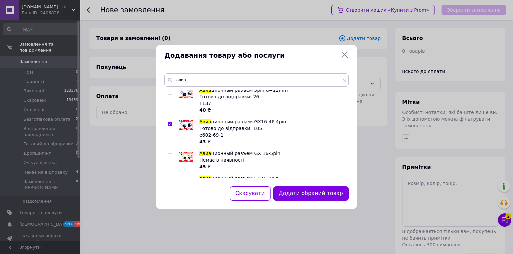
scroll to position [53, 0]
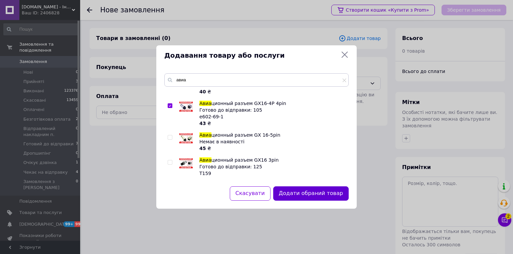
click at [333, 194] on button "Додати обраний товар" at bounding box center [310, 194] width 75 height 14
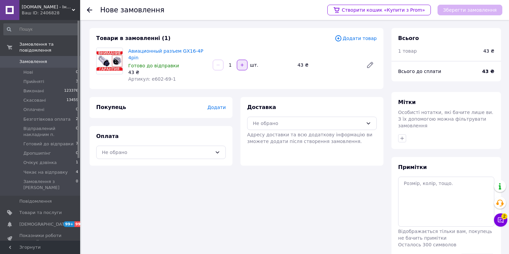
click at [244, 62] on button "button" at bounding box center [242, 65] width 11 height 11
type input "2"
click at [349, 38] on span "Додати товар" at bounding box center [356, 38] width 42 height 7
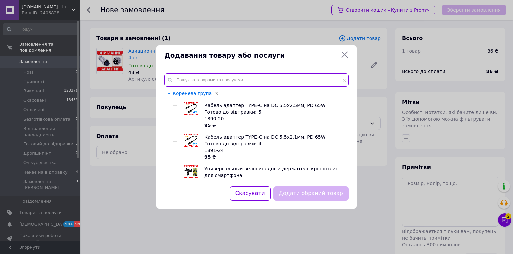
click at [192, 78] on input "text" at bounding box center [256, 79] width 184 height 13
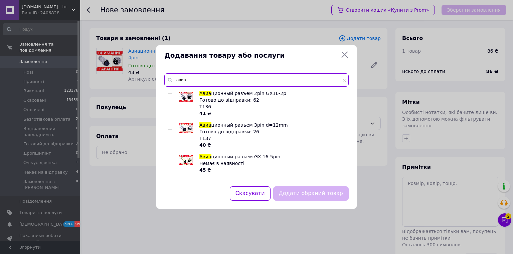
type input "авиа"
click at [345, 56] on icon at bounding box center [345, 55] width 8 height 8
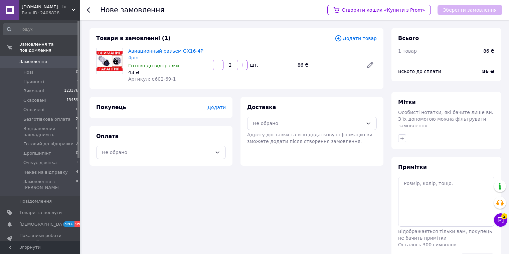
click at [361, 37] on span "Додати товар" at bounding box center [356, 38] width 42 height 7
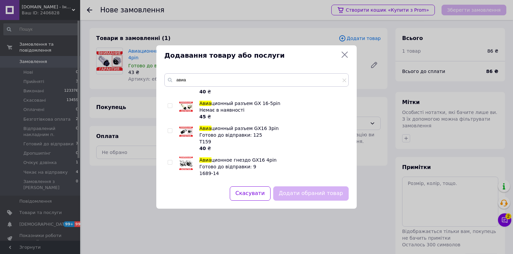
click at [169, 131] on input "checkbox" at bounding box center [170, 131] width 4 height 4
checkbox input "true"
click at [323, 194] on button "Додати обраний товар" at bounding box center [310, 194] width 75 height 14
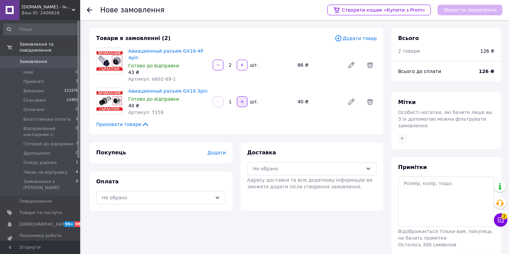
click at [240, 100] on icon "button" at bounding box center [242, 102] width 5 height 5
type input "2"
drag, startPoint x: 207, startPoint y: 52, endPoint x: 174, endPoint y: 49, distance: 33.5
click at [174, 49] on div "Авиационный разъем GX16-4P 4pin Готово до відправки 43 ₴ Артикул: e602-69-1" at bounding box center [168, 64] width 84 height 37
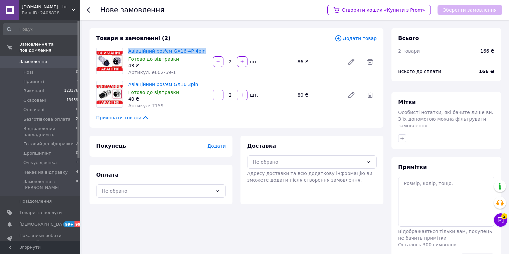
drag, startPoint x: 207, startPoint y: 54, endPoint x: 129, endPoint y: 50, distance: 78.2
click at [129, 50] on div "Авіаційний роз'єм GX16-4P 4pin Готово до відправки 43 ₴ Артикул: e602-69-1" at bounding box center [168, 61] width 84 height 31
copy font "Авіаційний роз'єм GX16-4P 4pin"
drag, startPoint x: 196, startPoint y: 85, endPoint x: 126, endPoint y: 86, distance: 70.8
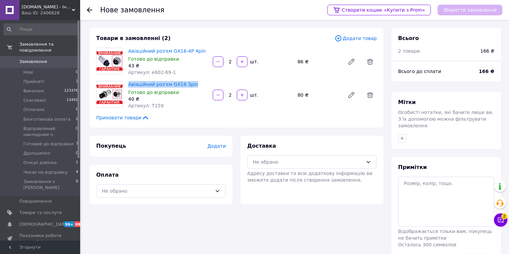
click at [126, 86] on div "Авіаційний роз'єм GX16 3pin Готово до відправки 40 ₴ Артикул: Т159" at bounding box center [168, 95] width 84 height 31
copy font "Авіаційний роз'єм GX16 3pin"
drag, startPoint x: 175, startPoint y: 71, endPoint x: 148, endPoint y: 72, distance: 27.1
click at [148, 72] on div "Артикул: e602-69-1" at bounding box center [167, 72] width 79 height 7
copy font "e602-69-1"
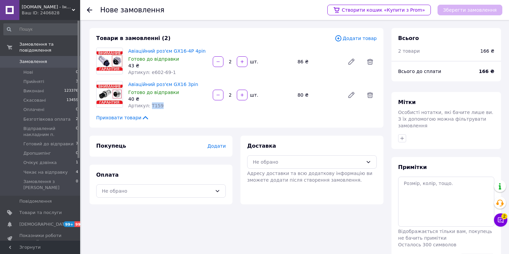
drag, startPoint x: 163, startPoint y: 103, endPoint x: 148, endPoint y: 103, distance: 14.7
click at [148, 103] on div "Артикул: Т159" at bounding box center [167, 106] width 79 height 7
copy font "Т159"
click at [43, 56] on link "Замовлення 0" at bounding box center [41, 61] width 82 height 11
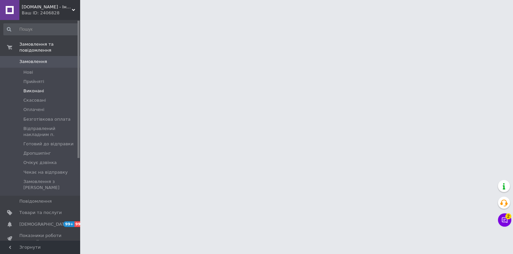
click at [32, 88] on span "Виконані" at bounding box center [33, 91] width 21 height 6
click at [30, 88] on span "Виконані" at bounding box center [33, 91] width 21 height 6
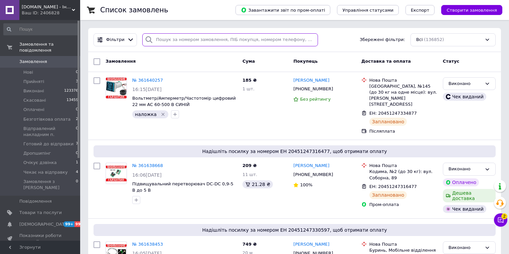
click at [245, 44] on input "search" at bounding box center [230, 39] width 176 height 13
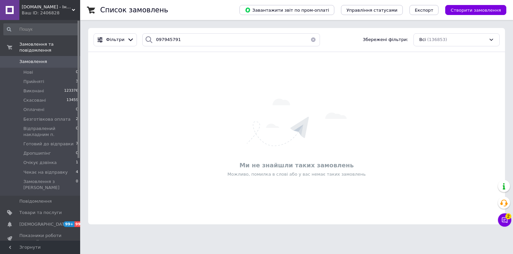
click at [239, 49] on div "Фільтри 097945791 Збережені фільтри: Всі (136853)" at bounding box center [296, 40] width 417 height 24
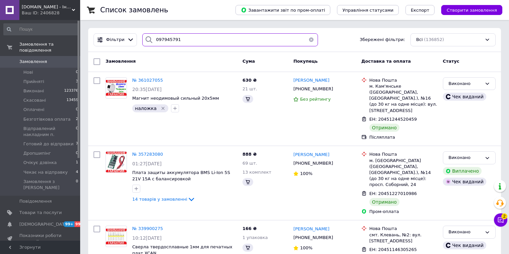
click at [239, 45] on input "097945791" at bounding box center [230, 39] width 176 height 13
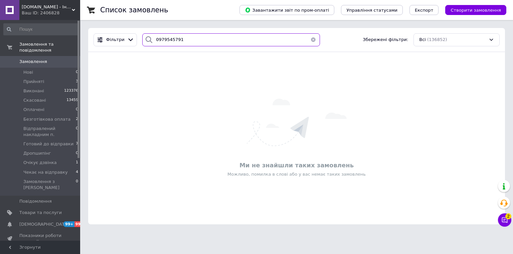
click at [219, 41] on input "0979545791" at bounding box center [231, 39] width 178 height 13
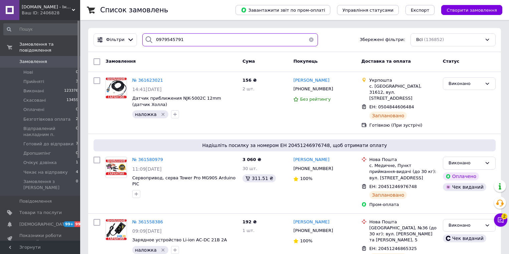
click at [219, 41] on input "0979545791" at bounding box center [230, 39] width 176 height 13
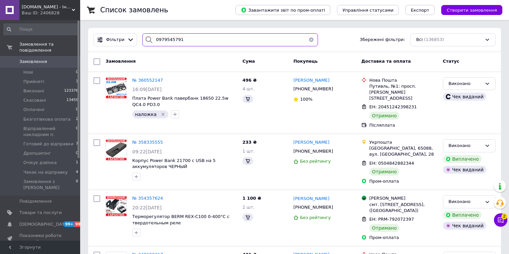
click at [219, 41] on input "0979545791" at bounding box center [230, 39] width 176 height 13
type input "0979545791"
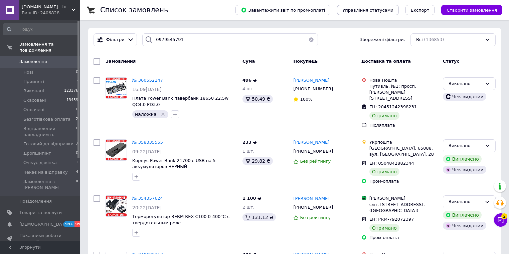
click at [215, 56] on div "Замовлення" at bounding box center [171, 62] width 137 height 12
click at [56, 87] on li "Виконані 123376" at bounding box center [41, 90] width 82 height 9
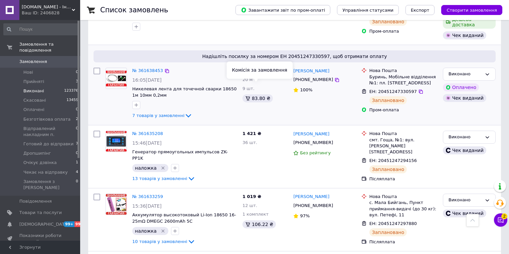
scroll to position [160, 0]
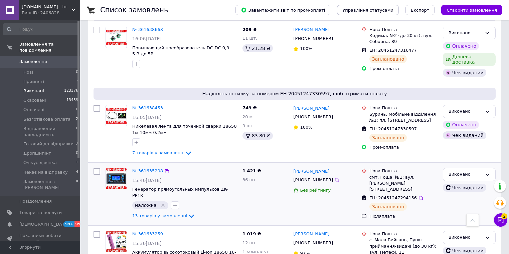
click at [179, 214] on link "13 товарів у замовленні" at bounding box center [163, 216] width 63 height 5
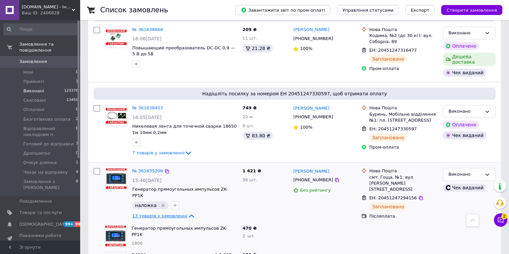
click at [179, 214] on span "13 товарів у замовленні" at bounding box center [159, 216] width 55 height 5
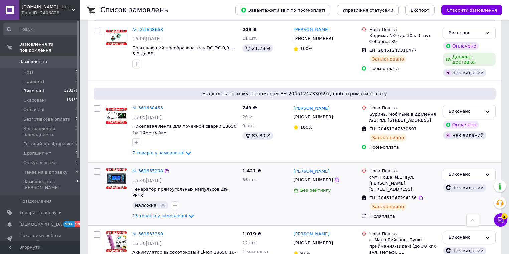
click at [179, 214] on span "13 товарів у замовленні" at bounding box center [159, 216] width 55 height 5
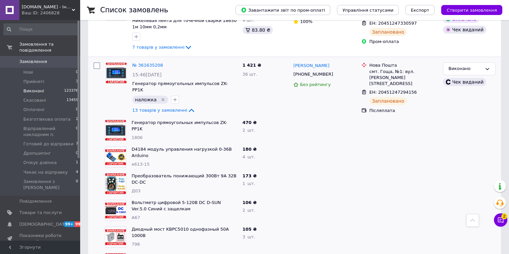
scroll to position [267, 0]
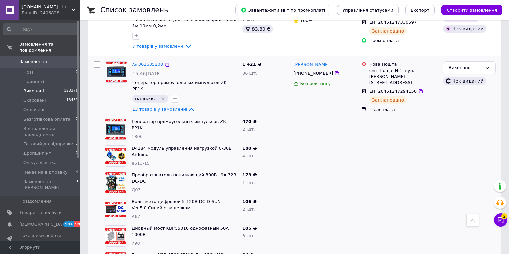
click at [156, 62] on link "№ 361635208" at bounding box center [147, 64] width 31 height 5
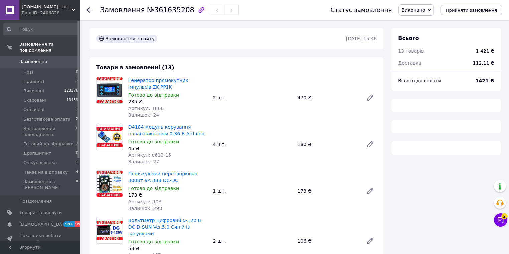
click at [476, 11] on span "Прийняти замовлення" at bounding box center [471, 10] width 51 height 5
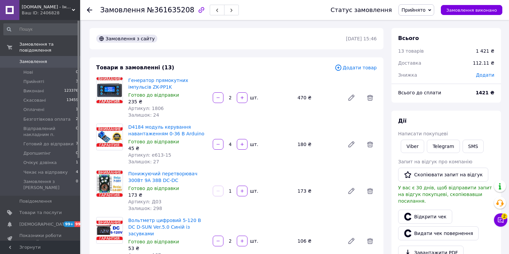
click at [471, 106] on div "Всього 13 товарів 1 421 ₴ Доставка 112.11 ₴ Знижка Додати Всього до сплати 1421…" at bounding box center [446, 250] width 110 height 444
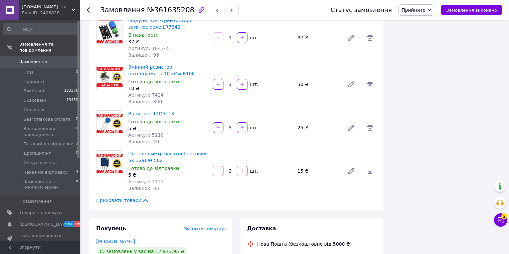
scroll to position [641, 0]
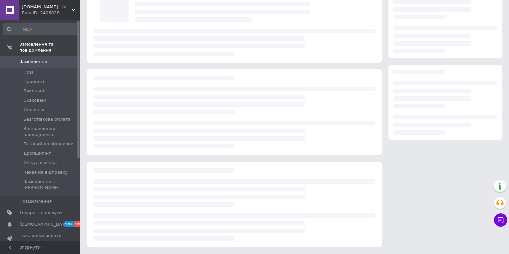
scroll to position [51, 0]
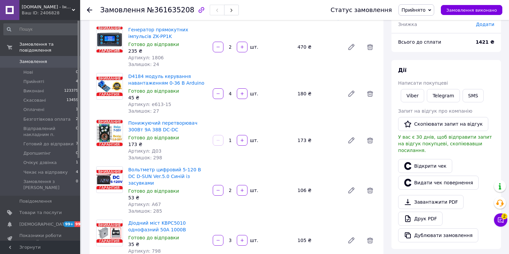
click at [490, 107] on div "[PERSON_NAME] покупцеві Viber Telegram SMS Запит на відгук про компанію   Скопі…" at bounding box center [446, 155] width 96 height 176
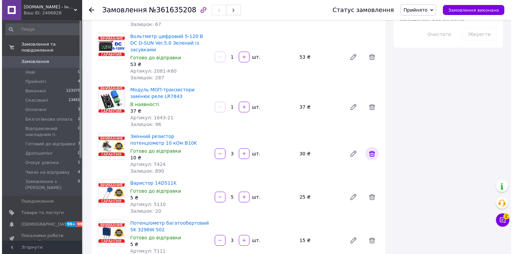
scroll to position [639, 0]
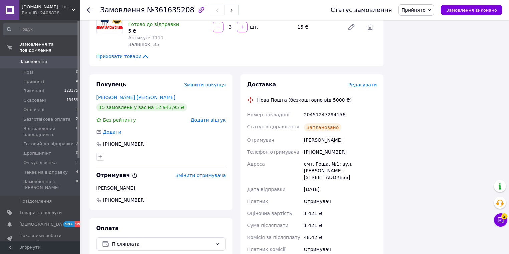
click at [367, 82] on span "Редагувати" at bounding box center [362, 84] width 28 height 5
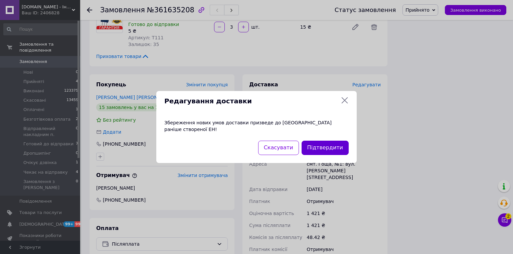
click at [333, 146] on button "Підтвердити" at bounding box center [325, 148] width 47 height 14
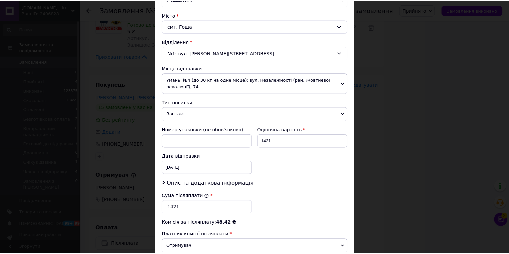
scroll to position [259, 0]
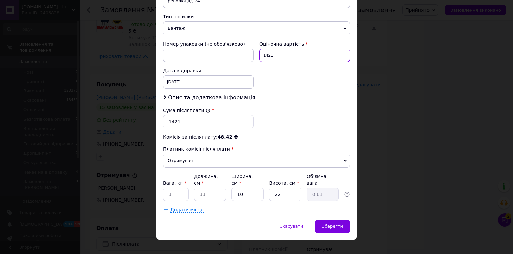
click at [297, 51] on input "1421" at bounding box center [304, 55] width 91 height 13
type input "1587"
click at [204, 121] on input "1421" at bounding box center [208, 121] width 91 height 13
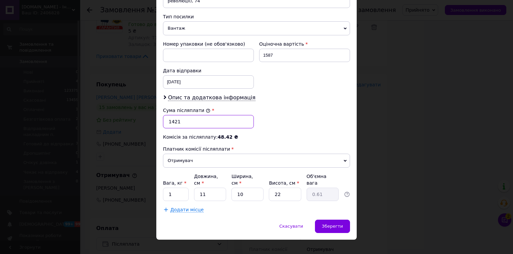
click at [204, 121] on input "1421" at bounding box center [208, 121] width 91 height 13
type input "1587"
click at [329, 224] on span "Зберегти" at bounding box center [332, 226] width 21 height 5
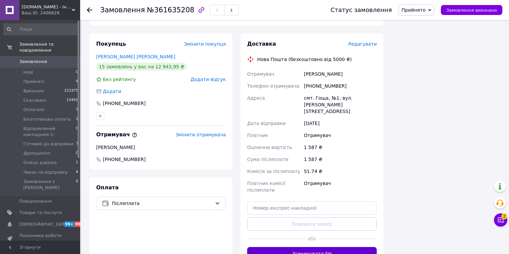
scroll to position [692, 0]
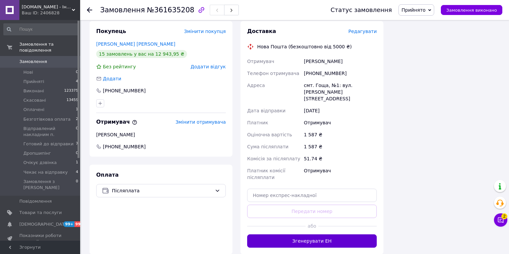
click at [339, 235] on button "Згенерувати ЕН" at bounding box center [312, 241] width 130 height 13
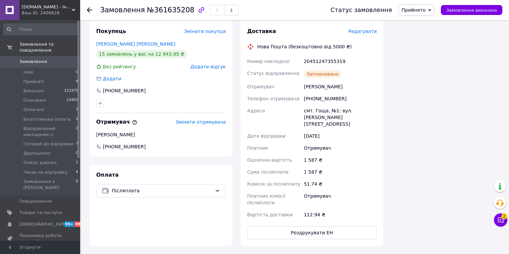
scroll to position [56, 0]
click at [337, 226] on button "Роздрукувати ЕН" at bounding box center [312, 232] width 130 height 13
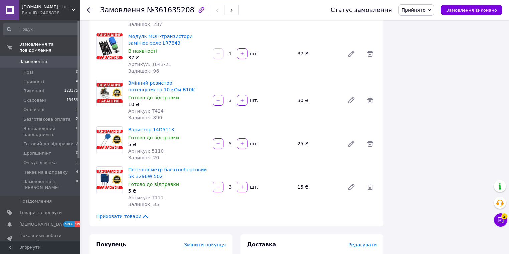
scroll to position [532, 0]
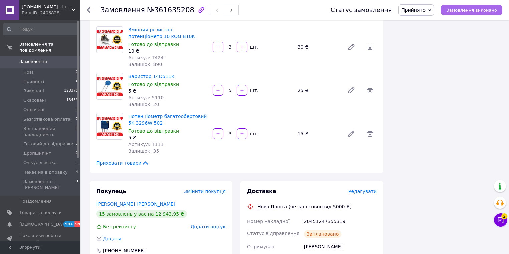
click at [462, 8] on span "Замовлення виконано" at bounding box center [471, 10] width 51 height 5
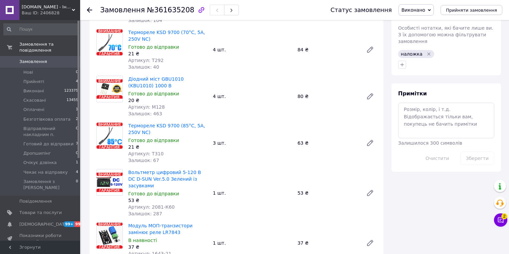
scroll to position [211, 0]
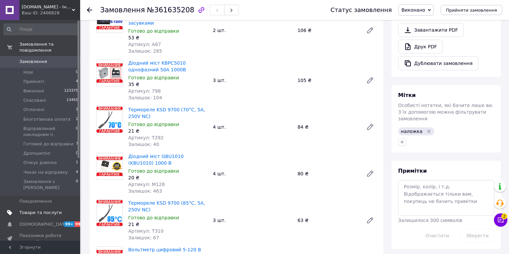
click at [50, 207] on link "Товари та послуги" at bounding box center [41, 212] width 82 height 11
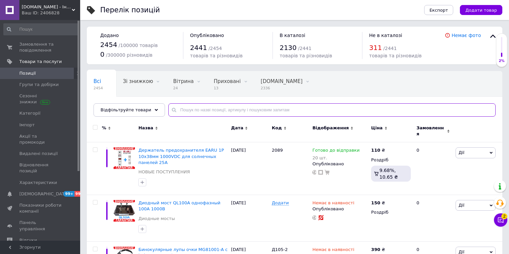
click at [199, 104] on input "text" at bounding box center [331, 110] width 327 height 13
paste input "e602-69-1"
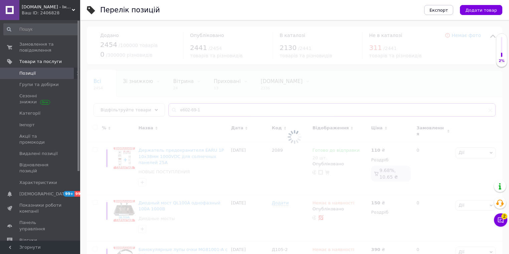
type input "e602-69-1"
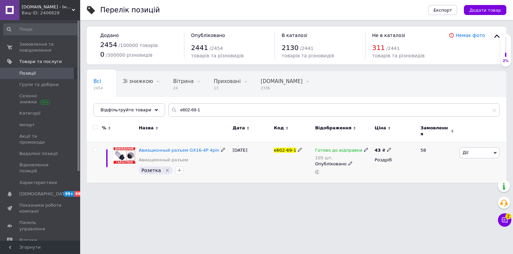
click at [324, 156] on div "105 шт." at bounding box center [341, 158] width 53 height 5
click at [444, 163] on div "Залишки" at bounding box center [409, 166] width 83 height 6
click at [378, 171] on input "105" at bounding box center [393, 177] width 51 height 13
type input "103"
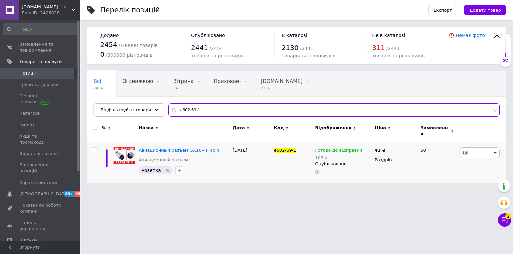
click at [271, 106] on input "e602-69-1" at bounding box center [333, 110] width 331 height 13
paste input "Т159"
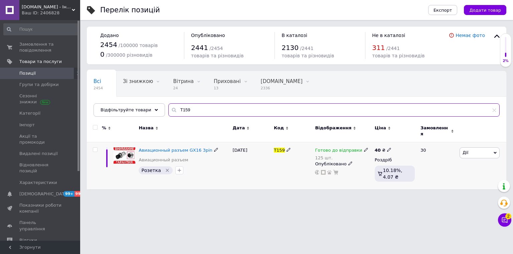
type input "Т159"
click at [323, 156] on div "125 шт." at bounding box center [341, 158] width 53 height 5
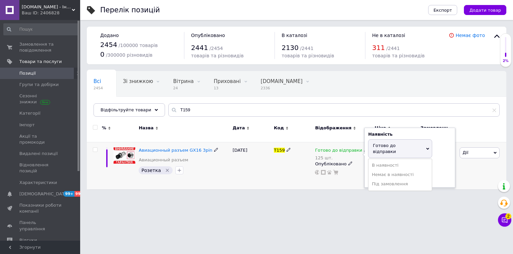
click at [438, 163] on div "Залишки" at bounding box center [409, 166] width 83 height 6
click at [402, 171] on input "125" at bounding box center [393, 177] width 51 height 13
type input "123"
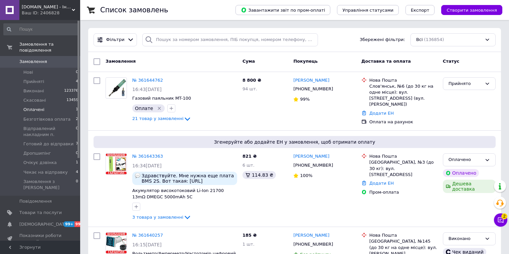
click at [57, 105] on li "Оплачені 1" at bounding box center [41, 109] width 82 height 9
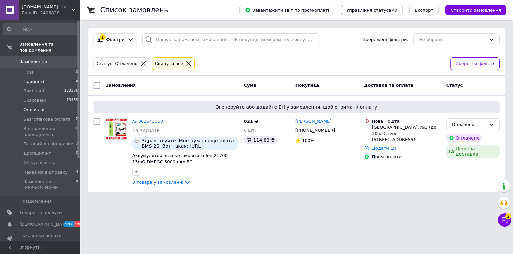
click at [60, 77] on li "Прийняті 4" at bounding box center [41, 81] width 82 height 9
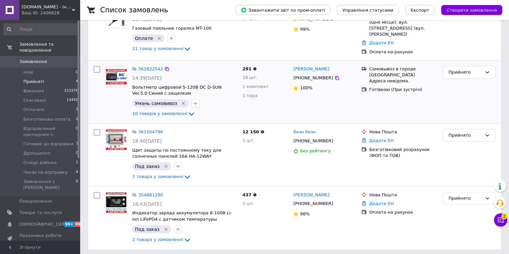
scroll to position [41, 0]
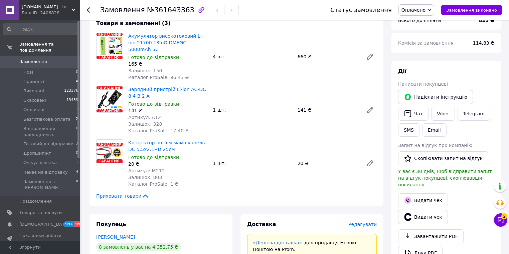
scroll to position [214, 0]
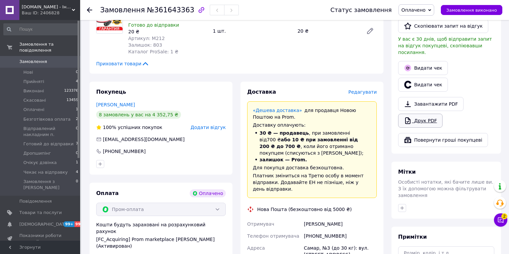
click at [431, 115] on link "Друк PDF" at bounding box center [420, 121] width 44 height 14
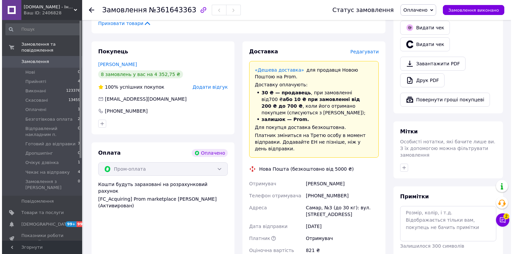
scroll to position [267, 0]
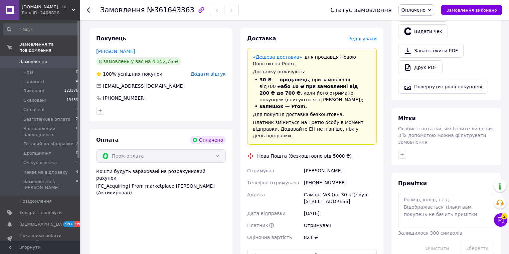
click at [371, 36] on span "Редагувати" at bounding box center [362, 38] width 28 height 5
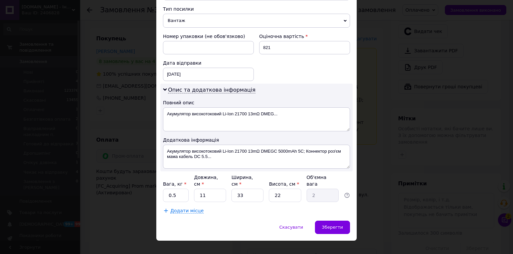
scroll to position [268, 0]
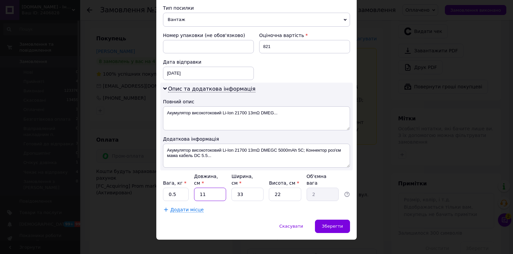
click at [212, 188] on input "11" at bounding box center [210, 194] width 32 height 13
type input "1"
type input "0.18"
type input "10"
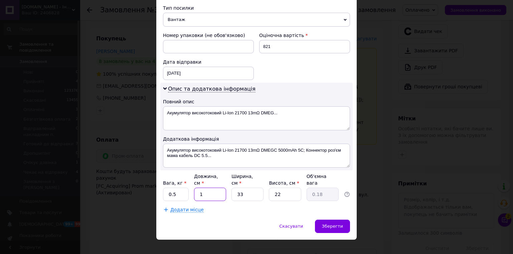
type input "1.82"
type input "10"
click at [250, 188] on input "33" at bounding box center [247, 194] width 32 height 13
drag, startPoint x: 250, startPoint y: 188, endPoint x: 289, endPoint y: 182, distance: 39.6
click at [250, 188] on input "33" at bounding box center [247, 194] width 32 height 13
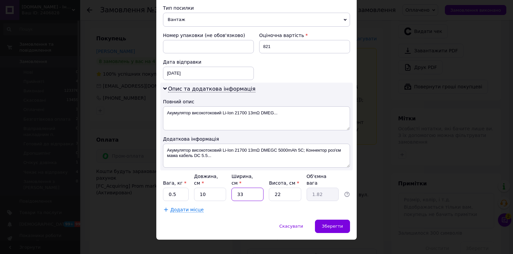
type input "2"
type input "0.11"
type input "20"
type input "1.1"
type input "20"
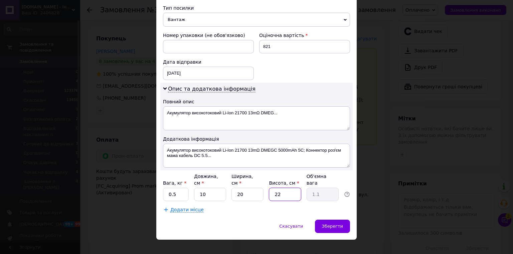
click at [292, 188] on input "22" at bounding box center [285, 194] width 32 height 13
type input "2"
type input "0.1"
type input "20"
type input "1"
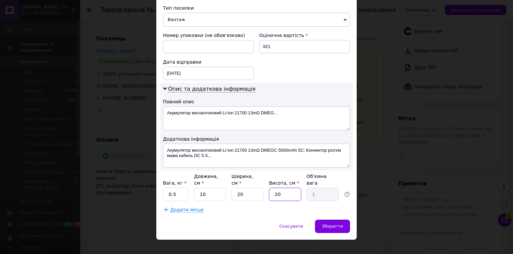
drag, startPoint x: 292, startPoint y: 182, endPoint x: 302, endPoint y: 185, distance: 10.9
click at [292, 188] on input "20" at bounding box center [285, 194] width 32 height 13
type input "20"
click at [324, 224] on span "Зберегти" at bounding box center [332, 226] width 21 height 5
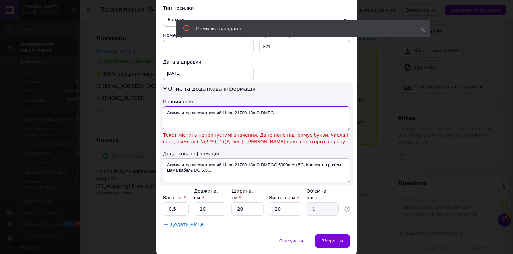
click at [258, 111] on textarea "Акумулятор високотоковий Li-Ion 21700 13mΩ DMEG..." at bounding box center [256, 119] width 187 height 24
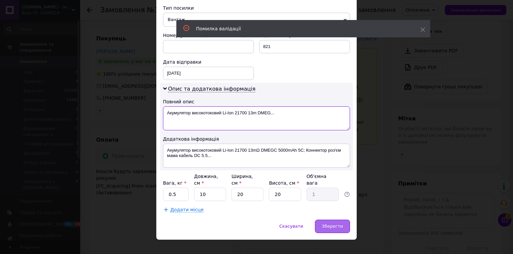
type textarea "Акумулятор високотоковий Li-Ion 21700 13m DMEG..."
click at [339, 220] on div "Зберегти" at bounding box center [332, 226] width 35 height 13
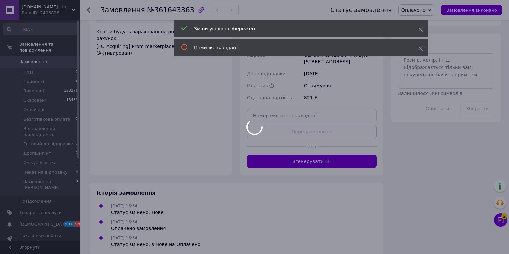
scroll to position [407, 0]
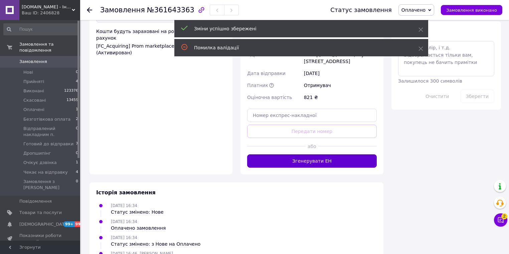
click at [323, 155] on button "Згенерувати ЕН" at bounding box center [312, 161] width 130 height 13
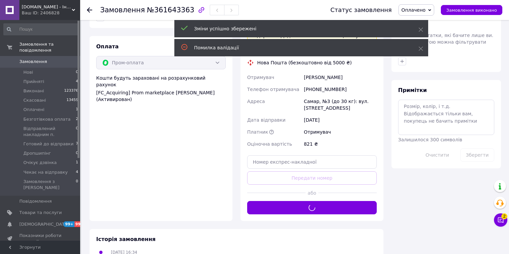
scroll to position [354, 0]
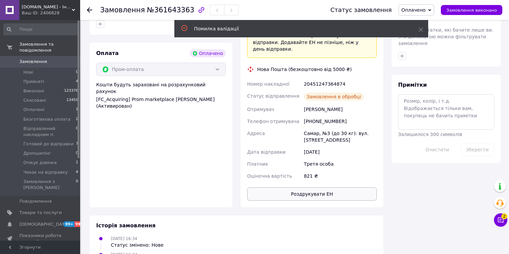
click at [316, 188] on button "Роздрукувати ЕН" at bounding box center [312, 194] width 130 height 13
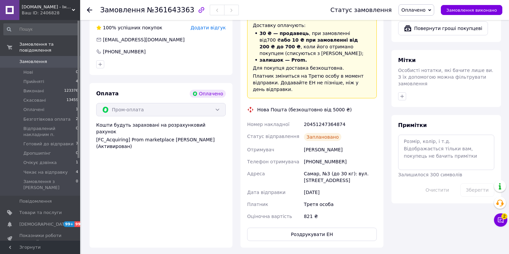
scroll to position [301, 0]
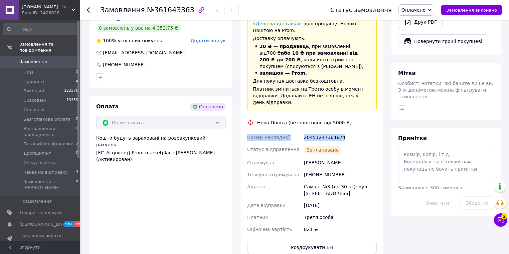
drag, startPoint x: 356, startPoint y: 126, endPoint x: 248, endPoint y: 130, distance: 108.3
click at [248, 132] on div "Номер накладної 20451247364874 Статус відправлення Заплановано Отримувач Шапова…" at bounding box center [312, 184] width 132 height 104
copy div "Номер накладної 20451247364874"
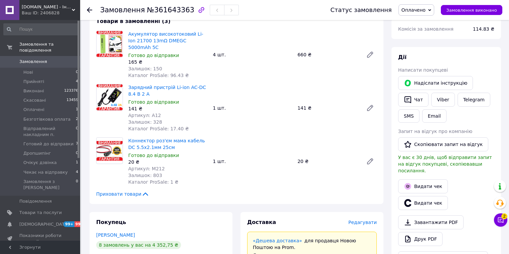
scroll to position [0, 0]
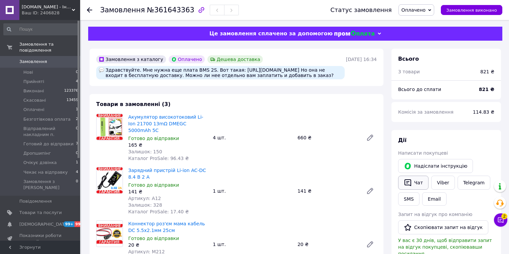
click at [421, 186] on button "Чат" at bounding box center [413, 183] width 30 height 14
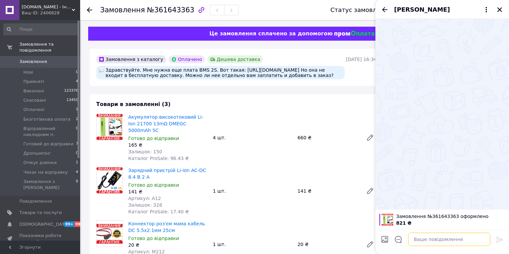
click at [472, 239] on textarea at bounding box center [449, 239] width 82 height 13
paste textarea "Номер накладної 20451247364874"
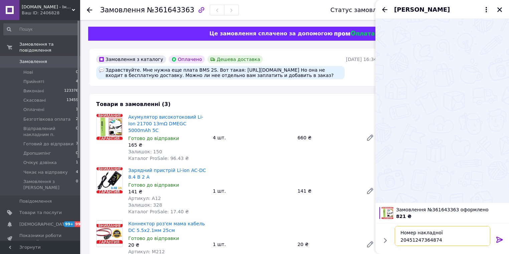
type textarea "Номер накладної 20451247364874"
click at [497, 240] on icon at bounding box center [500, 240] width 8 height 8
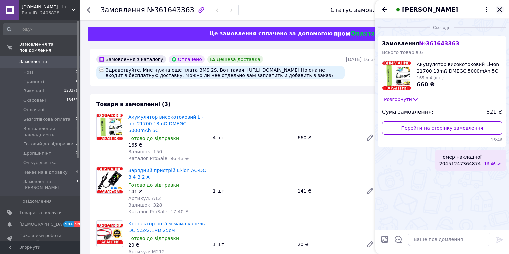
click at [500, 11] on icon "Закрити" at bounding box center [500, 10] width 6 height 6
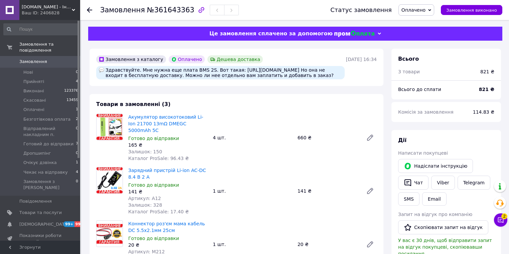
click at [421, 9] on span "Оплачено" at bounding box center [413, 9] width 24 height 5
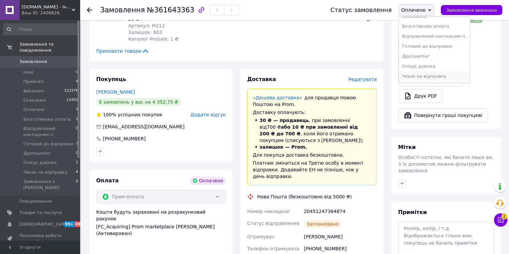
scroll to position [214, 0]
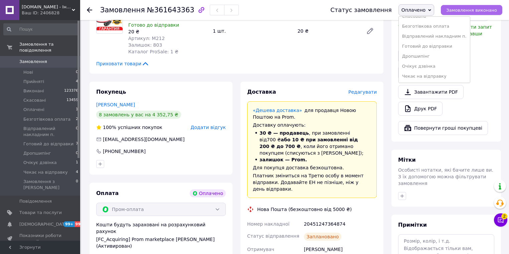
click at [475, 11] on span "Замовлення виконано" at bounding box center [471, 10] width 51 height 5
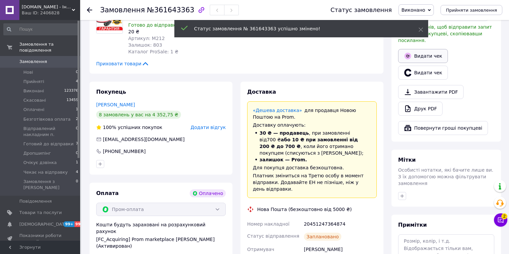
click at [428, 49] on button "Видати чек" at bounding box center [423, 56] width 50 height 14
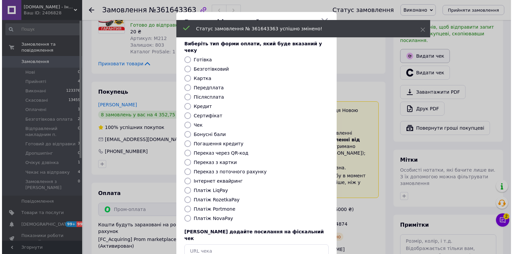
scroll to position [208, 0]
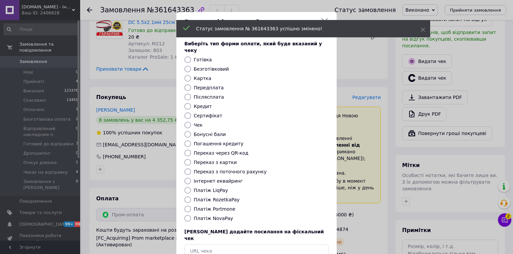
click at [220, 197] on label "Платіж RozetkaPay" at bounding box center [217, 199] width 46 height 5
click at [191, 197] on input "Платіж RozetkaPay" at bounding box center [187, 200] width 7 height 7
radio input "true"
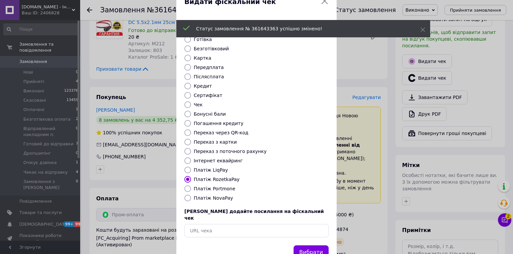
scroll to position [32, 0]
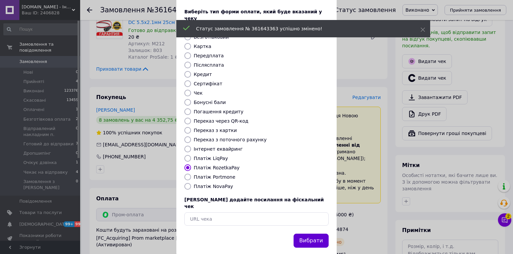
click at [307, 234] on button "Вибрати" at bounding box center [311, 241] width 35 height 14
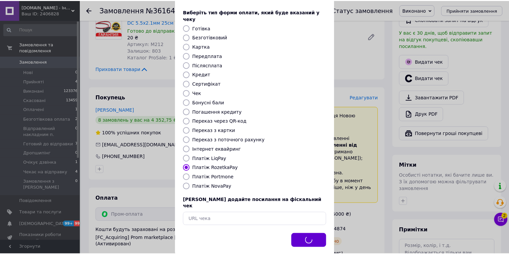
scroll to position [214, 0]
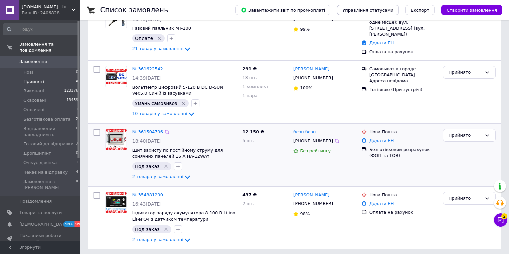
scroll to position [41, 0]
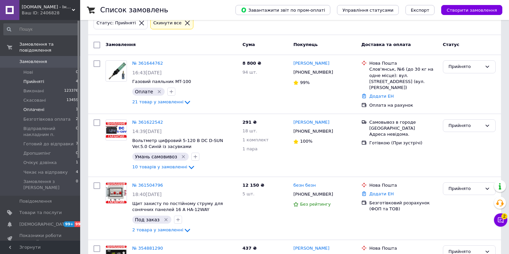
click at [49, 105] on li "Оплачені 1" at bounding box center [41, 109] width 82 height 9
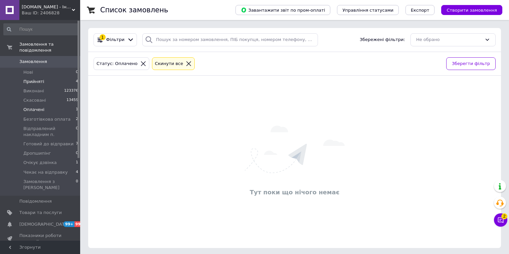
click at [44, 77] on li "Прийняті 4" at bounding box center [41, 81] width 82 height 9
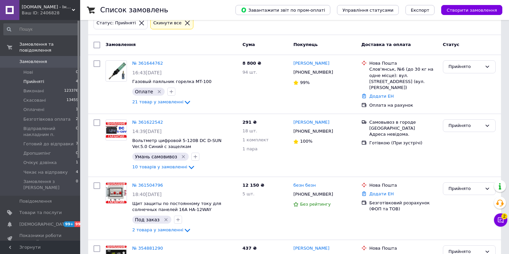
scroll to position [53, 0]
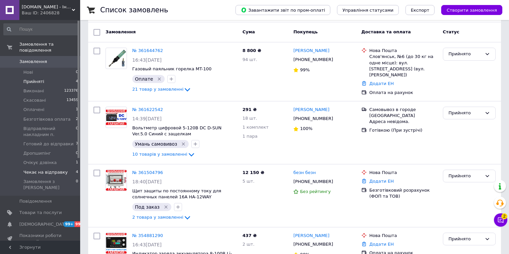
click at [63, 168] on li "Чекає на відправку 4" at bounding box center [41, 172] width 82 height 9
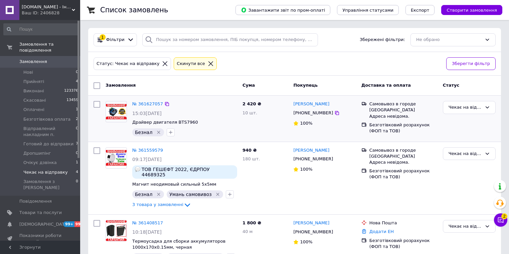
scroll to position [53, 0]
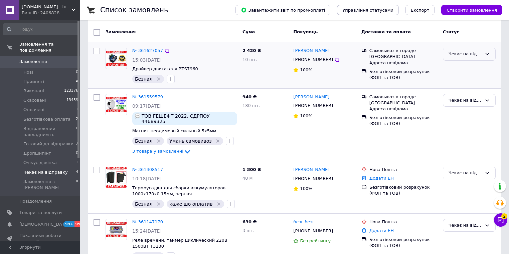
click at [461, 55] on div "Чекає на відправку" at bounding box center [465, 54] width 33 height 7
click at [466, 80] on li "Виконано" at bounding box center [469, 80] width 52 height 12
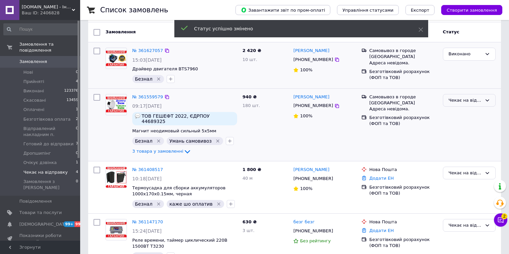
click at [474, 98] on div "Чекає на відправку" at bounding box center [465, 100] width 33 height 7
click at [470, 127] on li "Виконано" at bounding box center [469, 127] width 52 height 12
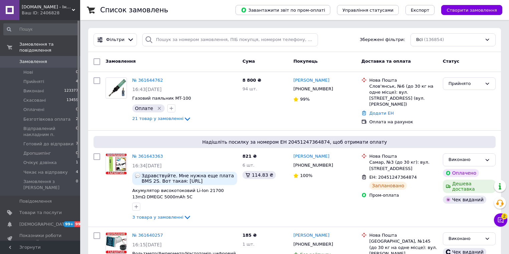
click at [209, 33] on div "Фільтри Збережені фільтри: Всі (136854)" at bounding box center [294, 40] width 413 height 24
click at [210, 35] on input "search" at bounding box center [230, 39] width 176 height 13
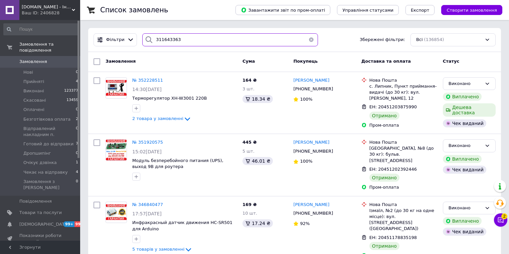
click at [192, 43] on input "311643363" at bounding box center [230, 39] width 176 height 13
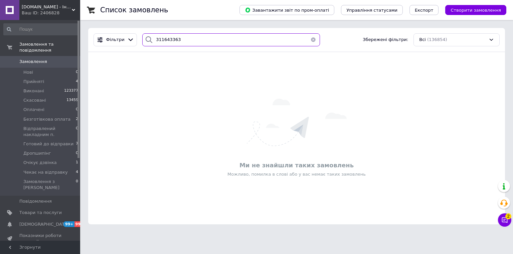
click at [192, 43] on input "311643363" at bounding box center [231, 39] width 178 height 13
click at [159, 39] on input "311643363" at bounding box center [231, 39] width 178 height 13
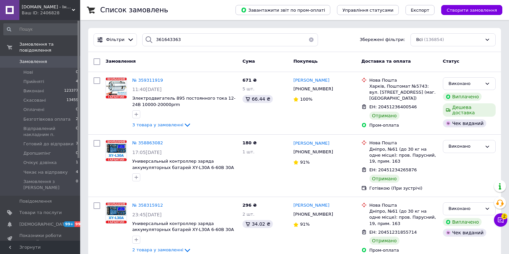
click at [225, 46] on div "Фільтри 361643363 Збережені фільтри: Всі (136854)" at bounding box center [294, 40] width 413 height 24
click at [232, 36] on input "361643363" at bounding box center [230, 39] width 176 height 13
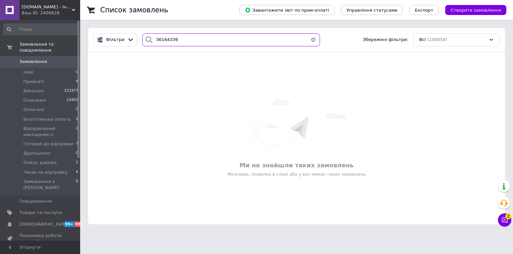
type input "361643363"
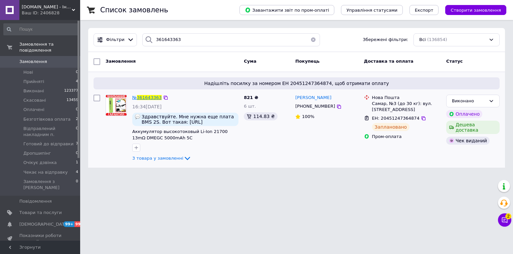
click at [149, 97] on span "361643363" at bounding box center [149, 97] width 25 height 5
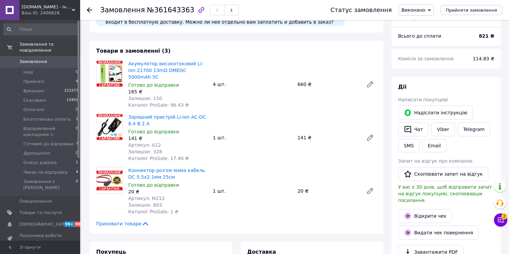
scroll to position [107, 0]
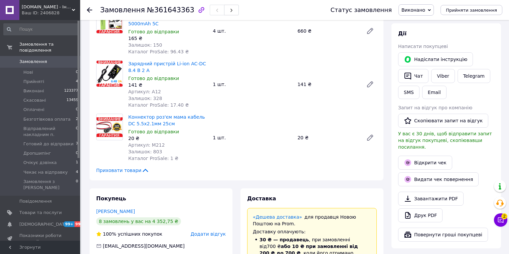
click at [425, 12] on span "Виконано" at bounding box center [413, 9] width 24 height 5
click at [432, 44] on li "Оплачено" at bounding box center [434, 43] width 71 height 10
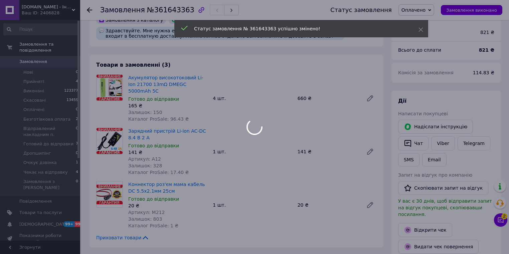
scroll to position [0, 0]
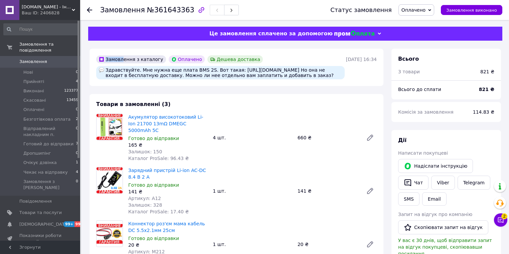
drag, startPoint x: 122, startPoint y: 57, endPoint x: 155, endPoint y: 56, distance: 33.8
click at [155, 56] on div "Замовлення з каталогу" at bounding box center [131, 59] width 72 height 11
click at [153, 59] on div "Замовлення з каталогу" at bounding box center [131, 59] width 70 height 8
click at [236, 75] on div "Здравствуйте. Мне нужна еще плата BMS 2S. Вот такая: https://prom.ua/p262180284…" at bounding box center [220, 72] width 248 height 13
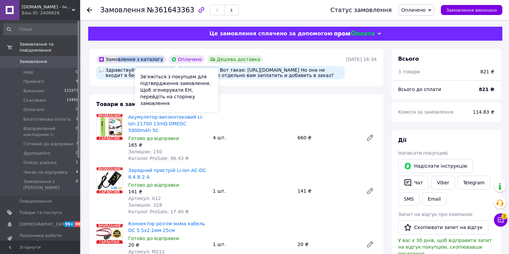
drag, startPoint x: 116, startPoint y: 61, endPoint x: 162, endPoint y: 59, distance: 46.1
click at [162, 59] on div "Замовлення з каталогу Оплачено Дешева доставка Здравствуйте. Мне нужна еще плат…" at bounding box center [220, 67] width 251 height 27
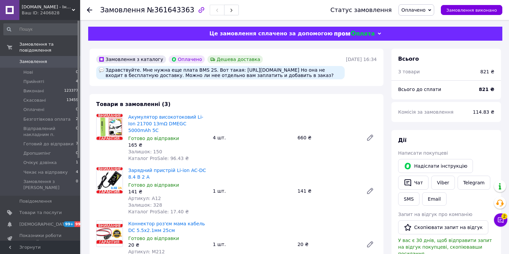
click at [269, 79] on div "Здравствуйте. Мне нужна еще плата BMS 2S. Вот такая: https://prom.ua/p262180284…" at bounding box center [220, 72] width 248 height 13
click at [419, 183] on button "Чат" at bounding box center [413, 183] width 30 height 14
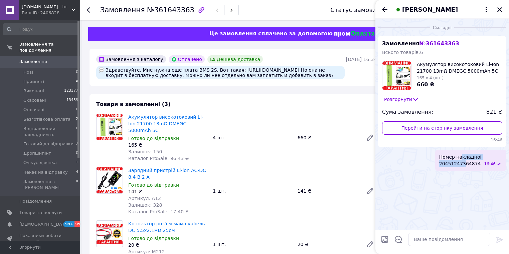
click at [468, 161] on span "Номер накладної 20451247364874" at bounding box center [460, 160] width 42 height 13
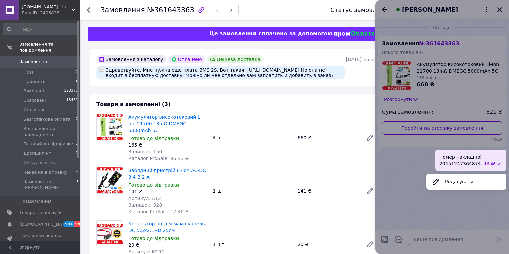
click at [418, 166] on div at bounding box center [442, 127] width 134 height 254
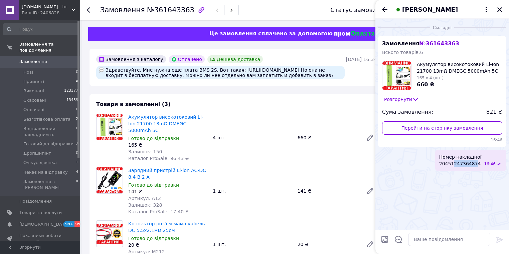
drag, startPoint x: 458, startPoint y: 163, endPoint x: 480, endPoint y: 161, distance: 22.2
click at [480, 161] on span "Номер накладної 20451247364874" at bounding box center [460, 160] width 42 height 13
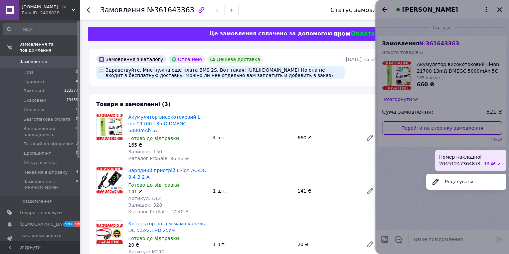
click at [419, 191] on div at bounding box center [442, 127] width 134 height 254
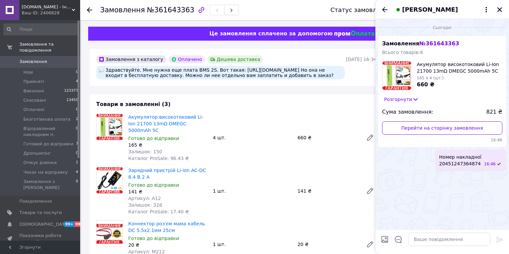
click at [502, 9] on icon "Закрити" at bounding box center [500, 10] width 6 height 6
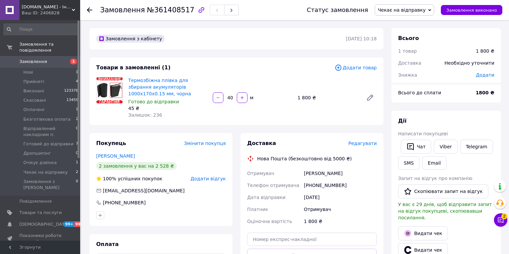
click at [360, 146] on span "Редагувати" at bounding box center [362, 143] width 28 height 5
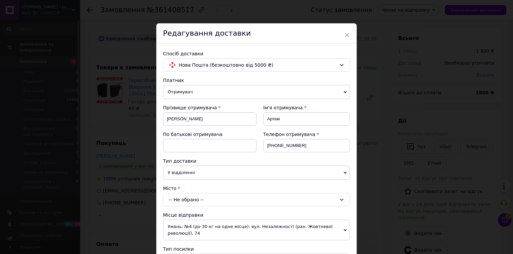
click at [210, 202] on div "-- Не обрано --" at bounding box center [256, 199] width 187 height 13
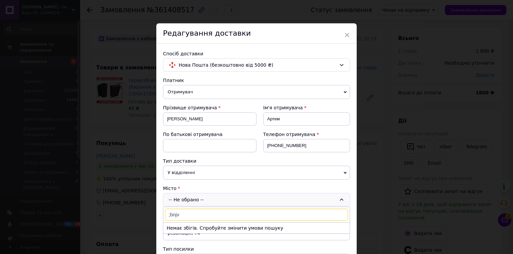
click at [212, 210] on input ";bnjv" at bounding box center [256, 215] width 183 height 12
type input "житом"
click at [212, 224] on li "Житом ир" at bounding box center [256, 228] width 186 height 11
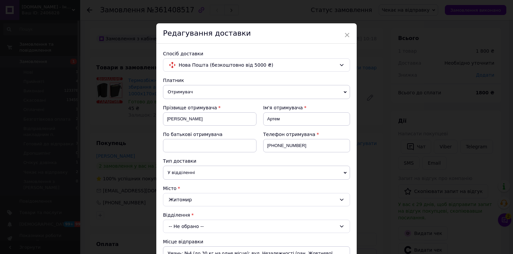
click at [205, 224] on div "-- Не обрано --" at bounding box center [256, 226] width 187 height 13
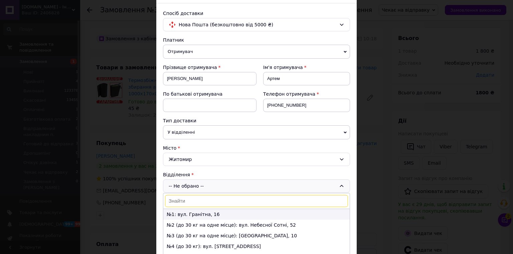
scroll to position [53, 0]
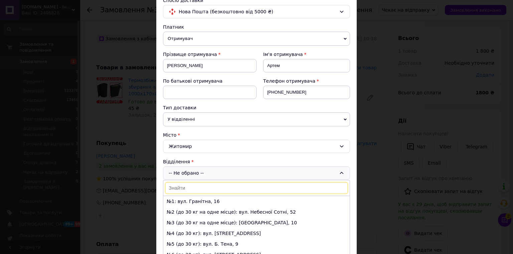
click at [204, 187] on input at bounding box center [256, 188] width 183 height 12
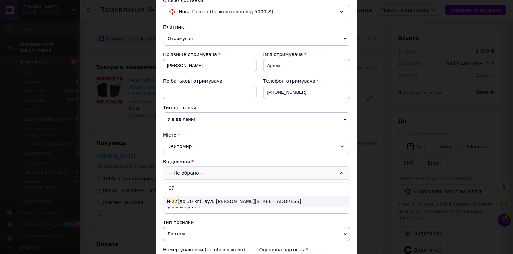
type input "27"
click at [204, 201] on li "№ 27 (до 30 кг): вул. [PERSON_NAME][STREET_ADDRESS]" at bounding box center [256, 201] width 186 height 11
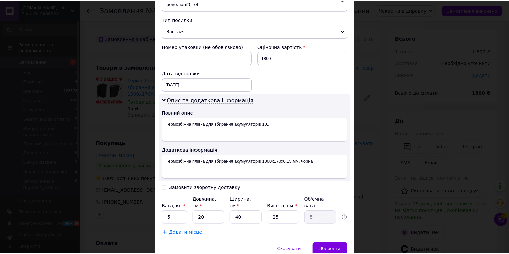
scroll to position [280, 0]
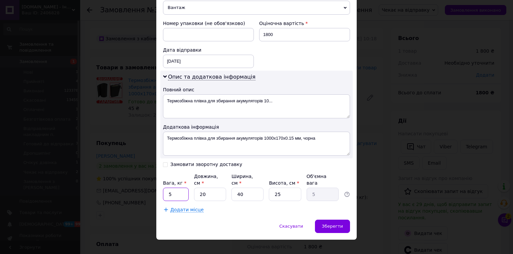
click at [182, 190] on input "5" at bounding box center [176, 194] width 26 height 13
type input "1"
click at [214, 189] on input "20" at bounding box center [210, 194] width 32 height 13
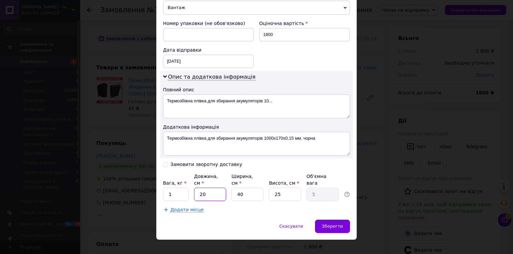
type input "1"
type input "0.25"
type input "10"
type input "2.5"
type input "10"
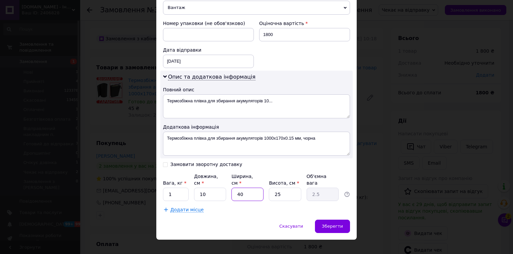
click at [253, 191] on input "40" at bounding box center [247, 194] width 32 height 13
type input "2"
type input "0.13"
type input "20"
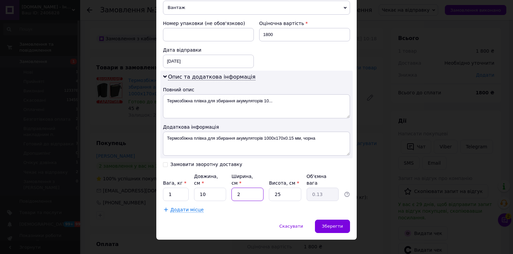
type input "1.25"
type input "20"
click at [285, 191] on input "25" at bounding box center [285, 194] width 32 height 13
type input "2"
type input "0.1"
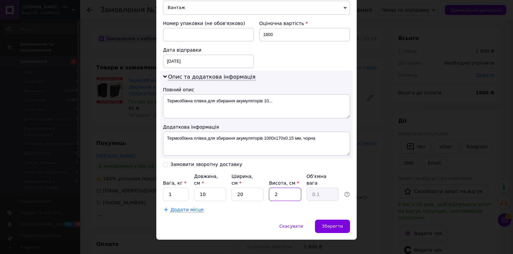
click at [285, 191] on input "2" at bounding box center [285, 194] width 32 height 13
type input "20"
type input "1"
type input "20"
click at [324, 224] on span "Зберегти" at bounding box center [332, 226] width 21 height 5
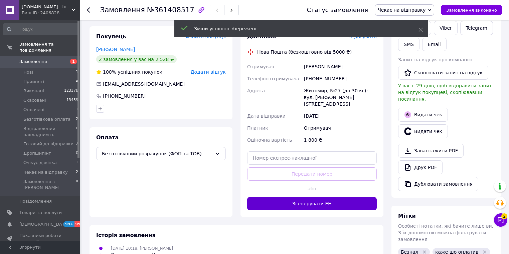
scroll to position [24, 0]
click at [321, 197] on button "Згенерувати ЕН" at bounding box center [312, 203] width 130 height 13
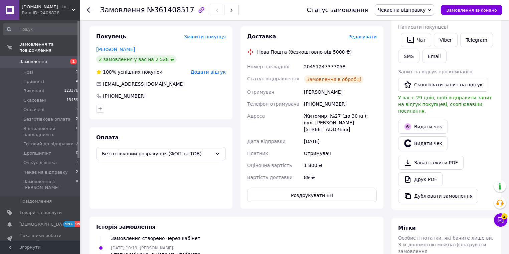
scroll to position [40, 0]
click at [319, 190] on button "Роздрукувати ЕН" at bounding box center [312, 195] width 130 height 13
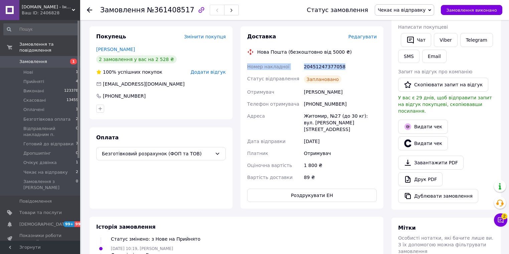
drag, startPoint x: 326, startPoint y: 67, endPoint x: 248, endPoint y: 63, distance: 77.6
click at [248, 63] on div "Номер накладної 20451247377058 Статус відправлення Заплановано Отримувач Прокоп…" at bounding box center [312, 122] width 132 height 123
copy div "Номер накладної 20451247377058"
click at [417, 38] on button "Чат" at bounding box center [416, 40] width 30 height 14
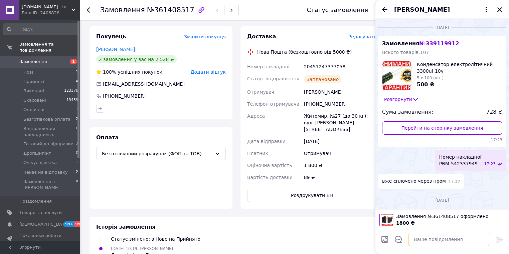
click at [450, 240] on textarea at bounding box center [449, 239] width 82 height 13
paste textarea "Номер накладної 20451247377058"
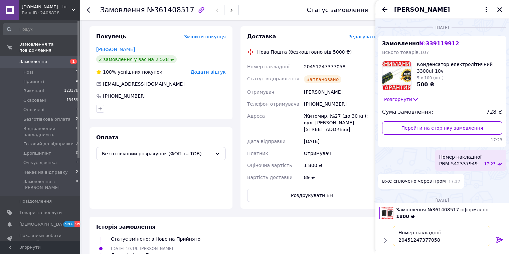
type textarea "Номер накладної 20451247377058"
click at [501, 242] on icon at bounding box center [500, 240] width 8 height 8
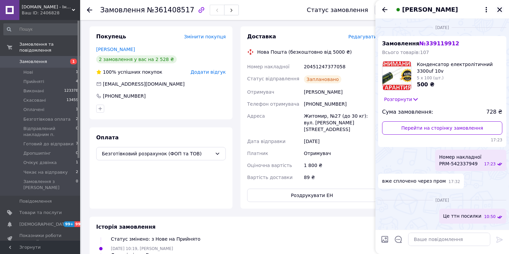
click at [501, 9] on icon "Закрити" at bounding box center [500, 10] width 6 height 6
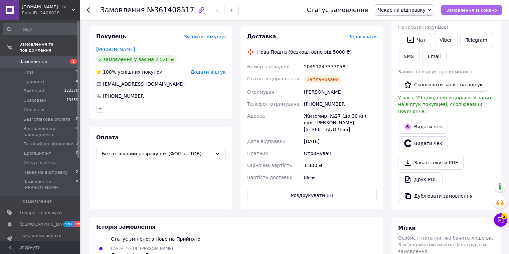
click at [459, 10] on span "Замовлення виконано" at bounding box center [471, 10] width 51 height 5
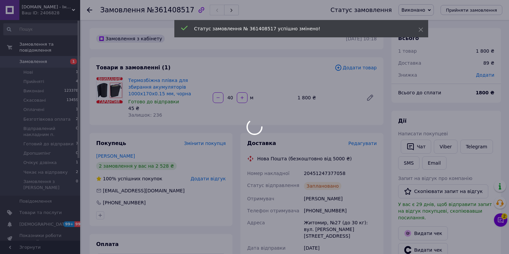
scroll to position [56, 0]
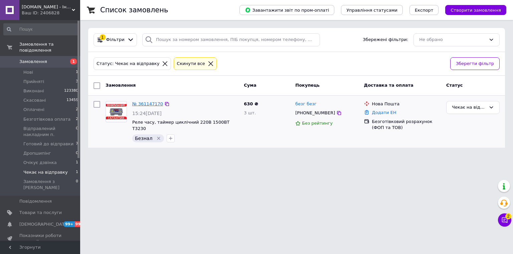
click at [148, 105] on link "№ 361147170" at bounding box center [147, 104] width 31 height 5
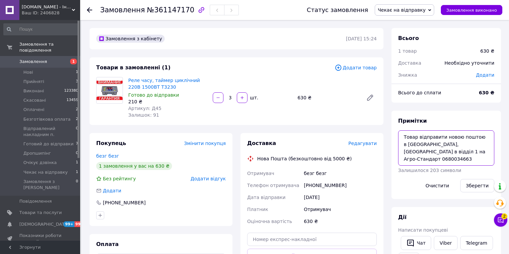
drag, startPoint x: 477, startPoint y: 154, endPoint x: 404, endPoint y: 134, distance: 75.2
click at [404, 134] on textarea "Товар відправити новою поштою в Овруч, Житомирська область в відділ 1 на Агро-С…" at bounding box center [446, 148] width 96 height 35
click at [300, 117] on div "Реле часу, таймер циклічний 220В 1500ВТ T3230 Готово до відправки 210 ₴ Артикул…" at bounding box center [253, 98] width 254 height 44
click at [476, 12] on span "Замовлення виконано" at bounding box center [471, 10] width 51 height 5
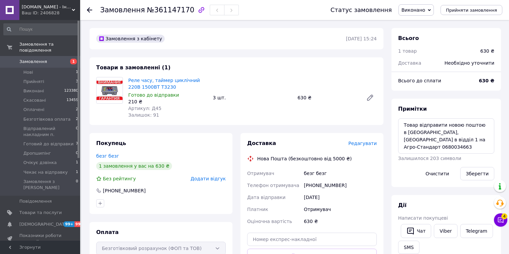
click at [42, 59] on span "Замовлення" at bounding box center [33, 62] width 28 height 6
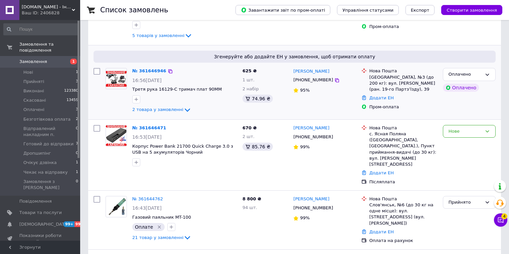
scroll to position [53, 0]
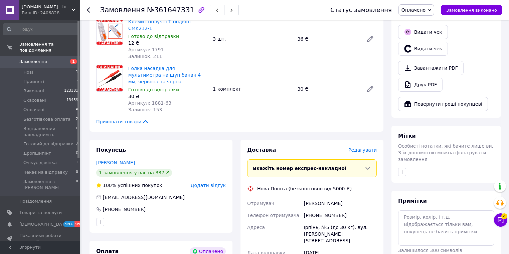
scroll to position [214, 0]
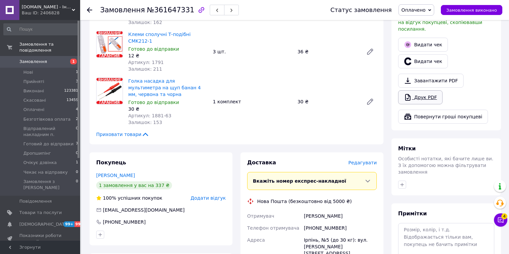
click at [429, 91] on link "Друк PDF" at bounding box center [420, 98] width 44 height 14
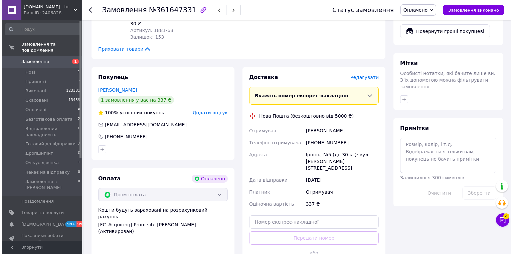
scroll to position [321, 0]
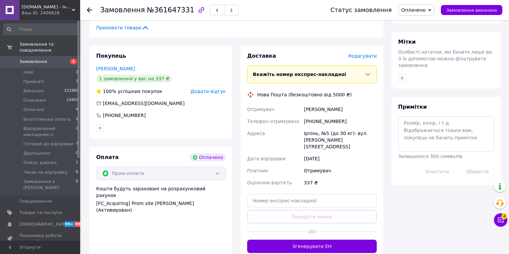
click at [363, 53] on span "Редагувати" at bounding box center [362, 55] width 28 height 5
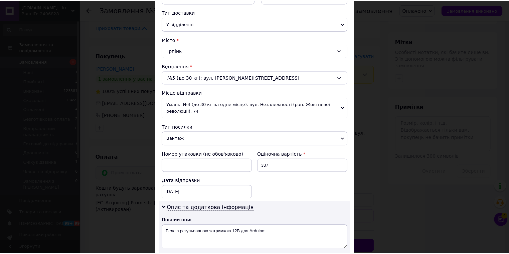
scroll to position [268, 0]
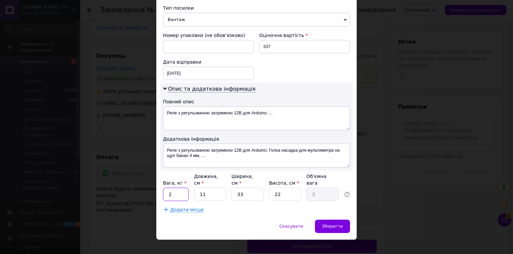
click at [182, 188] on input "2" at bounding box center [176, 194] width 26 height 13
type input "1"
click at [215, 188] on input "11" at bounding box center [210, 194] width 32 height 13
drag, startPoint x: 215, startPoint y: 187, endPoint x: 246, endPoint y: 183, distance: 31.9
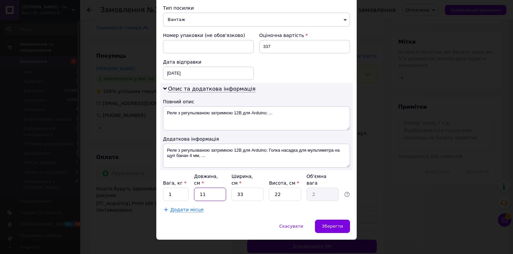
click at [215, 188] on input "11" at bounding box center [210, 194] width 32 height 13
type input "1"
type input "0.18"
type input "10"
type input "1.82"
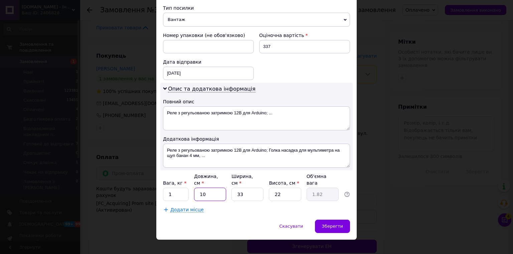
type input "10"
click at [248, 188] on input "33" at bounding box center [247, 194] width 32 height 13
drag, startPoint x: 248, startPoint y: 183, endPoint x: 266, endPoint y: 183, distance: 17.4
click at [248, 188] on input "33" at bounding box center [247, 194] width 32 height 13
type input "2"
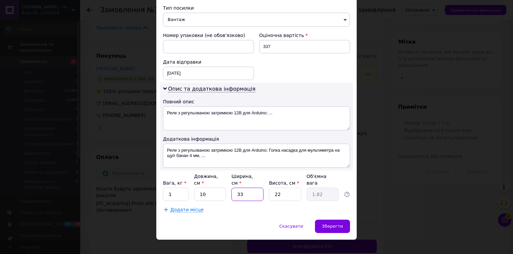
type input "0.11"
type input "20"
type input "1.1"
type input "20"
click at [288, 188] on input "22" at bounding box center [285, 194] width 32 height 13
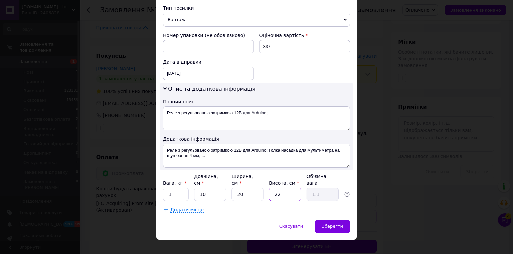
type input "2"
type input "0.1"
click at [288, 188] on input "2" at bounding box center [285, 194] width 32 height 13
type input "20"
type input "1"
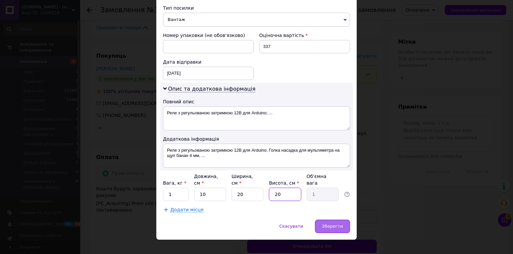
type input "20"
click at [335, 220] on div "Зберегти" at bounding box center [332, 226] width 35 height 13
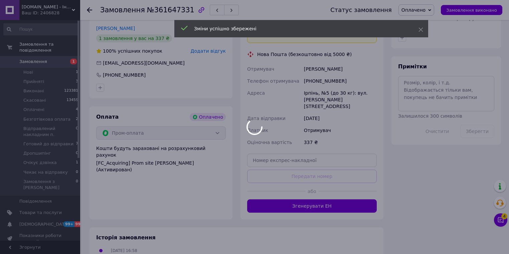
scroll to position [374, 0]
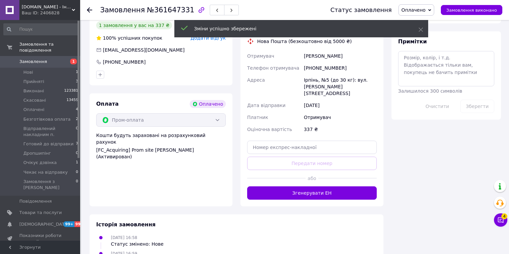
click at [319, 187] on button "Згенерувати ЕН" at bounding box center [312, 193] width 130 height 13
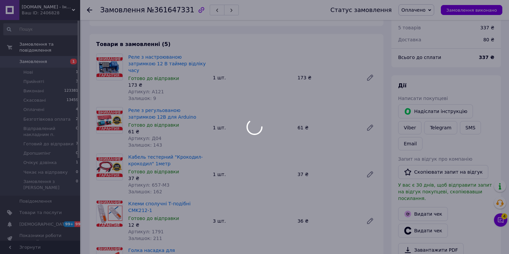
scroll to position [160, 0]
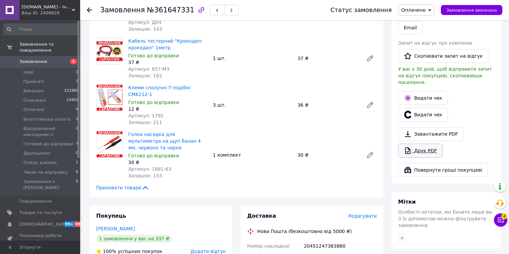
click at [426, 144] on link "Друк PDF" at bounding box center [420, 151] width 44 height 14
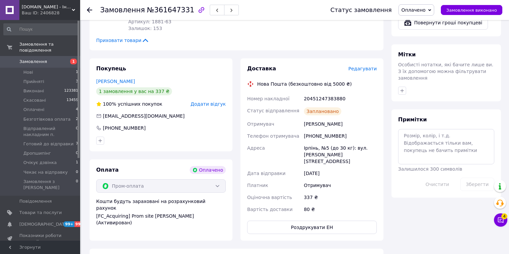
scroll to position [321, 0]
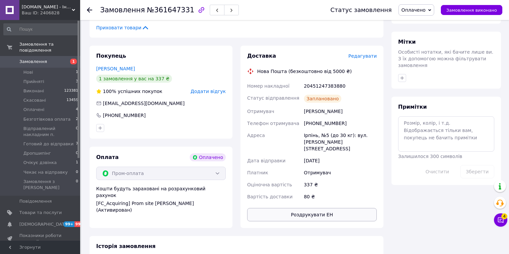
click at [339, 208] on button "Роздрукувати ЕН" at bounding box center [312, 214] width 130 height 13
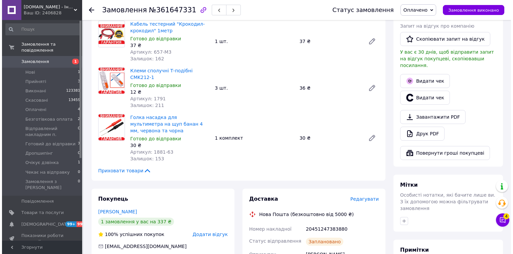
scroll to position [160, 0]
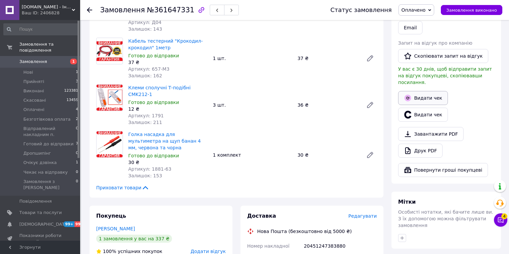
click at [423, 91] on button "Видати чек" at bounding box center [423, 98] width 50 height 14
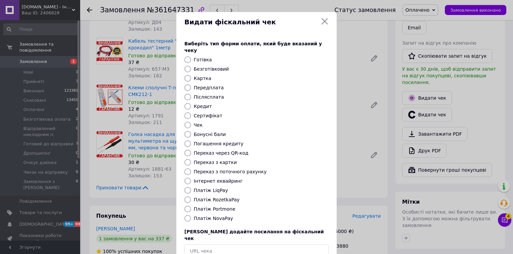
click at [219, 190] on div "Виберіть тип форми оплати, який буде вказаний у чеку Готівка Безготівковий Карт…" at bounding box center [256, 149] width 160 height 234
click at [221, 197] on label "Платіж RozetkaPay" at bounding box center [217, 199] width 46 height 5
click at [191, 197] on input "Платіж RozetkaPay" at bounding box center [187, 200] width 7 height 7
radio input "true"
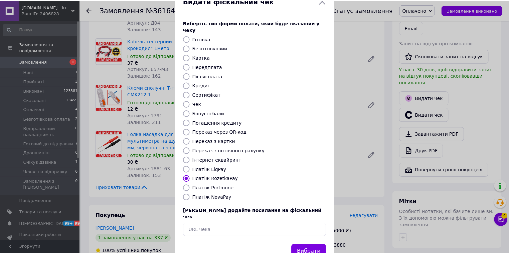
scroll to position [32, 0]
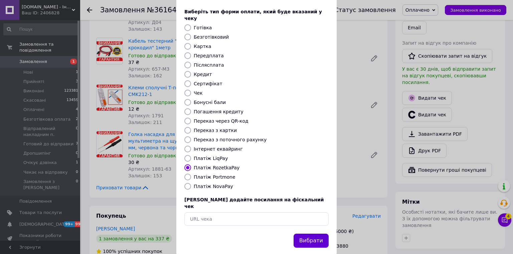
click at [321, 234] on button "Вибрати" at bounding box center [311, 241] width 35 height 14
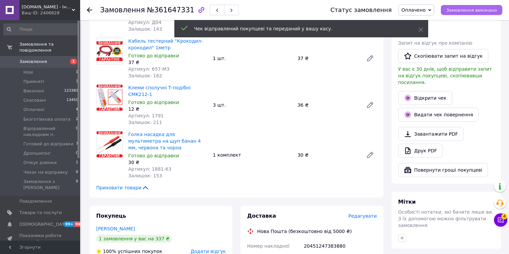
click at [468, 8] on span "Замовлення виконано" at bounding box center [471, 10] width 51 height 5
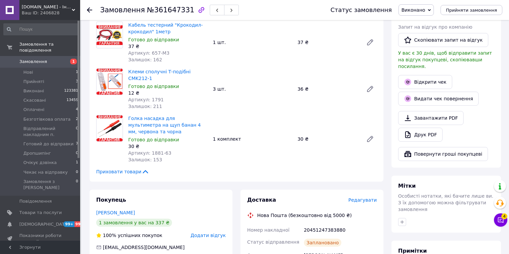
scroll to position [0, 0]
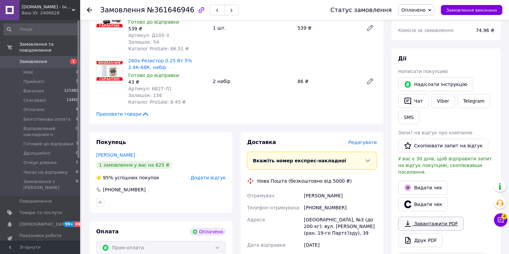
scroll to position [107, 0]
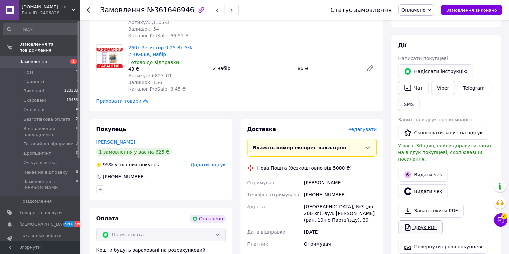
click at [425, 221] on link "Друк PDF" at bounding box center [420, 228] width 44 height 14
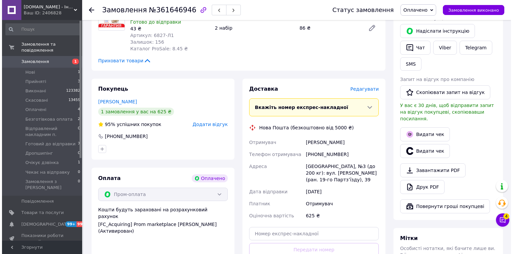
scroll to position [160, 0]
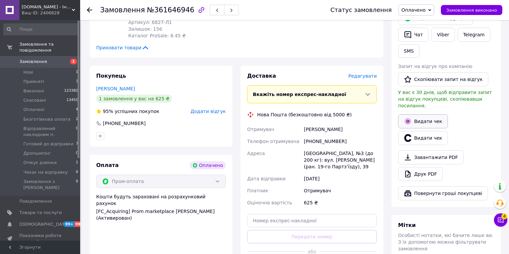
click at [437, 115] on button "Видати чек" at bounding box center [423, 122] width 50 height 14
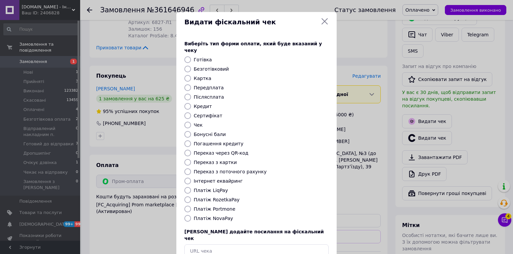
click at [215, 197] on label "Платіж RozetkaPay" at bounding box center [217, 199] width 46 height 5
click at [191, 197] on input "Платіж RozetkaPay" at bounding box center [187, 200] width 7 height 7
radio input "true"
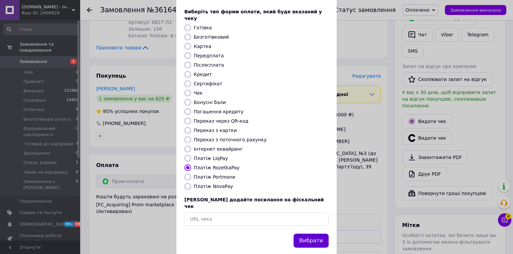
click at [306, 234] on button "Вибрати" at bounding box center [311, 241] width 35 height 14
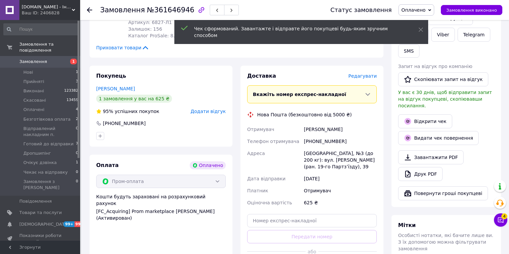
click at [369, 77] on span "Редагувати" at bounding box center [362, 75] width 28 height 5
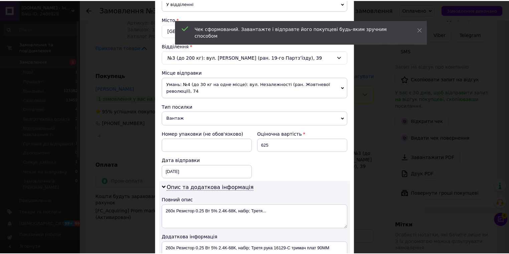
scroll to position [268, 0]
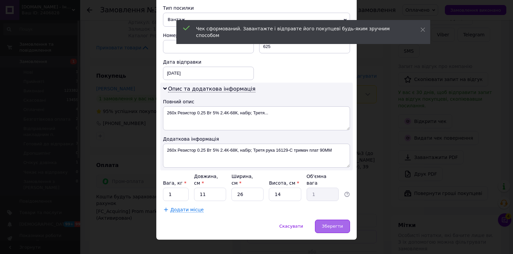
click at [338, 220] on div "Зберегти" at bounding box center [332, 226] width 35 height 13
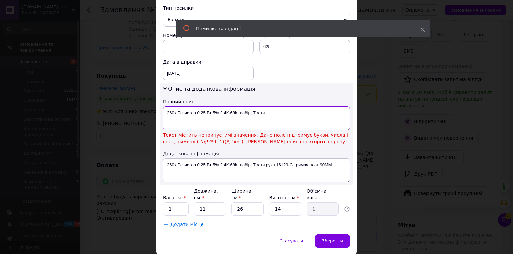
click at [242, 112] on textarea "260x Резистор 0.25 Вт 5% 2.4К-68К, набір; Третя..." at bounding box center [256, 119] width 187 height 24
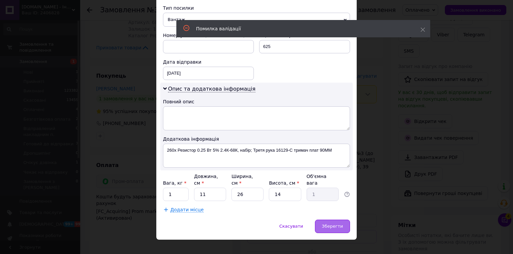
click at [341, 224] on span "Зберегти" at bounding box center [332, 226] width 21 height 5
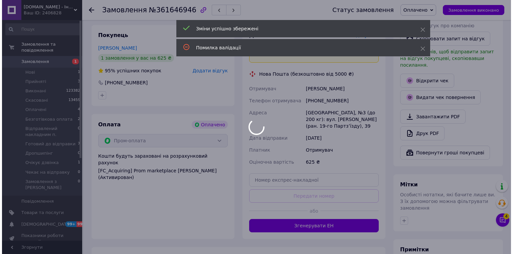
scroll to position [214, 0]
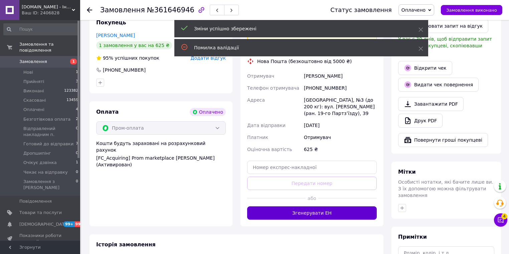
click at [330, 207] on button "Згенерувати ЕН" at bounding box center [312, 213] width 130 height 13
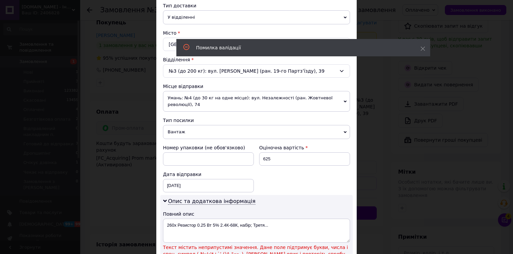
scroll to position [283, 0]
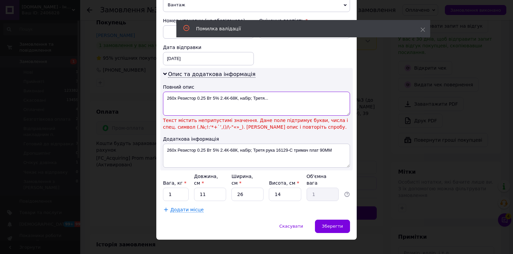
click at [264, 103] on textarea "260x Резистор 0.25 Вт 5% 2.4К-68К, набір; Третя..." at bounding box center [256, 104] width 187 height 24
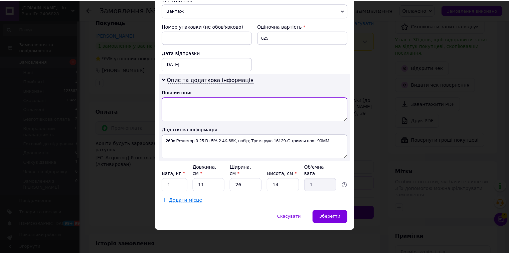
scroll to position [268, 0]
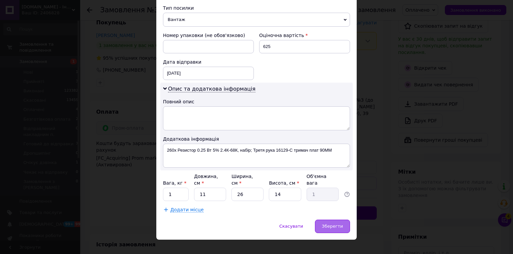
click at [340, 220] on div "Зберегти" at bounding box center [332, 226] width 35 height 13
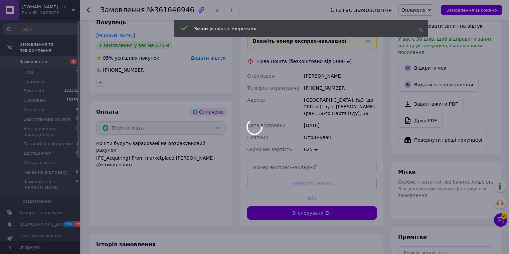
click at [355, 214] on div at bounding box center [254, 127] width 509 height 254
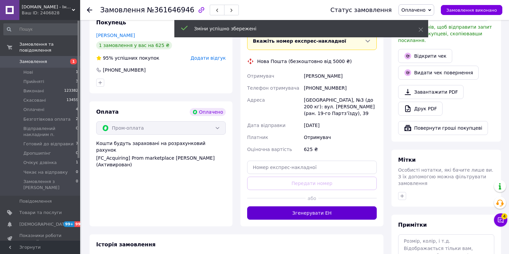
click at [349, 215] on button "Згенерувати ЕН" at bounding box center [312, 213] width 130 height 13
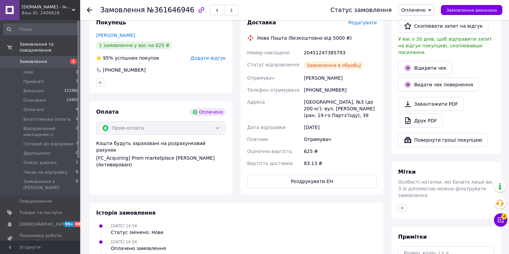
click at [340, 182] on button "Роздрукувати ЕН" at bounding box center [312, 181] width 130 height 13
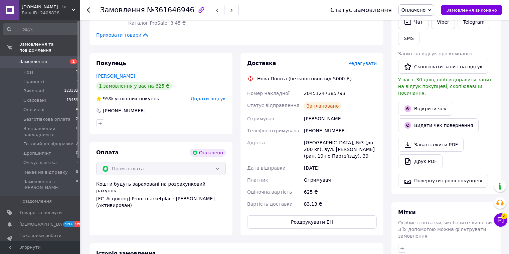
scroll to position [160, 0]
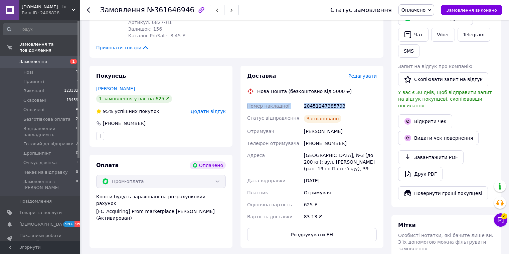
drag, startPoint x: 355, startPoint y: 102, endPoint x: 248, endPoint y: 106, distance: 106.6
click at [248, 106] on div "Номер накладної 20451247385793 Статус відправлення Заплановано Отримувач [PERSO…" at bounding box center [312, 161] width 132 height 123
copy div "Номер накладної 20451247385793"
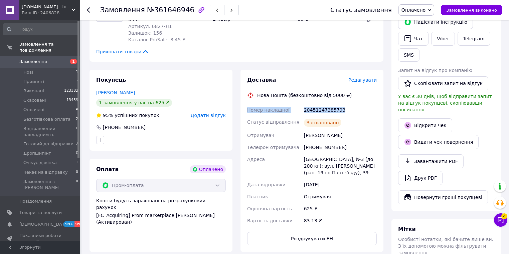
scroll to position [0, 0]
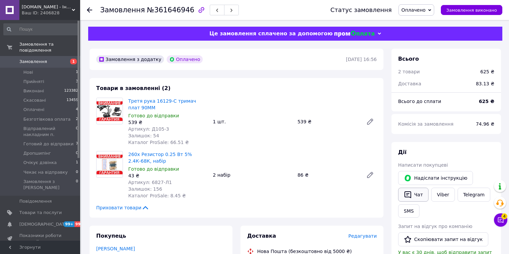
click at [417, 194] on button "Чат" at bounding box center [413, 195] width 30 height 14
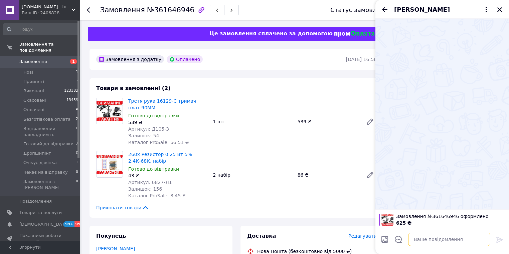
click at [477, 240] on textarea at bounding box center [449, 239] width 82 height 13
paste textarea "Номер накладної 20451247385793"
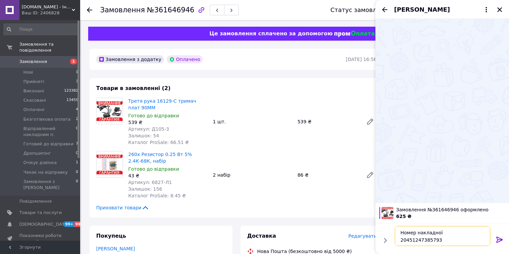
type textarea "Номер накладної 20451247385793"
click at [496, 239] on icon at bounding box center [500, 240] width 8 height 8
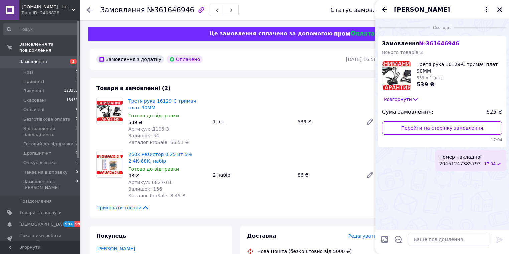
click at [500, 9] on icon "Закрити" at bounding box center [499, 9] width 5 height 5
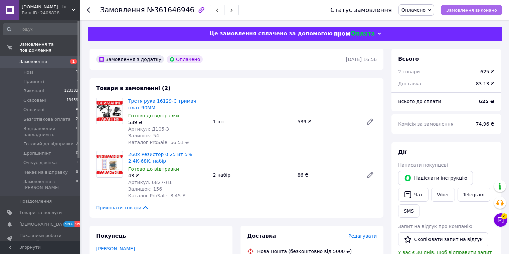
click at [485, 8] on span "Замовлення виконано" at bounding box center [471, 10] width 51 height 5
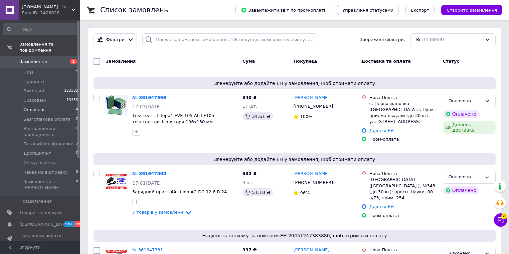
click at [52, 105] on li "Оплачені 4" at bounding box center [41, 109] width 82 height 9
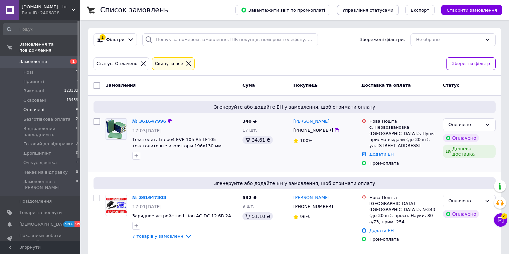
scroll to position [53, 0]
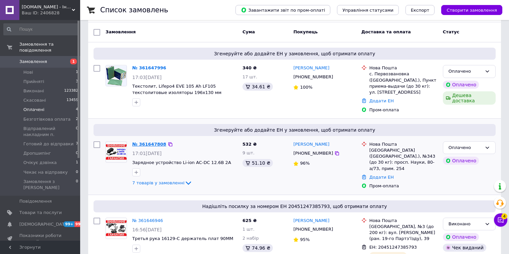
click at [153, 142] on link "№ 361647808" at bounding box center [149, 144] width 34 height 5
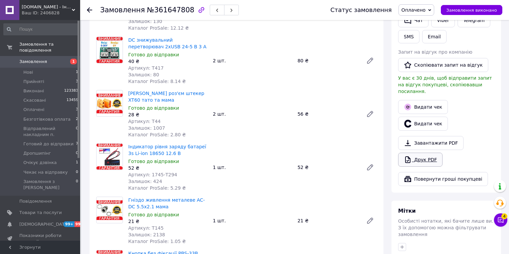
scroll to position [214, 0]
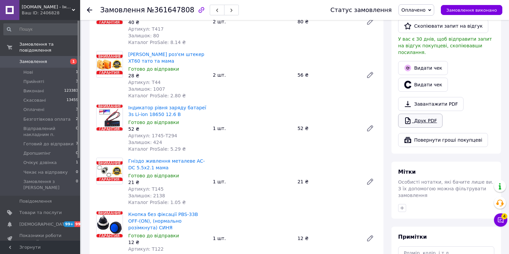
click at [417, 118] on link "Друк PDF" at bounding box center [420, 121] width 44 height 14
click at [437, 114] on link "Друк PDF" at bounding box center [420, 121] width 44 height 14
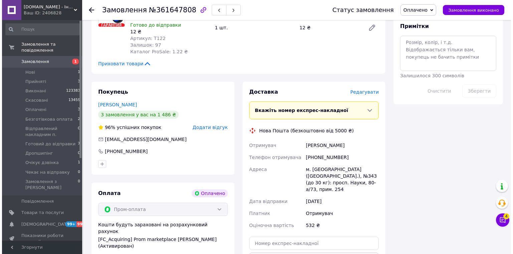
scroll to position [427, 0]
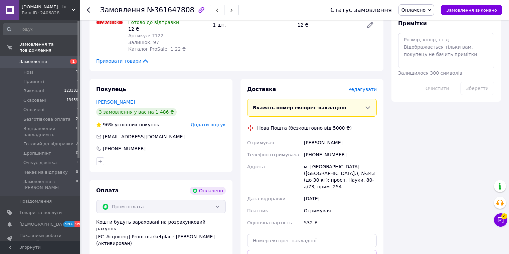
click at [372, 87] on span "Редагувати" at bounding box center [362, 89] width 28 height 5
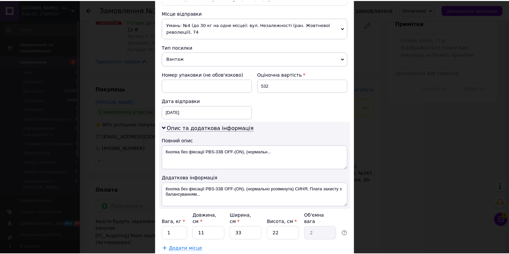
scroll to position [268, 0]
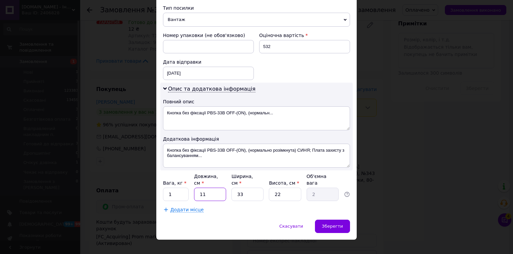
click at [210, 188] on input "11" at bounding box center [210, 194] width 32 height 13
click at [291, 188] on input "22" at bounding box center [285, 194] width 32 height 13
type input "1"
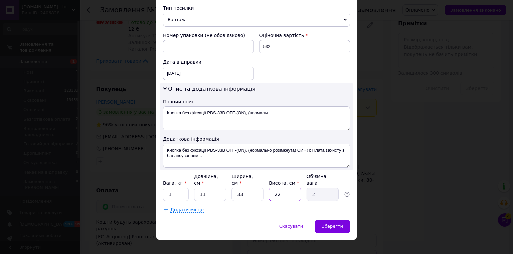
type input "0.1"
type input "10"
type input "0.91"
type input "10"
click at [255, 190] on input "33" at bounding box center [247, 194] width 32 height 13
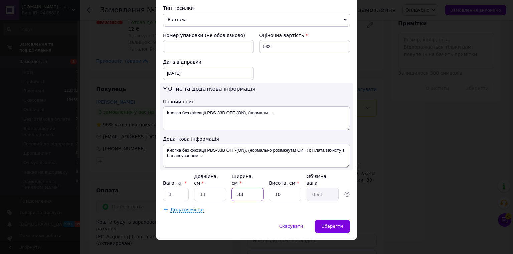
click at [255, 190] on input "33" at bounding box center [247, 194] width 32 height 13
type input "1"
type input "0.1"
type input "10"
type input "0.28"
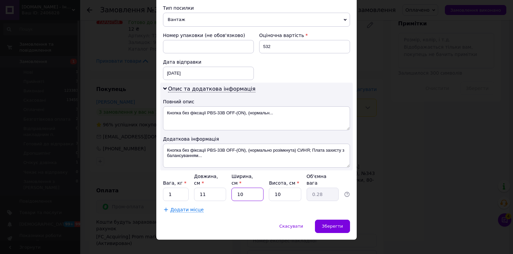
type input "10"
click at [214, 188] on input "11" at bounding box center [210, 194] width 32 height 13
type input "1"
type input "0.1"
click at [214, 188] on input "1" at bounding box center [210, 194] width 32 height 13
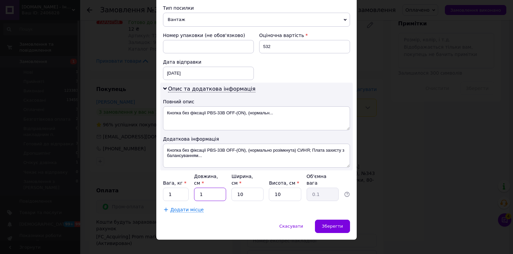
type input "10"
type input "0.25"
type input "10"
click at [326, 220] on div "Зберегти" at bounding box center [332, 226] width 35 height 13
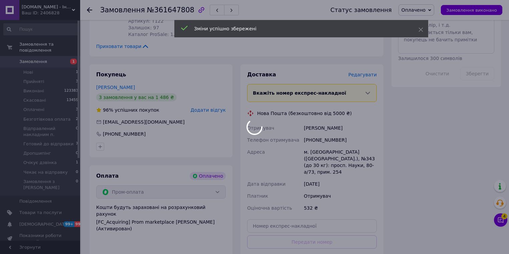
scroll to position [534, 0]
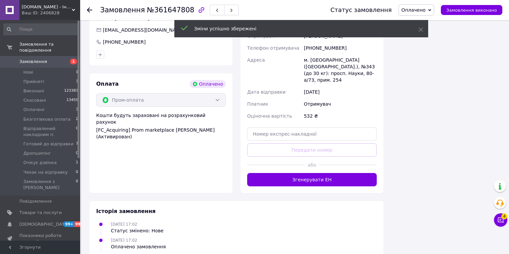
click at [334, 173] on button "Згенерувати ЕН" at bounding box center [312, 179] width 130 height 13
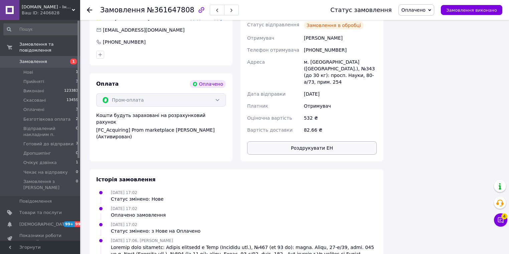
click at [342, 142] on button "Роздрукувати ЕН" at bounding box center [312, 148] width 130 height 13
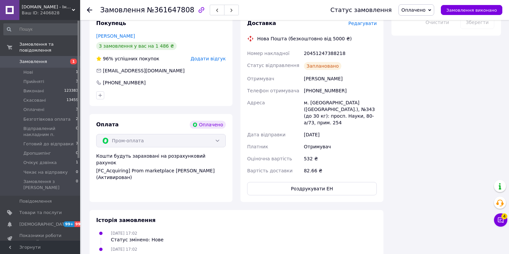
scroll to position [481, 0]
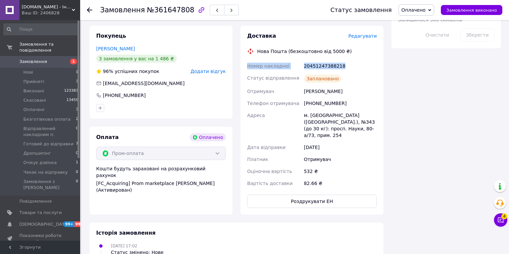
drag, startPoint x: 350, startPoint y: 56, endPoint x: 244, endPoint y: 59, distance: 105.9
click at [244, 59] on div "Доставка Редагувати Нова Пошта (безкоштовно від 5000 ₴) Номер накладної 2045124…" at bounding box center [311, 120] width 143 height 189
copy div "Номер накладної 20451247388218"
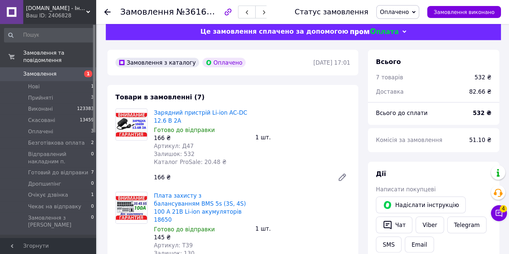
scroll to position [0, 0]
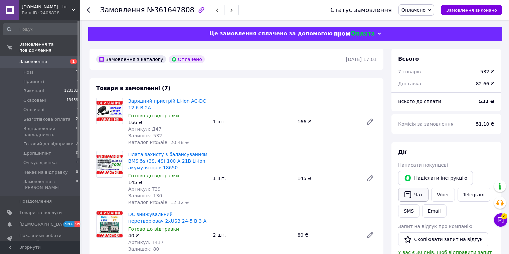
click at [417, 199] on button "Чат" at bounding box center [413, 195] width 30 height 14
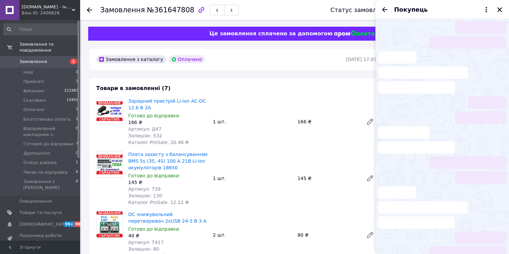
scroll to position [94, 0]
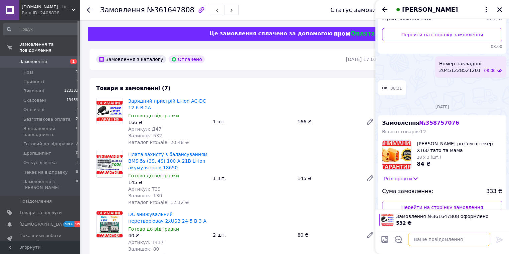
click at [454, 238] on textarea at bounding box center [449, 239] width 82 height 13
paste textarea "Номер накладної 20451247388218"
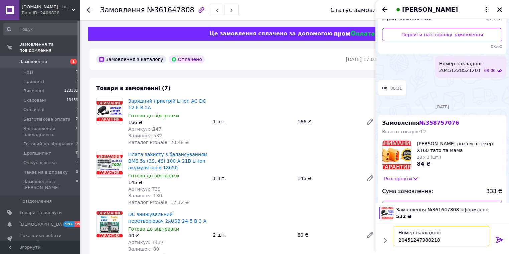
type textarea "Номер накладної 20451247388218"
click at [497, 239] on icon at bounding box center [499, 240] width 6 height 6
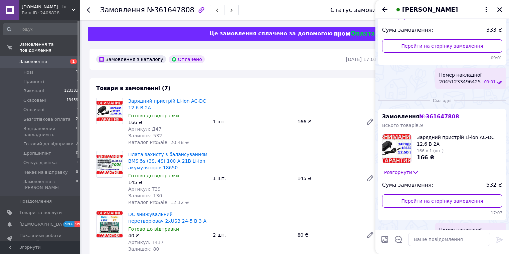
scroll to position [272, 0]
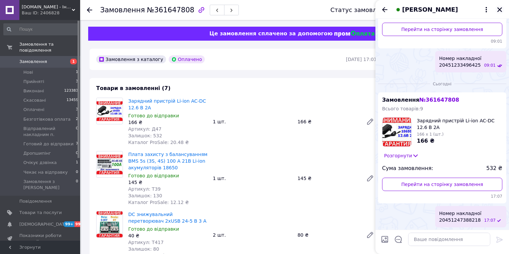
click at [502, 9] on icon "Закрити" at bounding box center [500, 10] width 6 height 6
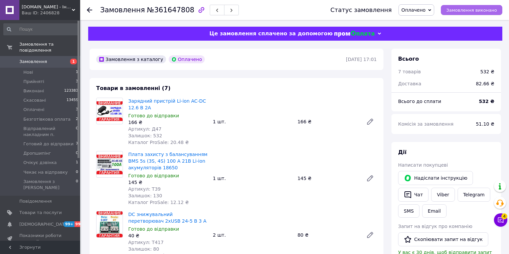
click at [470, 10] on span "Замовлення виконано" at bounding box center [471, 10] width 51 height 5
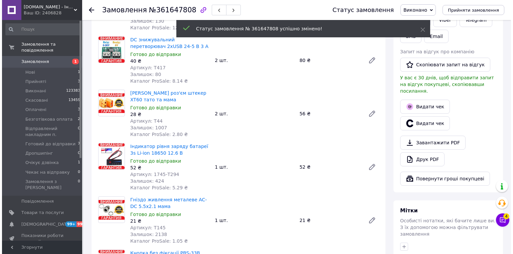
scroll to position [174, 0]
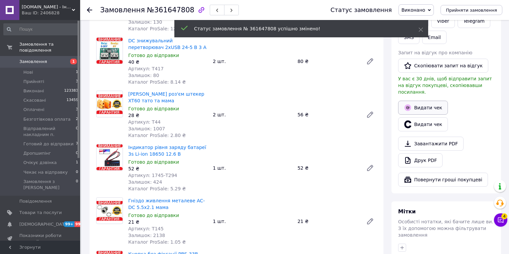
click at [426, 105] on button "Видати чек" at bounding box center [423, 108] width 50 height 14
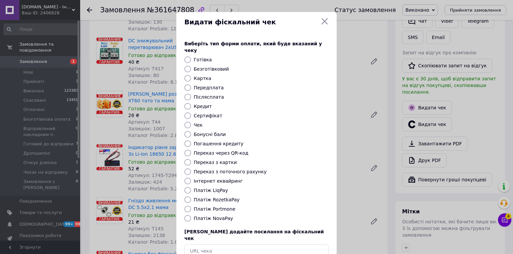
click at [228, 197] on label "Платіж RozetkaPay" at bounding box center [217, 199] width 46 height 5
click at [191, 197] on input "Платіж RozetkaPay" at bounding box center [187, 200] width 7 height 7
radio input "true"
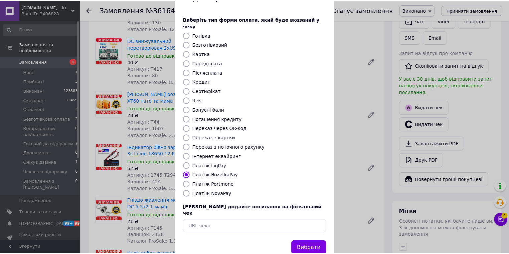
scroll to position [32, 0]
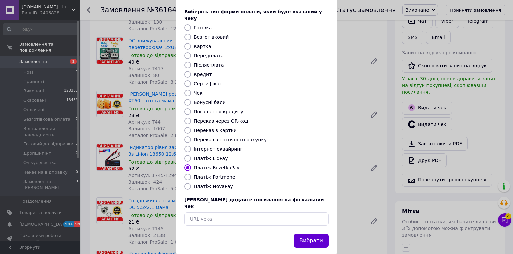
click at [310, 234] on button "Вибрати" at bounding box center [311, 241] width 35 height 14
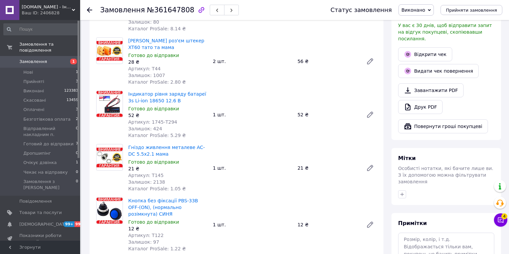
scroll to position [0, 0]
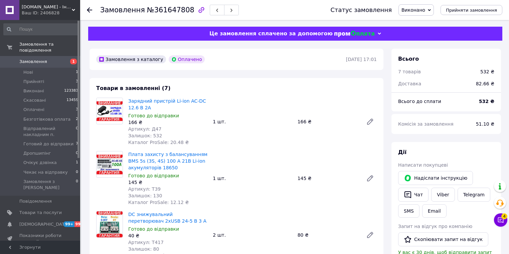
click at [40, 59] on span "Замовлення" at bounding box center [33, 62] width 28 height 6
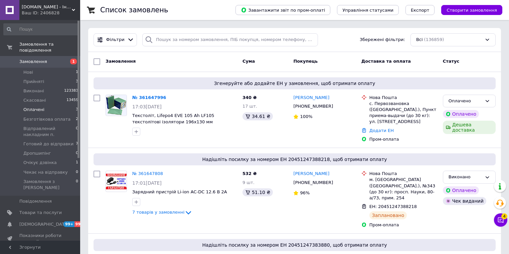
click at [50, 105] on li "Оплачені 3" at bounding box center [41, 109] width 82 height 9
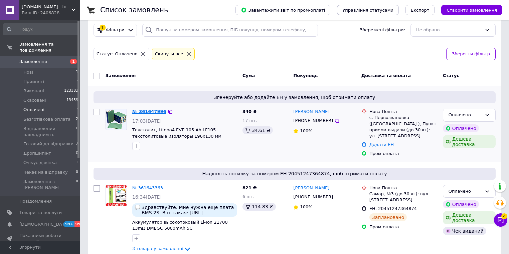
scroll to position [15, 0]
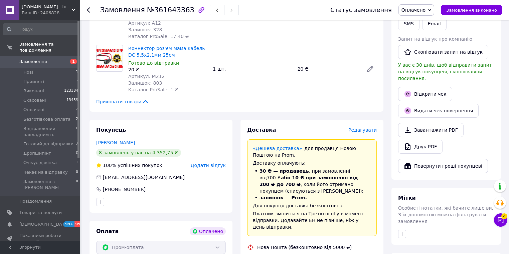
scroll to position [374, 0]
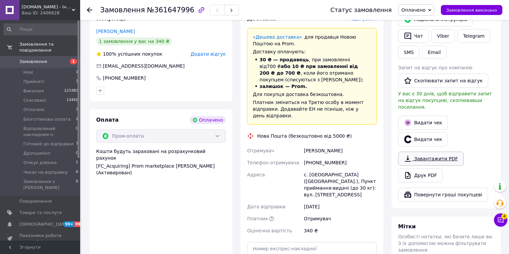
scroll to position [160, 0]
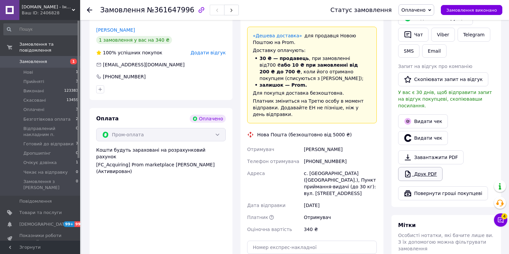
click at [421, 167] on link "Друк PDF" at bounding box center [420, 174] width 44 height 14
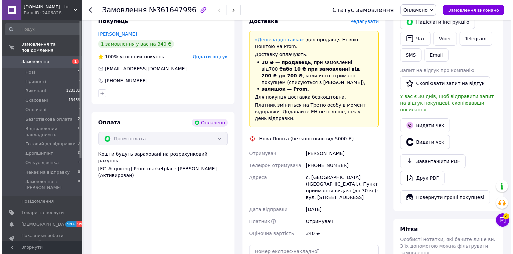
scroll to position [107, 0]
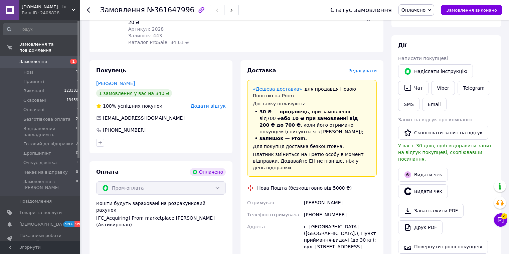
click at [366, 68] on span "Редагувати" at bounding box center [362, 70] width 28 height 5
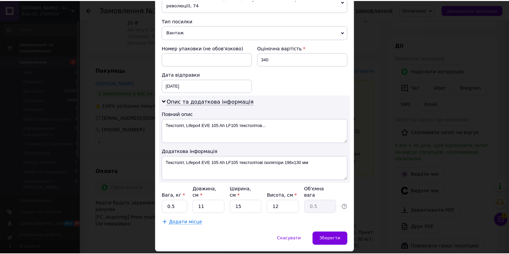
scroll to position [268, 0]
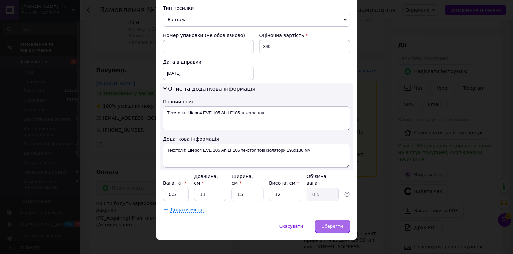
click at [340, 224] on span "Зберегти" at bounding box center [332, 226] width 21 height 5
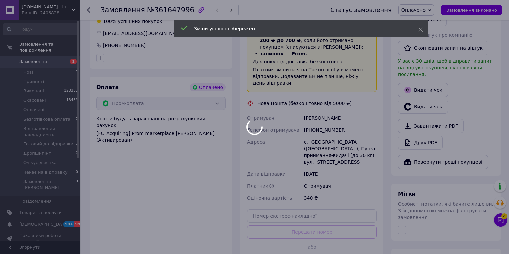
scroll to position [214, 0]
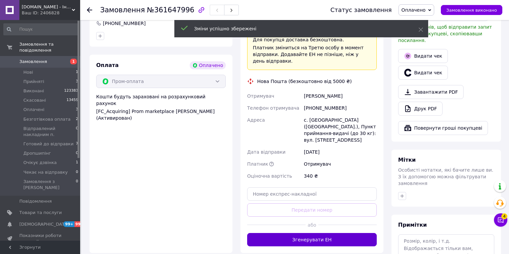
click at [336, 233] on button "Згенерувати ЕН" at bounding box center [312, 239] width 130 height 13
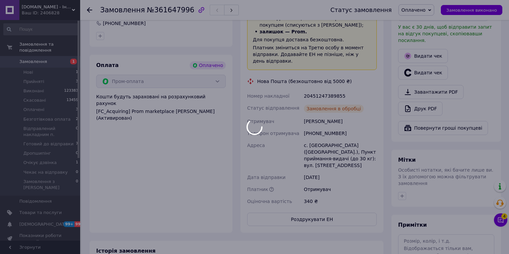
click at [333, 200] on div at bounding box center [254, 127] width 509 height 254
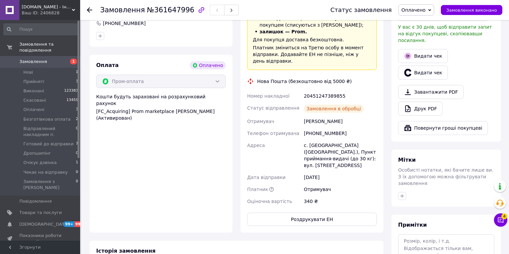
click at [333, 213] on button "Роздрукувати ЕН" at bounding box center [312, 219] width 130 height 13
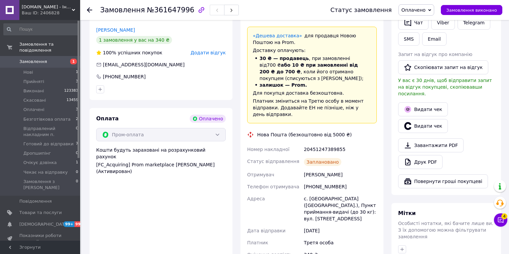
scroll to position [107, 0]
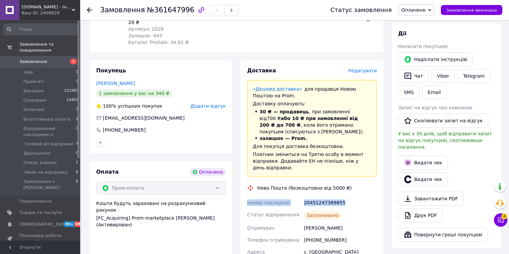
drag, startPoint x: 312, startPoint y: 189, endPoint x: 246, endPoint y: 191, distance: 66.2
click at [246, 197] on div "Номер накладної 20451247389855 Статус відправлення Заплановано Отримувач [PERSO…" at bounding box center [312, 256] width 132 height 118
copy div "Номер накладної 20451247389855"
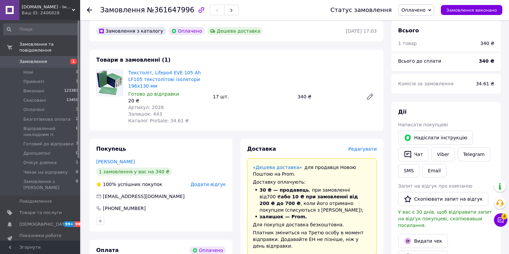
scroll to position [0, 0]
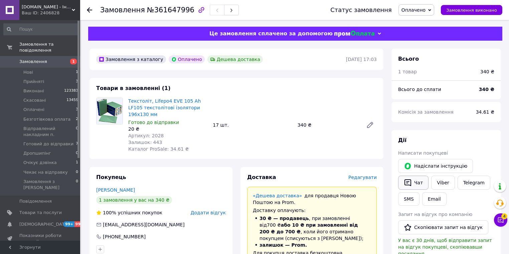
click at [420, 187] on button "Чат" at bounding box center [413, 183] width 30 height 14
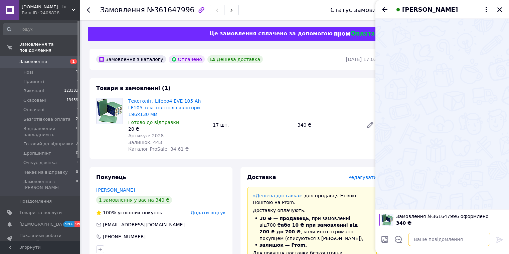
click at [458, 238] on textarea at bounding box center [449, 239] width 82 height 13
paste textarea "Номер накладної 20451247389855"
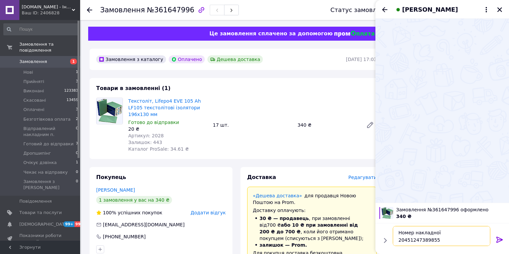
type textarea "Номер накладної 20451247389855"
click at [497, 241] on icon at bounding box center [499, 240] width 6 height 6
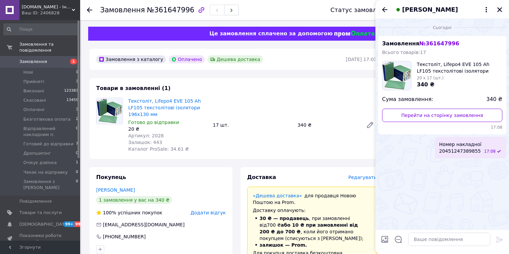
click at [501, 12] on icon "Закрити" at bounding box center [500, 10] width 6 height 6
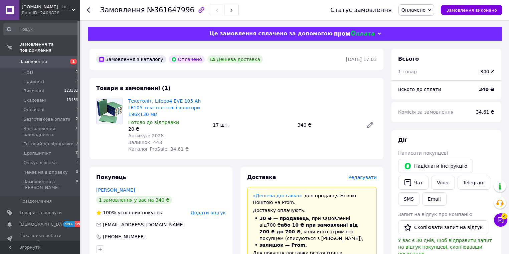
click at [425, 9] on span "Оплачено" at bounding box center [413, 9] width 24 height 5
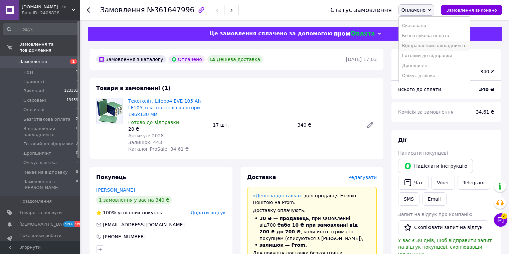
scroll to position [27, 0]
click at [463, 11] on span "Замовлення виконано" at bounding box center [471, 10] width 51 height 5
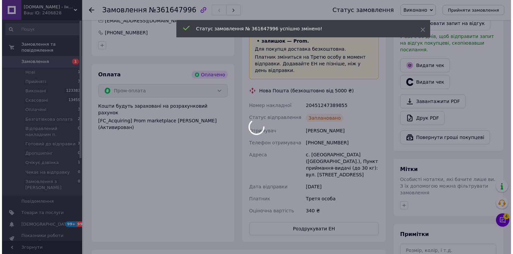
scroll to position [214, 0]
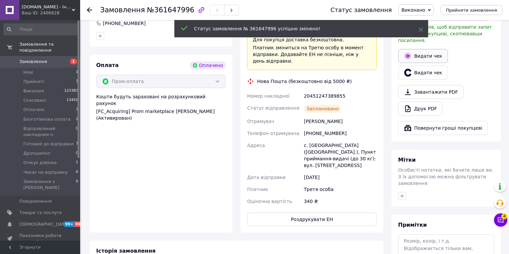
click at [431, 49] on button "Видати чек" at bounding box center [423, 56] width 50 height 14
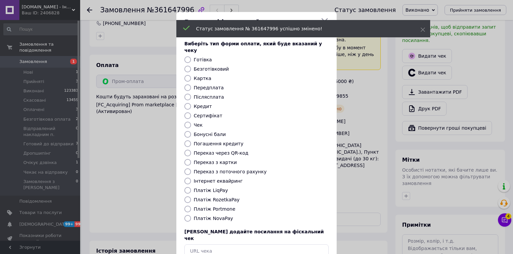
click at [226, 197] on label "Платіж RozetkaPay" at bounding box center [217, 199] width 46 height 5
click at [191, 197] on input "Платіж RozetkaPay" at bounding box center [187, 200] width 7 height 7
radio input "true"
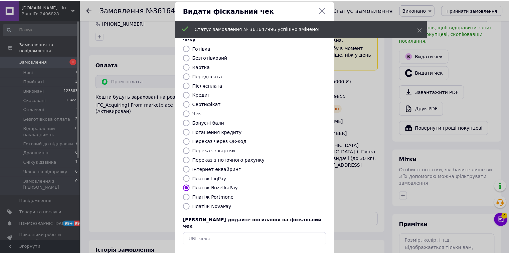
scroll to position [32, 0]
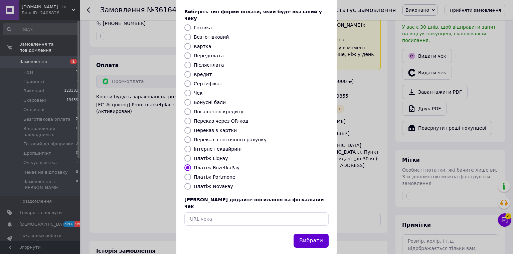
click at [318, 234] on button "Вибрати" at bounding box center [311, 241] width 35 height 14
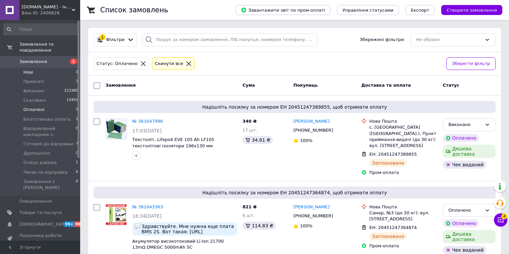
click at [49, 68] on li "Нові 1" at bounding box center [41, 72] width 82 height 9
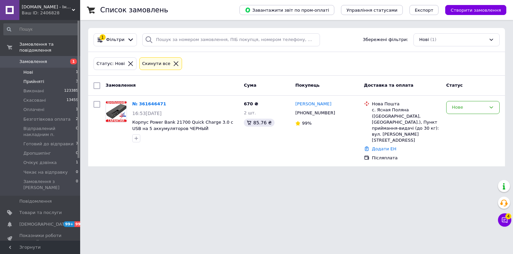
click at [53, 77] on li "Прийняті 3" at bounding box center [41, 81] width 82 height 9
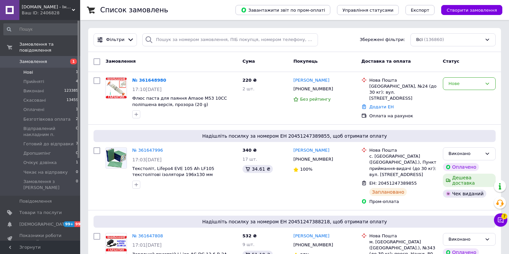
click at [60, 68] on li "Нові 1" at bounding box center [41, 72] width 82 height 9
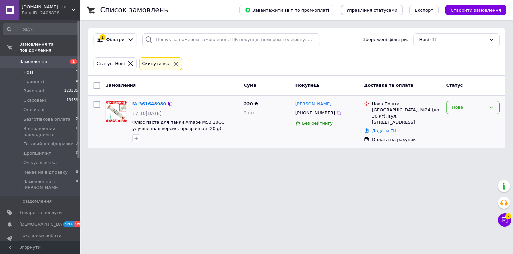
click at [472, 103] on div "Нове" at bounding box center [472, 107] width 53 height 13
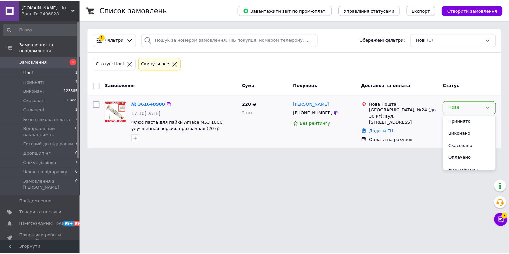
scroll to position [80, 0]
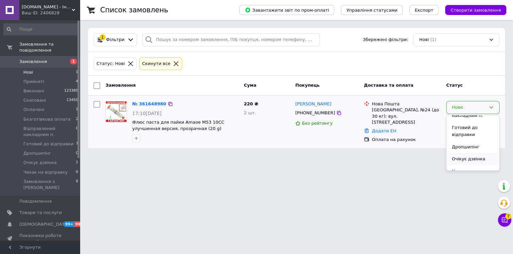
click at [481, 153] on li "Очікує дзвінка" at bounding box center [472, 159] width 53 height 12
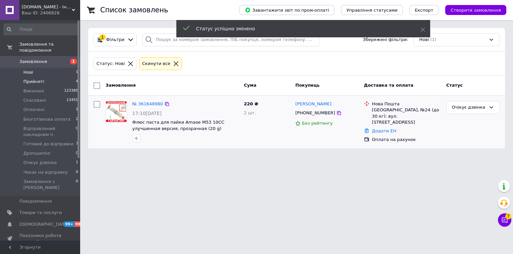
click at [52, 77] on li "Прийняті 4" at bounding box center [41, 81] width 82 height 9
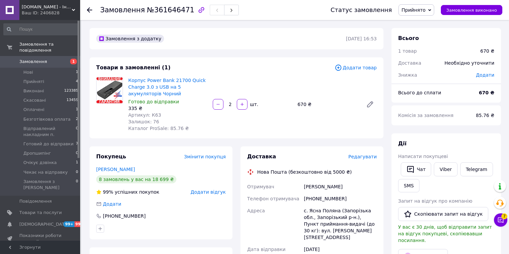
click at [365, 160] on span "Редагувати" at bounding box center [362, 156] width 28 height 5
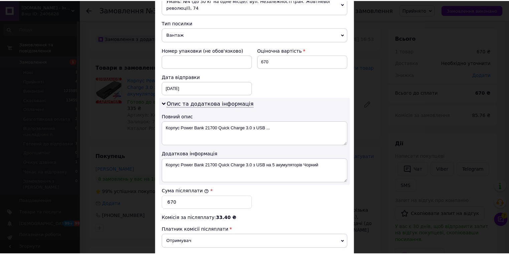
scroll to position [334, 0]
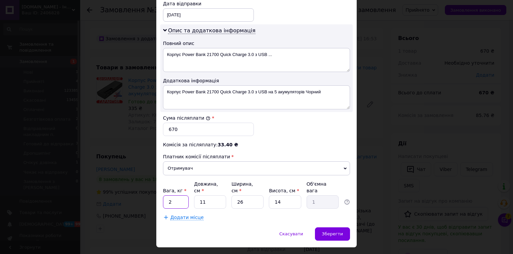
click at [174, 196] on input "2" at bounding box center [176, 202] width 26 height 13
type input "1"
click at [321, 228] on div "Зберегти" at bounding box center [332, 234] width 35 height 13
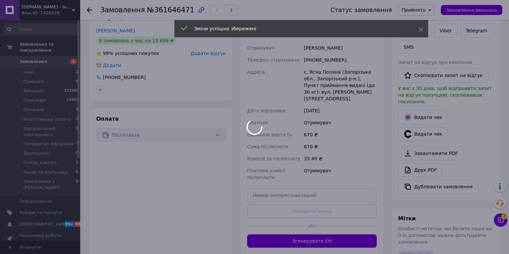
scroll to position [160, 0]
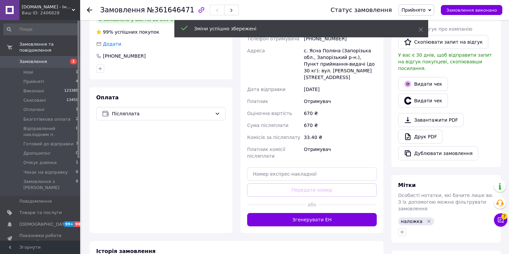
click at [327, 213] on button "Згенерувати ЕН" at bounding box center [312, 219] width 130 height 13
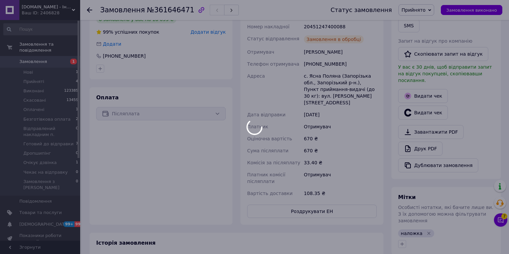
click at [326, 203] on div at bounding box center [254, 127] width 509 height 254
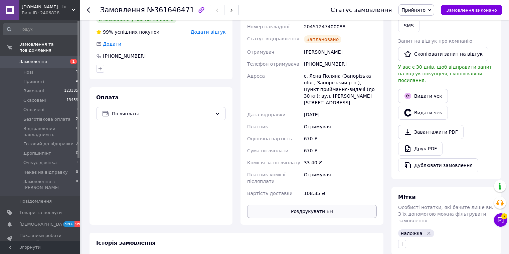
click at [326, 205] on button "Роздрукувати ЕН" at bounding box center [312, 211] width 130 height 13
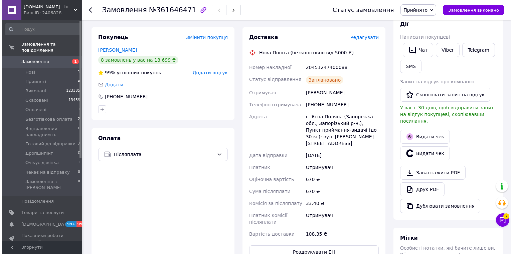
scroll to position [107, 0]
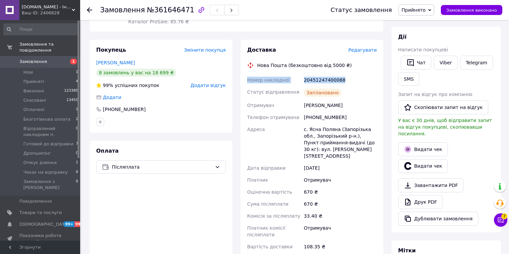
drag, startPoint x: 350, startPoint y: 80, endPoint x: 239, endPoint y: 81, distance: 110.9
click at [239, 81] on div "Доставка Редагувати Нова Пошта (безкоштовно від 5000 ₴) Номер накладної 2045124…" at bounding box center [311, 159] width 151 height 239
copy div "Номер накладної 20451247400088"
click at [420, 161] on button "Видати чек" at bounding box center [423, 166] width 50 height 14
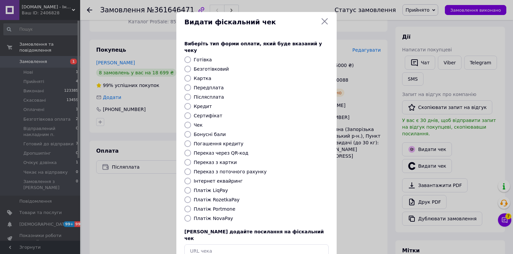
click at [223, 216] on label "Платіж NovaPay" at bounding box center [213, 218] width 39 height 5
click at [191, 215] on input "Платіж NovaPay" at bounding box center [187, 218] width 7 height 7
radio input "true"
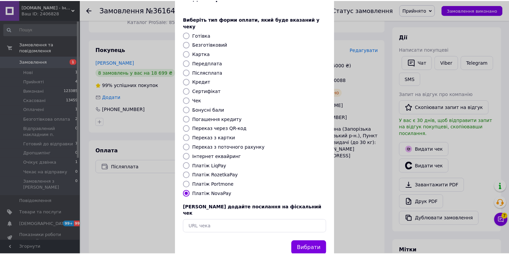
scroll to position [32, 0]
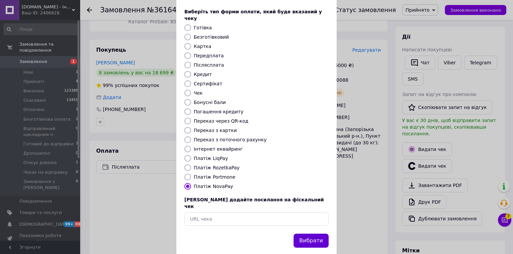
click at [318, 234] on button "Вибрати" at bounding box center [311, 241] width 35 height 14
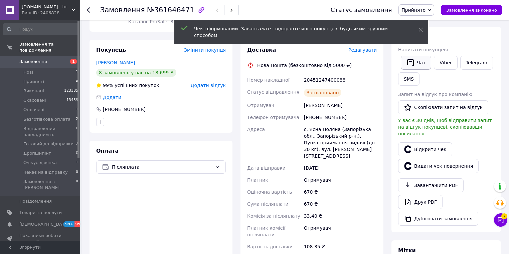
click at [422, 63] on button "Чат" at bounding box center [416, 63] width 30 height 14
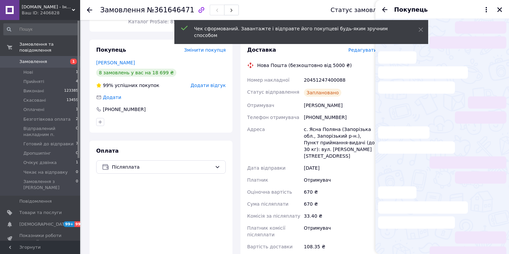
scroll to position [80, 0]
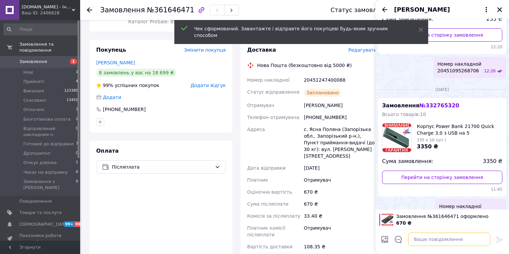
click at [459, 243] on textarea at bounding box center [449, 239] width 82 height 13
paste textarea "Номер накладної 20451247400088"
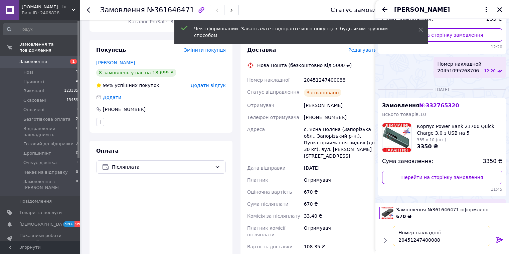
type textarea "Номер накладної 20451247400088"
click at [501, 241] on icon at bounding box center [499, 240] width 6 height 6
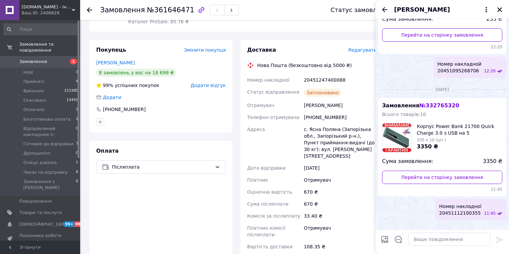
click at [503, 6] on div at bounding box center [500, 10] width 8 height 8
click at [500, 10] on icon "Закрити" at bounding box center [499, 9] width 5 height 5
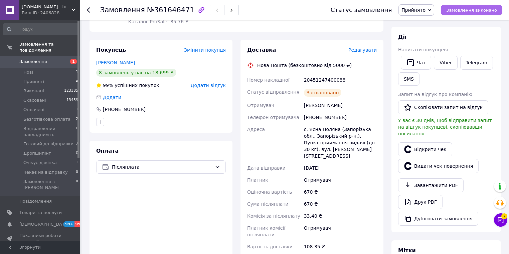
click at [480, 10] on span "Замовлення виконано" at bounding box center [471, 10] width 51 height 5
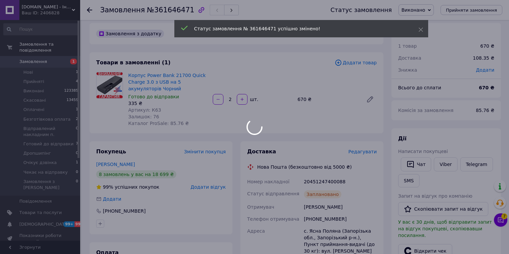
scroll to position [0, 0]
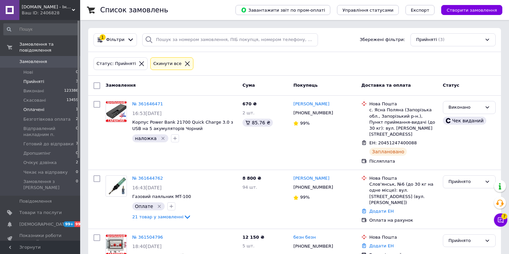
click at [52, 105] on li "Оплачені 1" at bounding box center [41, 109] width 82 height 9
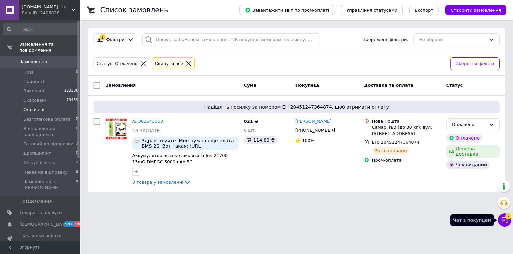
click at [502, 222] on icon at bounding box center [505, 221] width 6 height 6
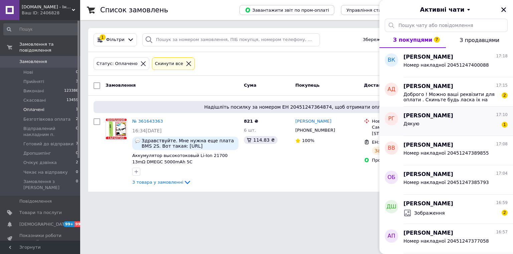
click at [473, 122] on div "Дякую 1" at bounding box center [455, 125] width 104 height 11
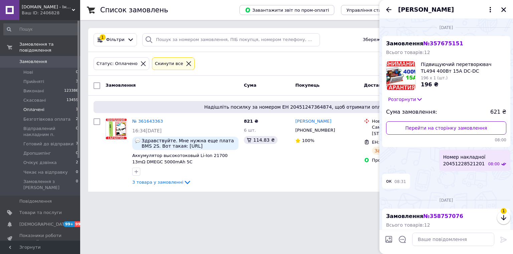
scroll to position [302, 0]
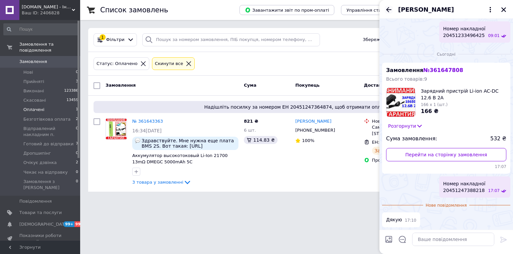
click at [386, 11] on icon "Назад" at bounding box center [389, 10] width 8 height 8
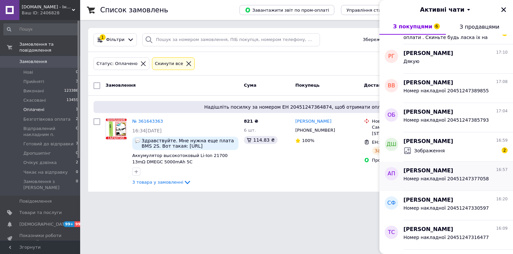
scroll to position [53, 0]
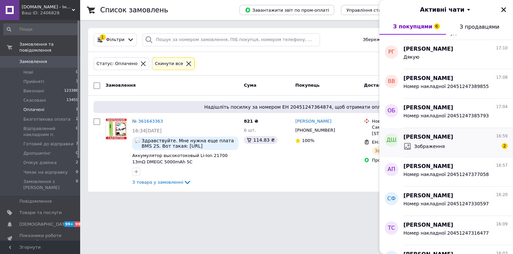
click at [464, 151] on div "Зображення 2" at bounding box center [455, 146] width 104 height 11
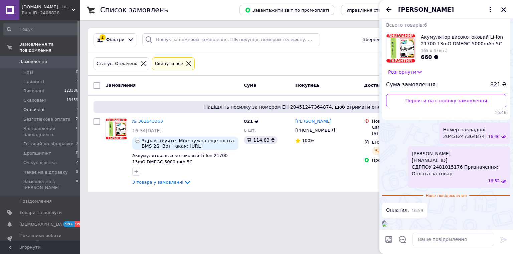
scroll to position [121, 0]
click at [449, 237] on textarea at bounding box center [453, 239] width 82 height 13
type textarea "+"
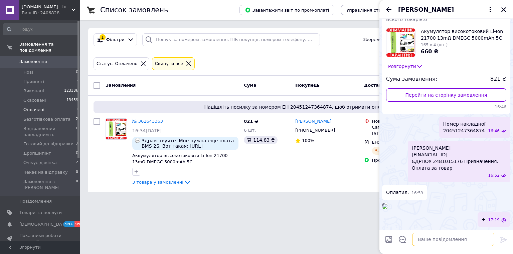
scroll to position [126, 0]
click at [504, 8] on icon "Закрити" at bounding box center [504, 10] width 6 height 6
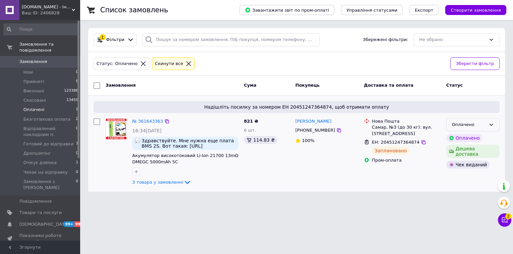
click at [477, 131] on div "Оплачено" at bounding box center [472, 125] width 53 height 13
click at [476, 147] on li "Виконано" at bounding box center [472, 151] width 53 height 12
click at [505, 223] on icon at bounding box center [504, 220] width 7 height 7
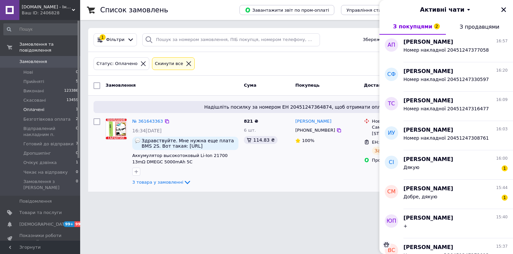
scroll to position [214, 0]
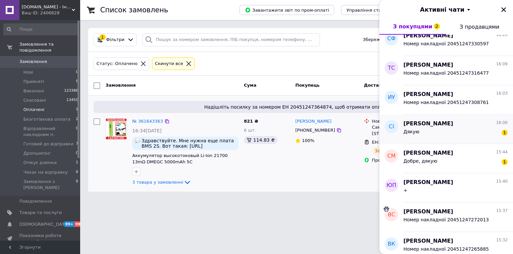
click at [465, 131] on div "Дякую 1" at bounding box center [455, 133] width 104 height 11
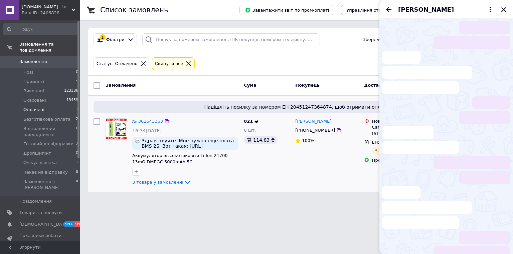
scroll to position [302, 0]
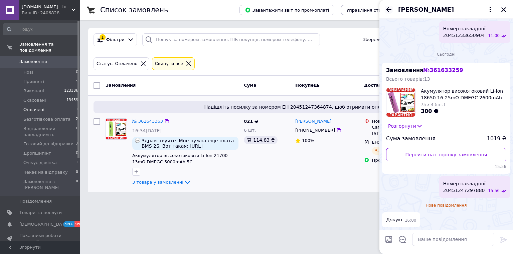
click at [387, 10] on icon "Назад" at bounding box center [388, 9] width 5 height 5
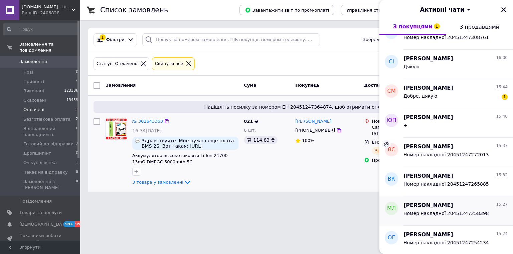
scroll to position [321, 0]
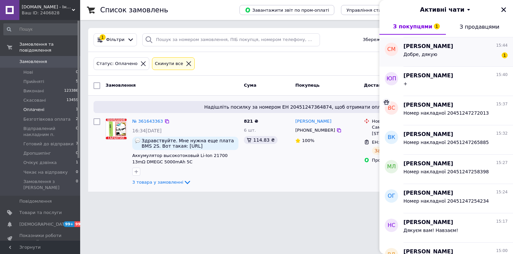
click at [467, 54] on div "Добре, дякую 1" at bounding box center [455, 55] width 104 height 11
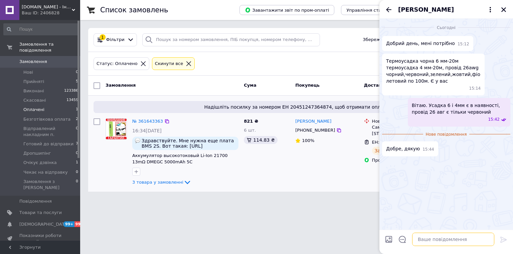
click at [451, 239] on textarea at bounding box center [453, 239] width 82 height 13
type textarea "+"
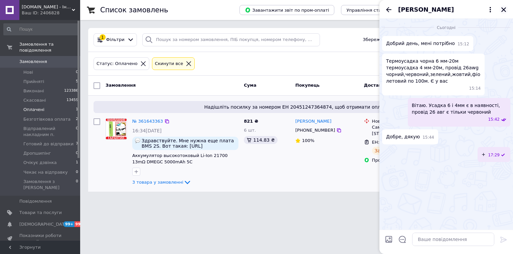
click at [504, 9] on icon "Закрити" at bounding box center [503, 9] width 5 height 5
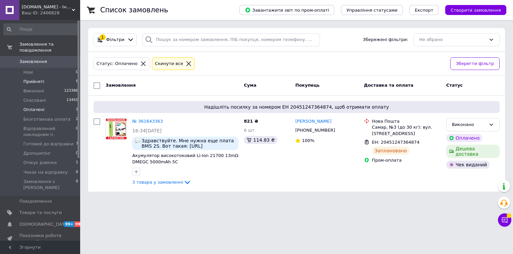
click at [44, 77] on li "Прийняті 5" at bounding box center [41, 81] width 82 height 9
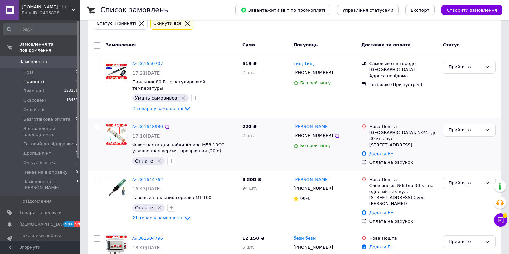
scroll to position [53, 0]
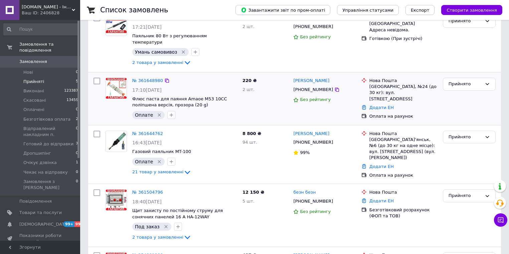
scroll to position [107, 0]
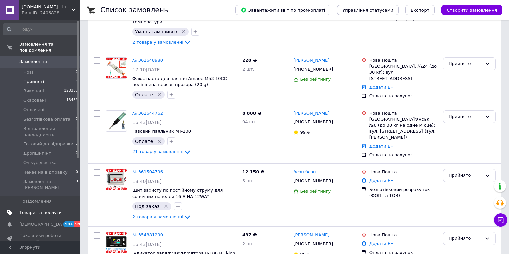
click at [57, 207] on link "Товари та послуги" at bounding box center [41, 212] width 82 height 11
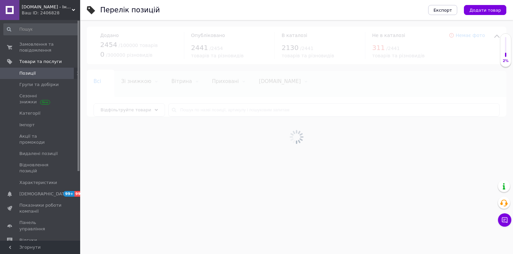
click at [228, 109] on div at bounding box center [296, 137] width 433 height 234
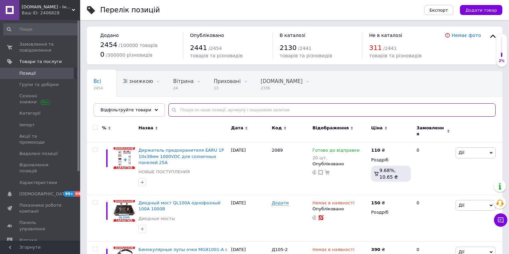
click at [228, 109] on input "text" at bounding box center [331, 110] width 327 height 13
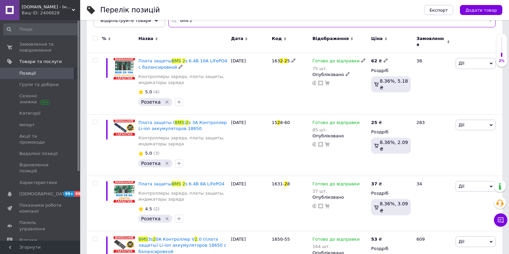
scroll to position [107, 0]
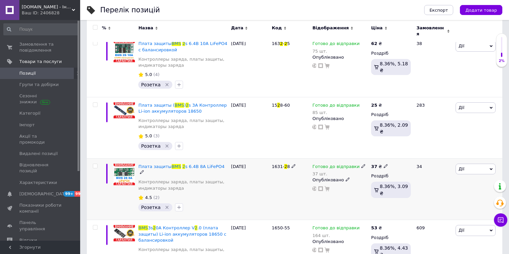
type input "bms 2"
drag, startPoint x: 229, startPoint y: 162, endPoint x: 139, endPoint y: 165, distance: 89.9
click at [139, 165] on div "Плата защиты BMS 2 s 6.4В 8А LiFePO4 Контроллеры заряда, платы защиты, индикато…" at bounding box center [183, 189] width 93 height 61
copy div "Плата защиты BMS 2 s 6.4В 8А LiFePO4"
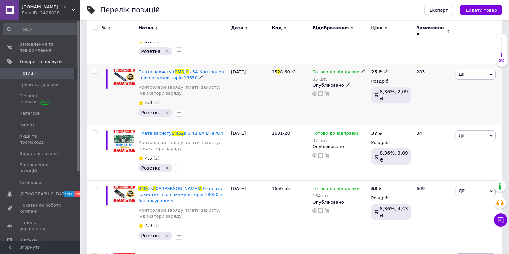
scroll to position [160, 0]
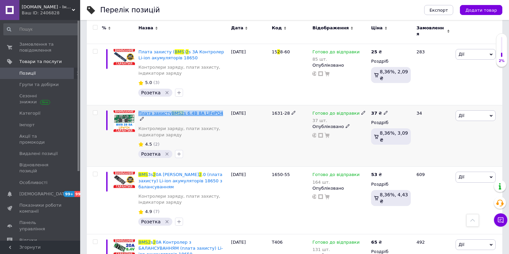
drag, startPoint x: 218, startPoint y: 108, endPoint x: 139, endPoint y: 110, distance: 79.5
click at [139, 111] on div "Плата захисту BMS 2 s 6.4В 8А LiFePO4" at bounding box center [182, 117] width 89 height 12
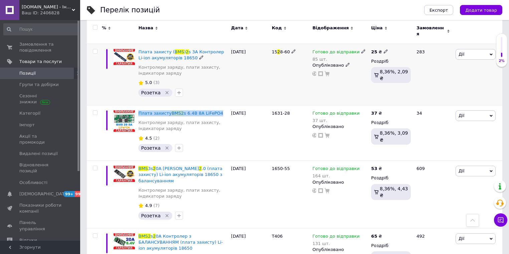
copy div "Плата захисту BMS 2 s 6.4В 8А LiFePO4"
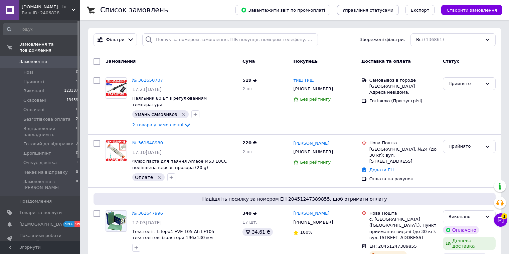
click at [69, 56] on link "Замовлення 0" at bounding box center [41, 61] width 82 height 11
click at [50, 77] on li "Прийняті 5" at bounding box center [41, 81] width 82 height 9
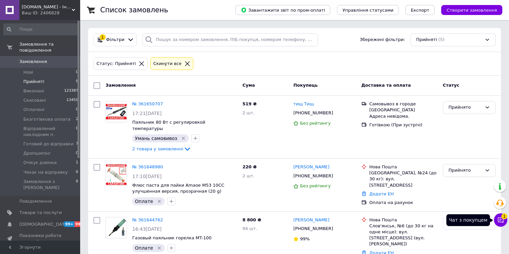
click at [507, 217] on span "1" at bounding box center [504, 217] width 6 height 6
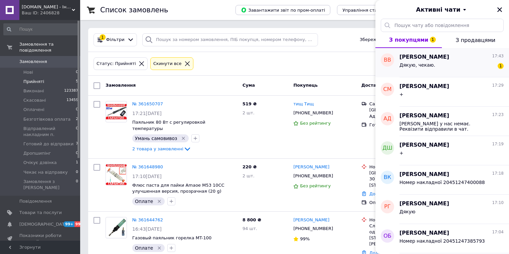
click at [458, 69] on div "Дякую, чекаю. 1" at bounding box center [451, 66] width 104 height 11
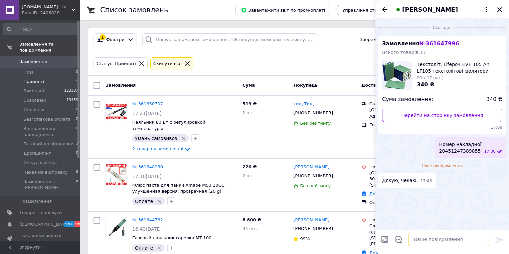
click at [460, 239] on textarea at bounding box center [449, 239] width 82 height 13
type textarea "+"
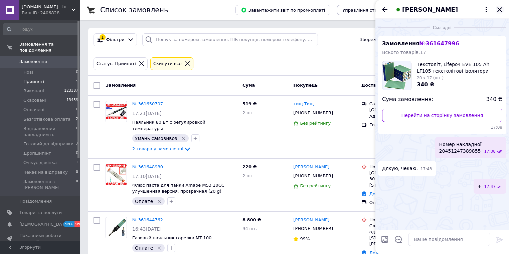
click at [500, 10] on icon "Закрити" at bounding box center [499, 9] width 5 height 5
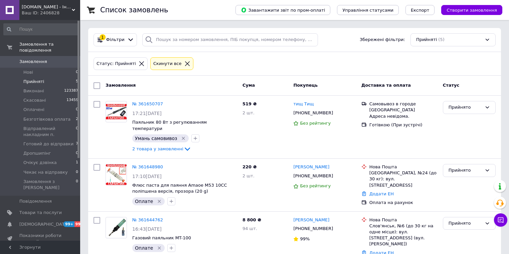
click at [40, 59] on span "Замовлення" at bounding box center [33, 62] width 28 height 6
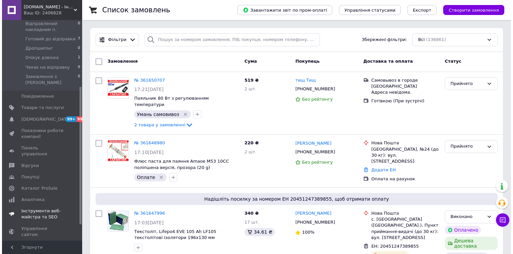
scroll to position [107, 0]
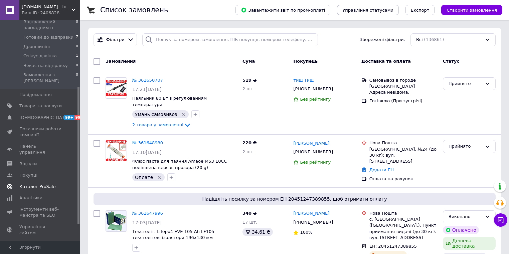
click at [46, 184] on span "Каталог ProSale" at bounding box center [37, 187] width 36 height 6
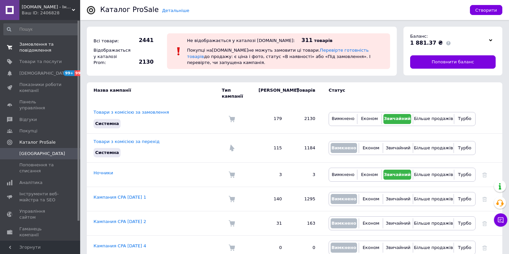
click at [39, 51] on span "Замовлення та повідомлення" at bounding box center [40, 47] width 42 height 12
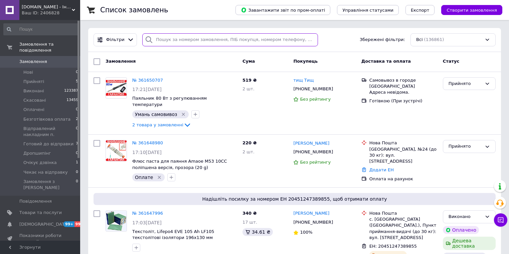
click at [170, 43] on input "search" at bounding box center [230, 39] width 176 height 13
paste input "360235826"
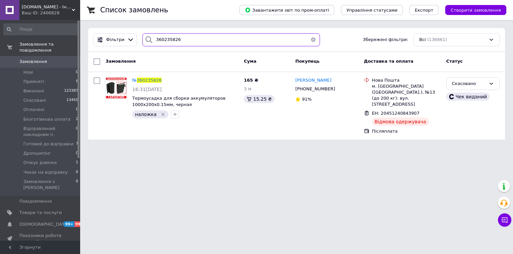
type input "360235826"
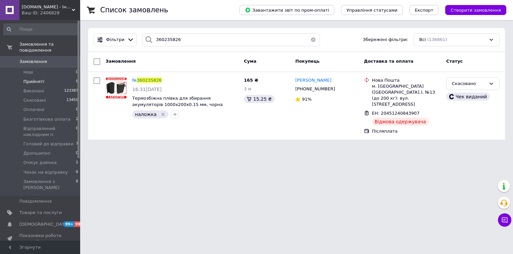
click at [55, 77] on li "Прийняті 5" at bounding box center [41, 81] width 82 height 9
